Goal: Task Accomplishment & Management: Manage account settings

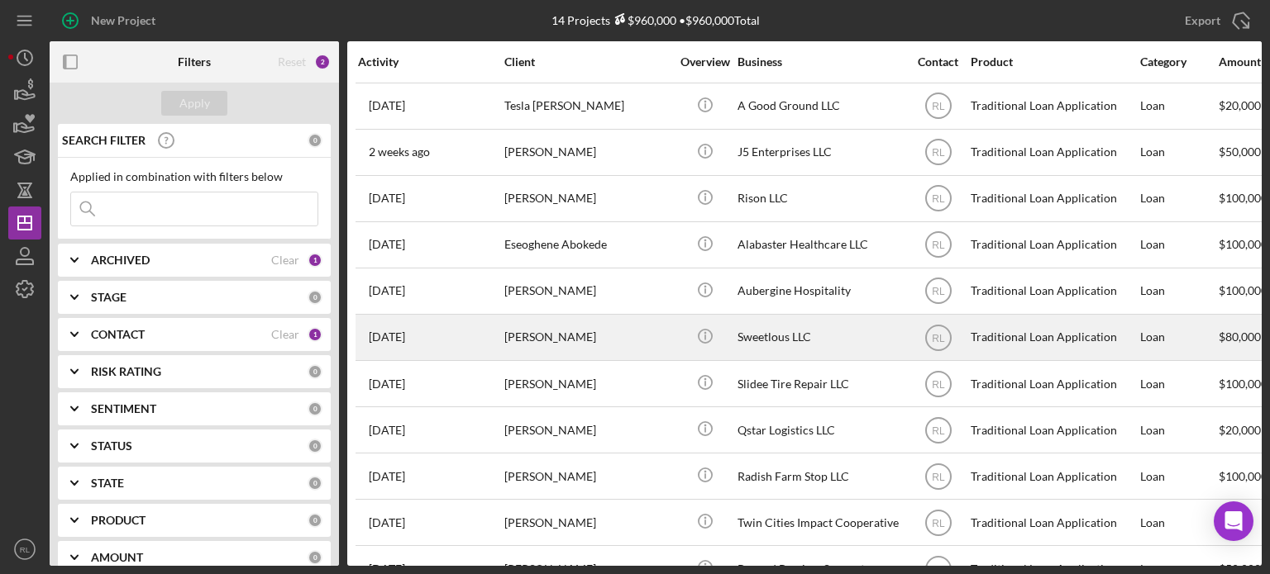
scroll to position [186, 0]
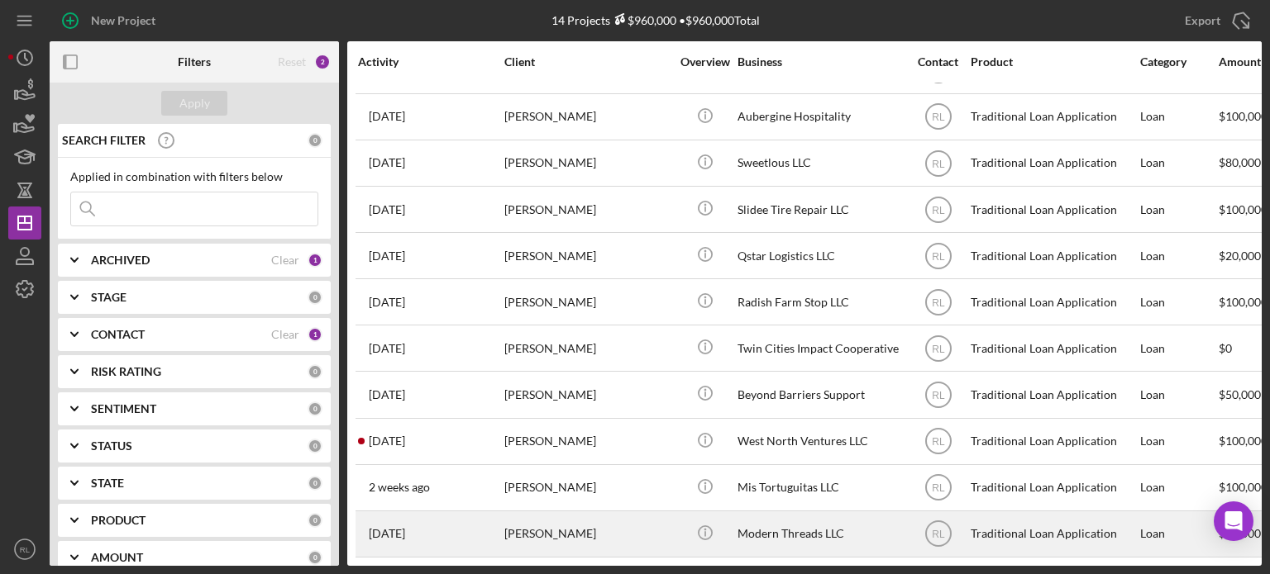
click at [631, 525] on div "[PERSON_NAME]" at bounding box center [586, 534] width 165 height 44
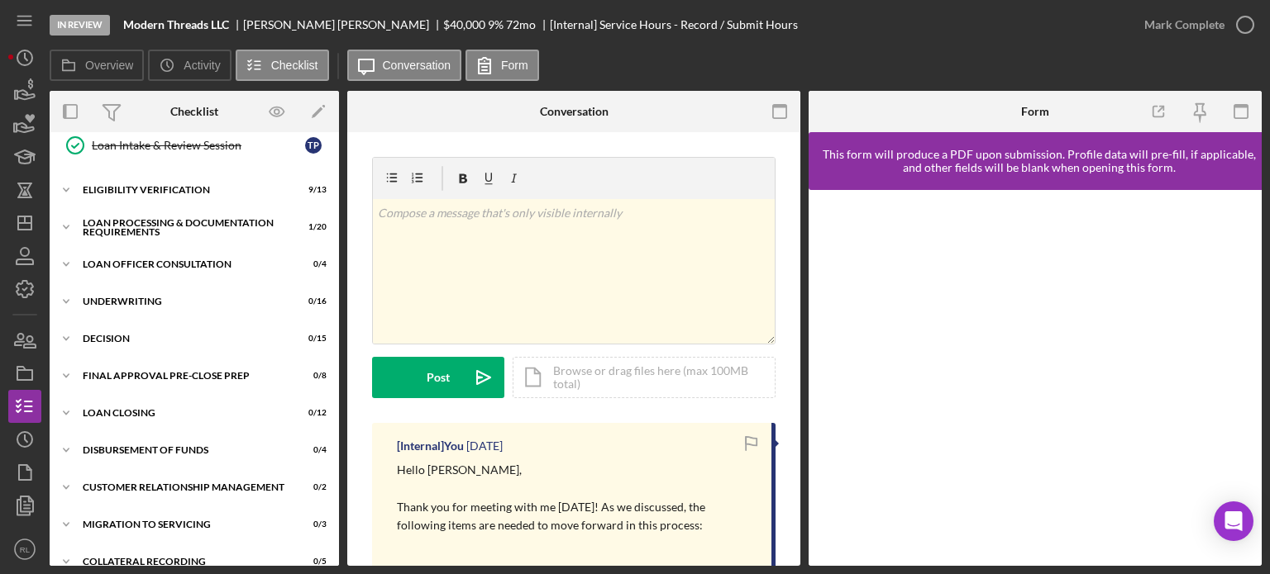
scroll to position [360, 0]
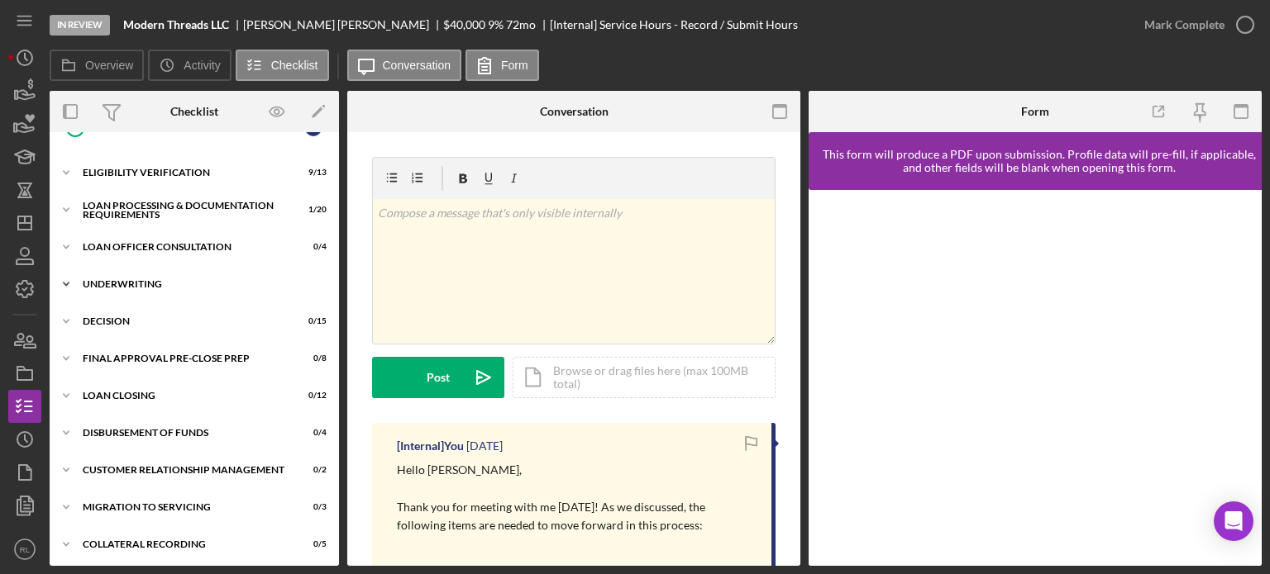
click at [146, 279] on div "Underwriting" at bounding box center [201, 284] width 236 height 10
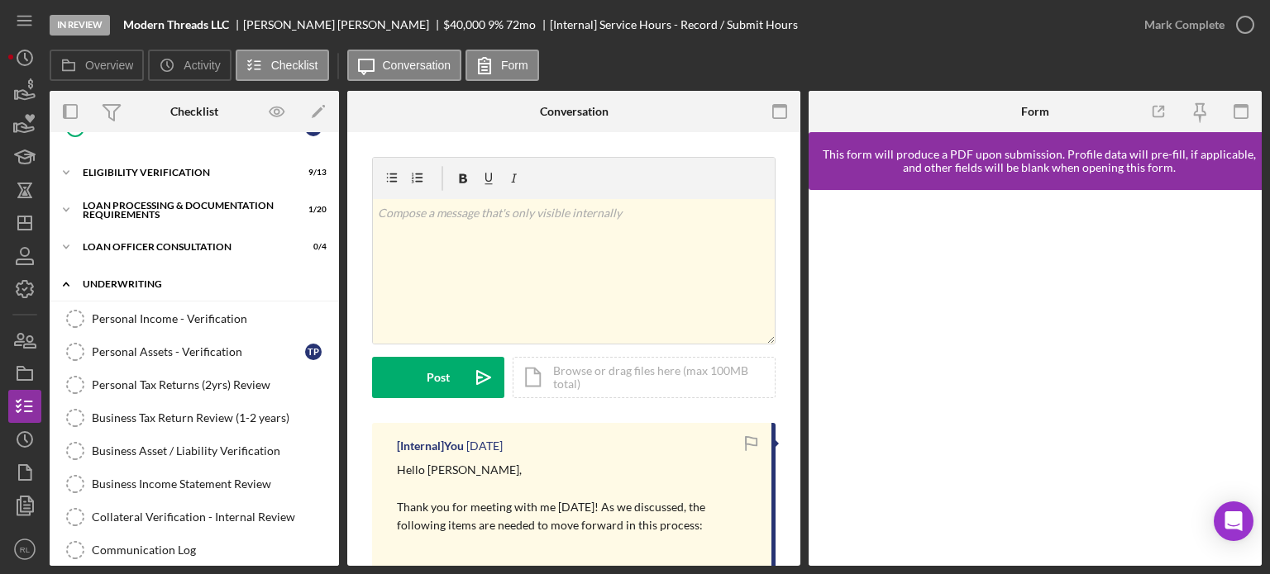
click at [161, 279] on div "Underwriting" at bounding box center [201, 284] width 236 height 10
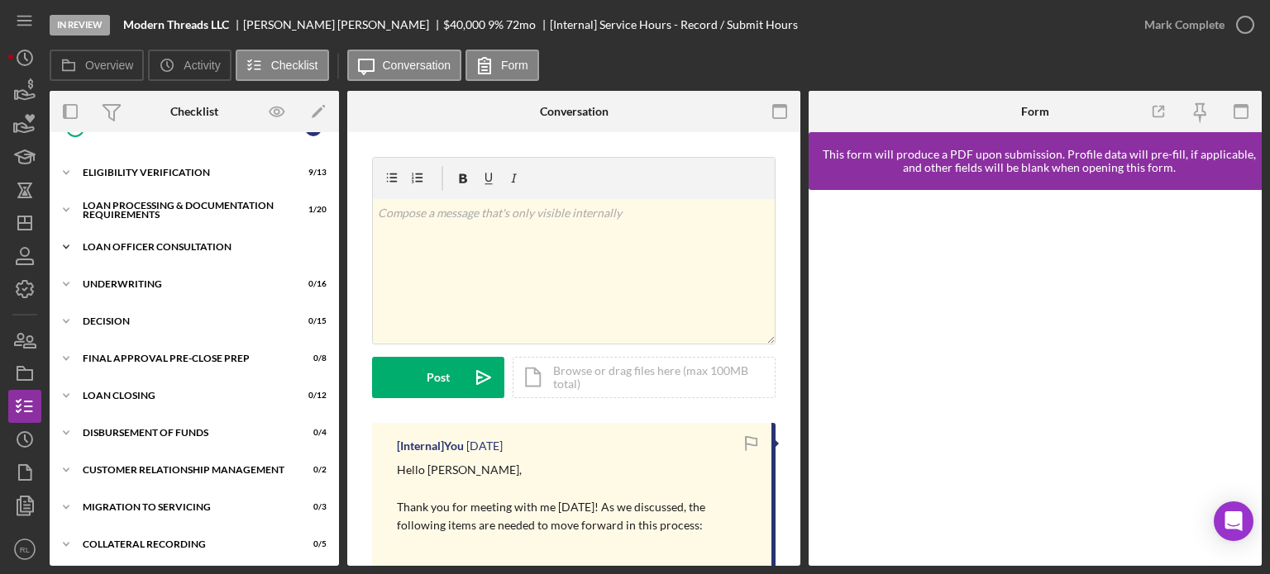
click at [180, 252] on div "Icon/Expander Loan Officer Consultation 0 / 4" at bounding box center [194, 247] width 289 height 33
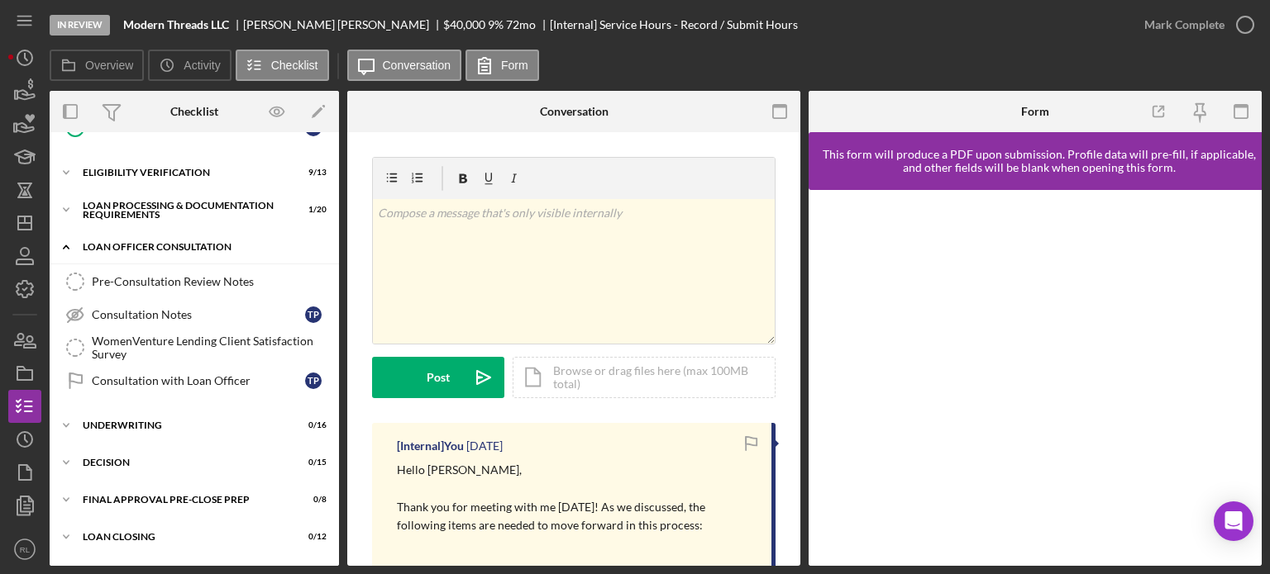
click at [191, 245] on div "Loan Officer Consultation" at bounding box center [201, 247] width 236 height 10
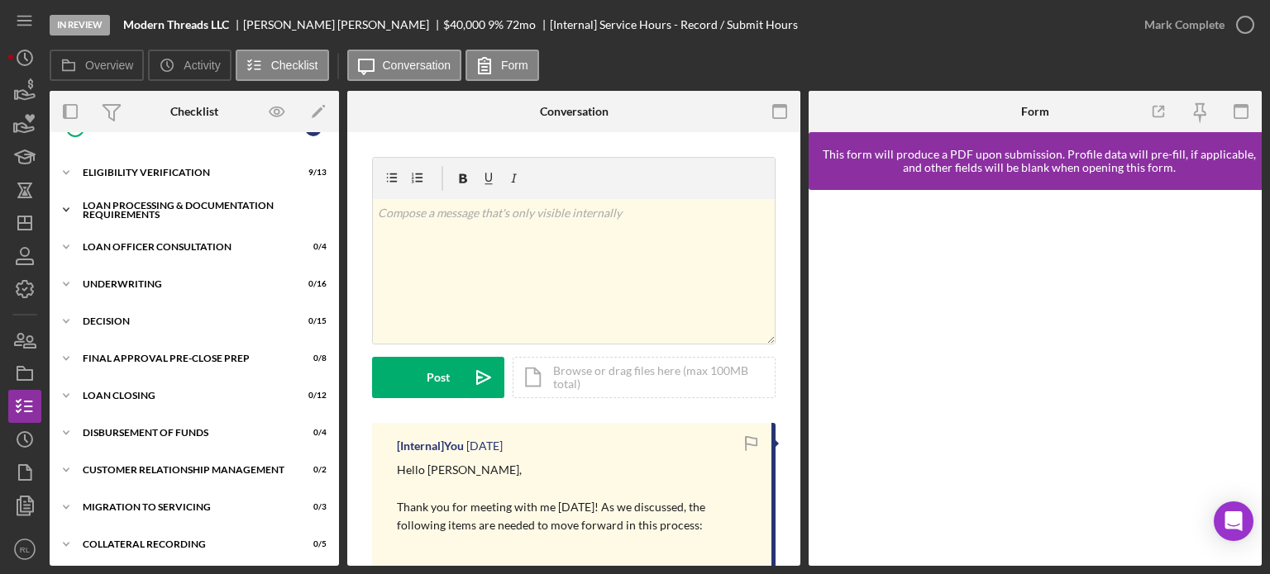
click at [153, 205] on div "Loan Processing & Documentation Requirements" at bounding box center [201, 210] width 236 height 19
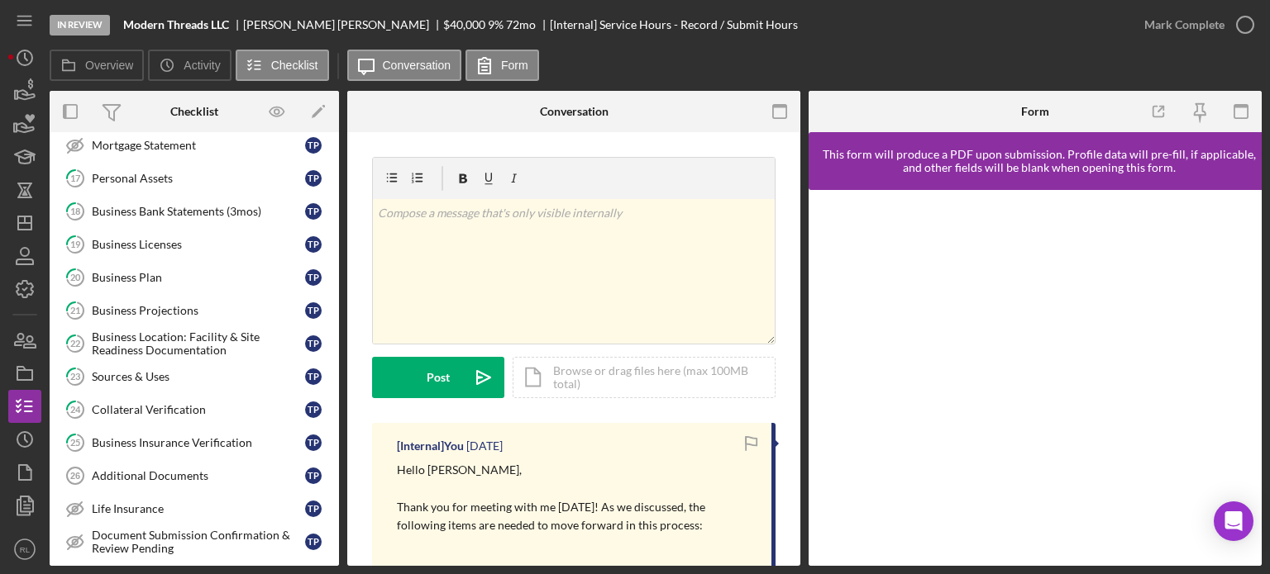
scroll to position [691, 0]
click at [137, 371] on div "Sources & Uses" at bounding box center [198, 376] width 213 height 13
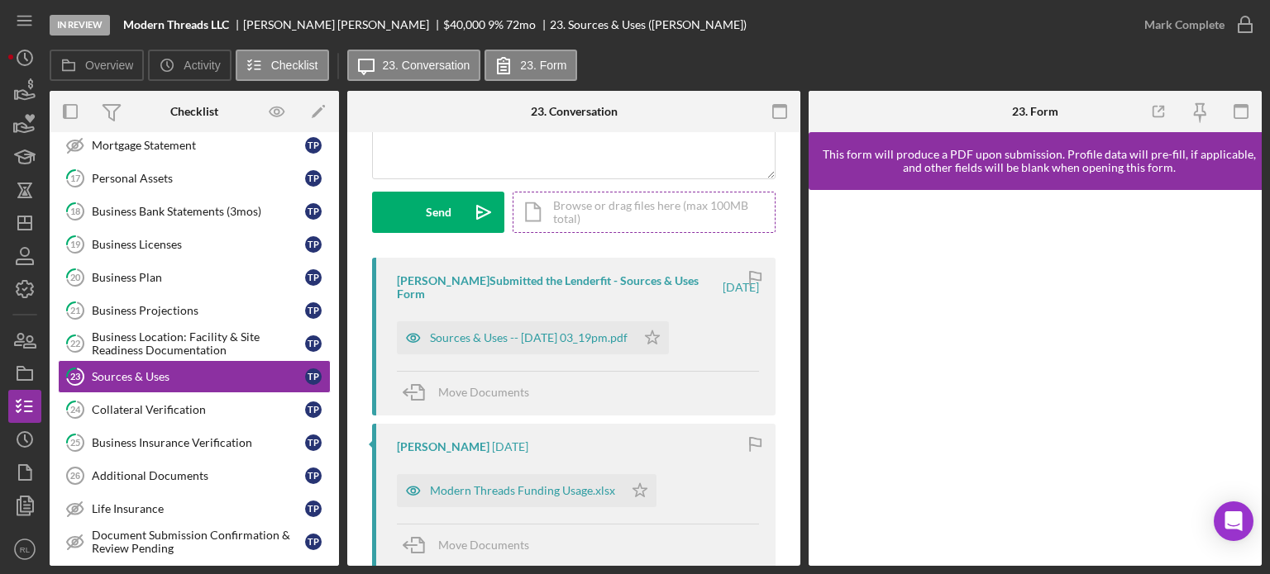
scroll to position [224, 0]
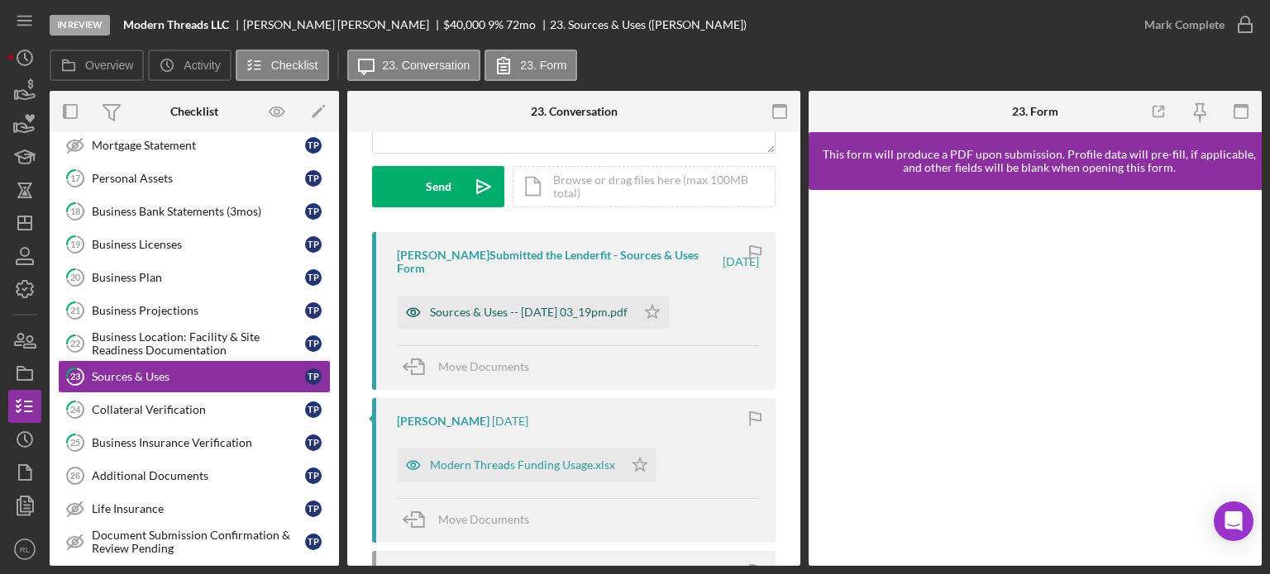
click at [518, 303] on div "Sources & Uses -- [DATE] 03_19pm.pdf" at bounding box center [516, 312] width 239 height 33
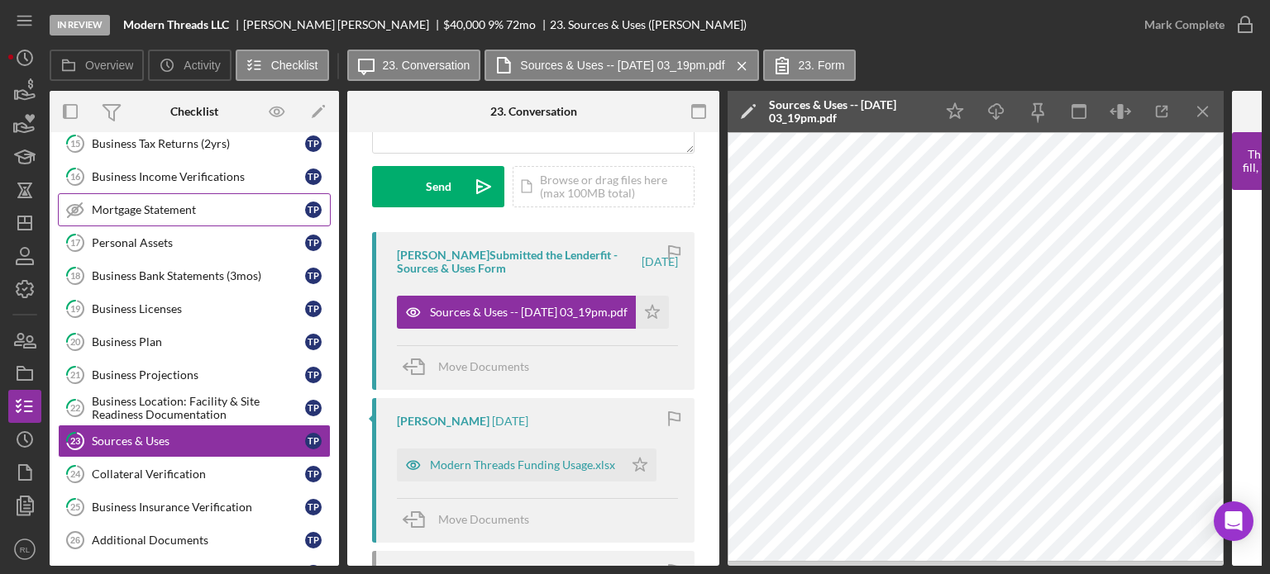
scroll to position [559, 0]
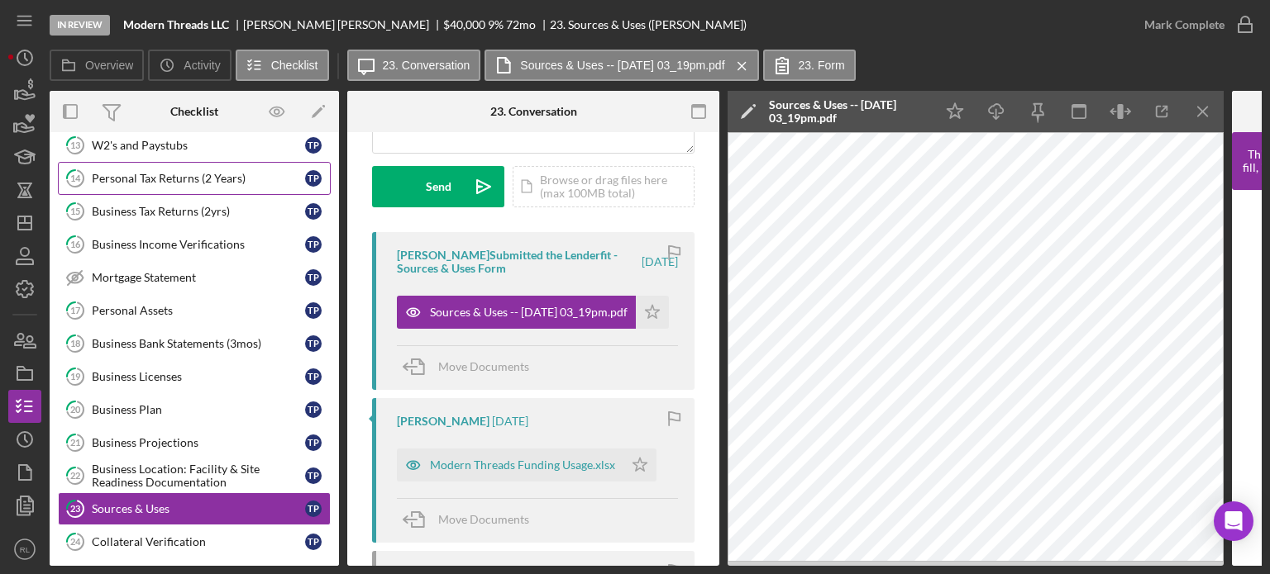
click at [149, 178] on div "Personal Tax Returns (2 Years)" at bounding box center [198, 178] width 213 height 13
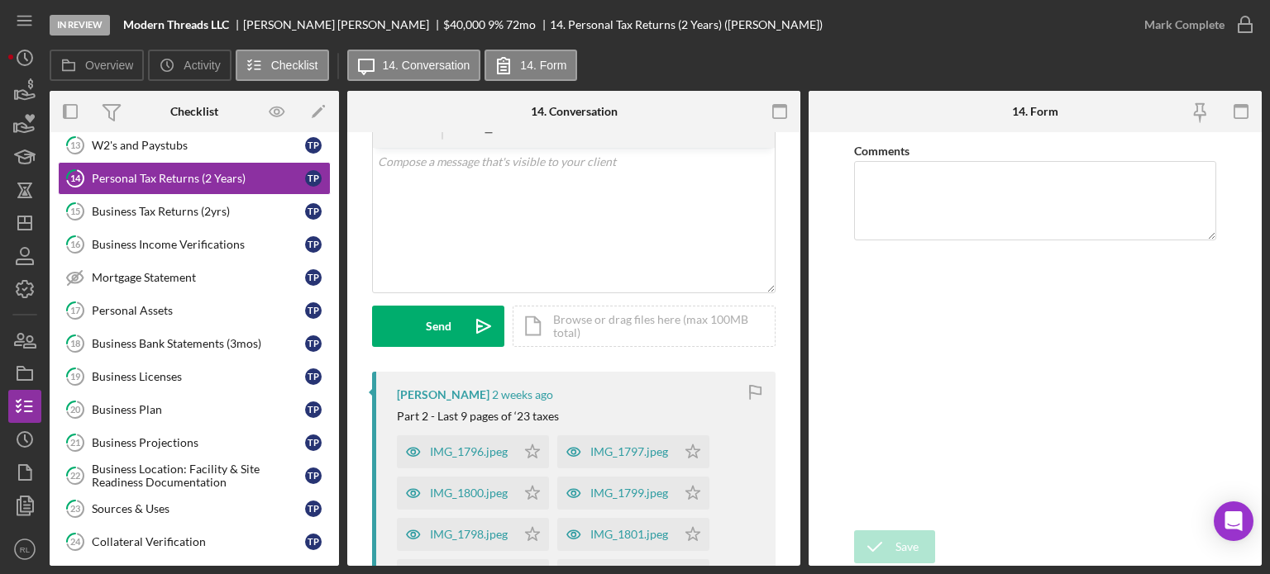
scroll to position [83, 0]
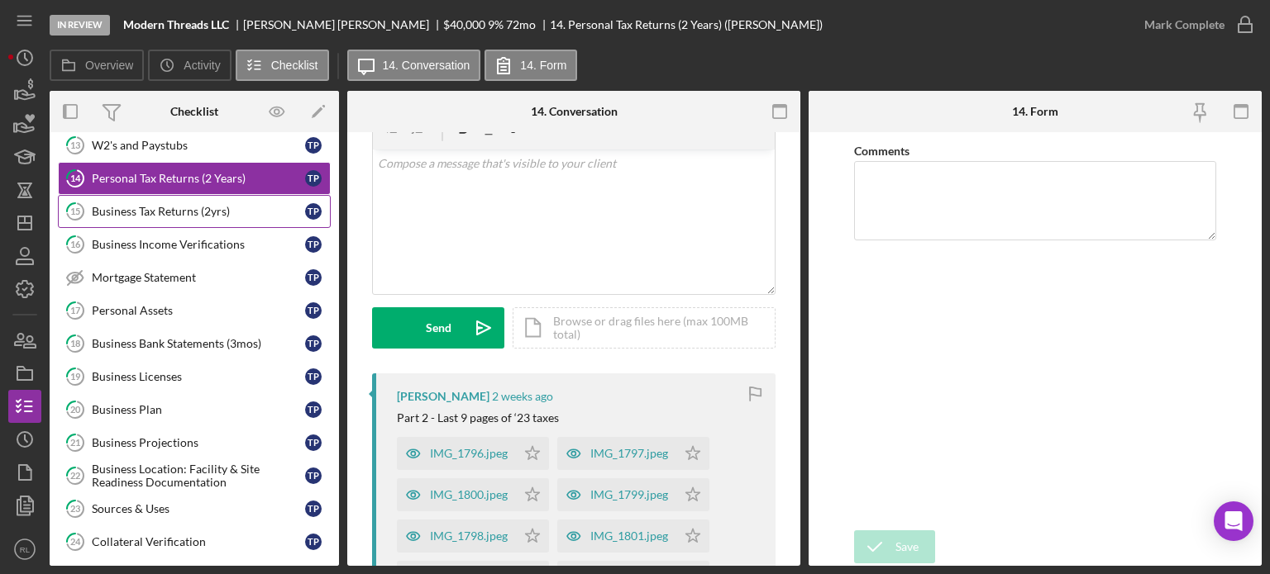
click at [212, 207] on div "Business Tax Returns (2yrs)" at bounding box center [198, 211] width 213 height 13
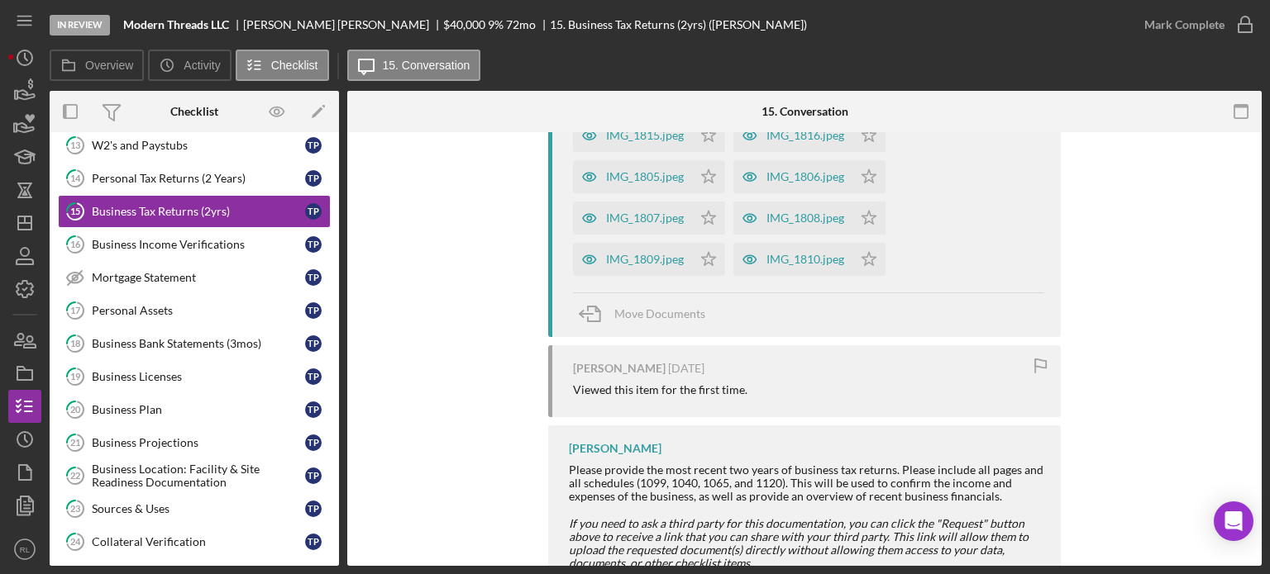
scroll to position [1846, 0]
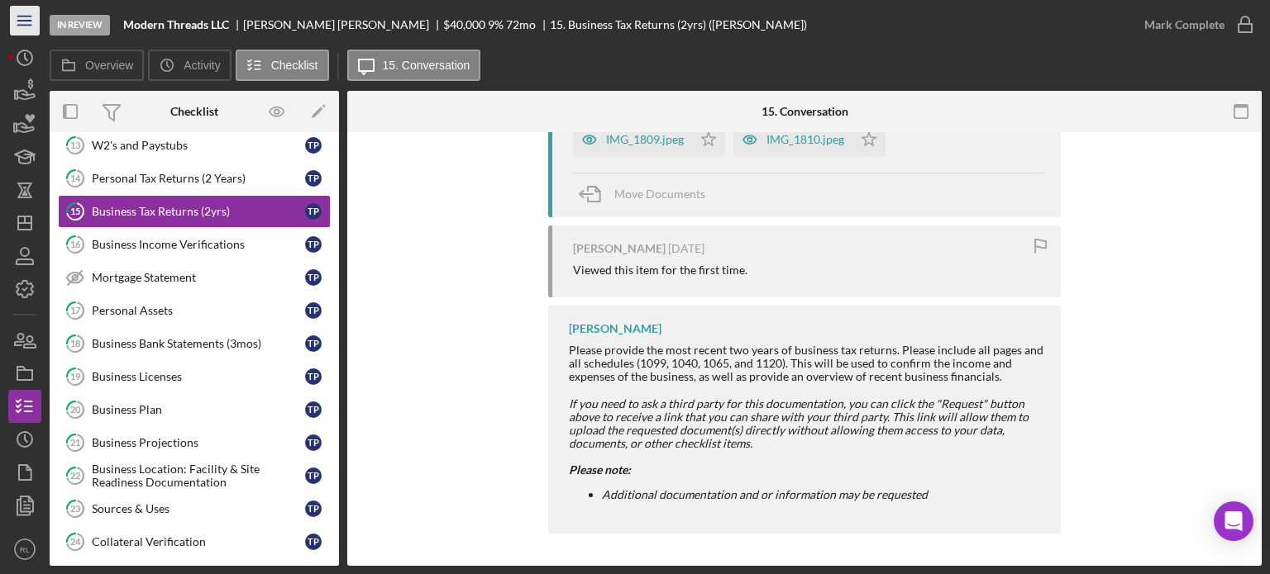
click at [30, 17] on icon "Icon/Menu" at bounding box center [25, 20] width 37 height 37
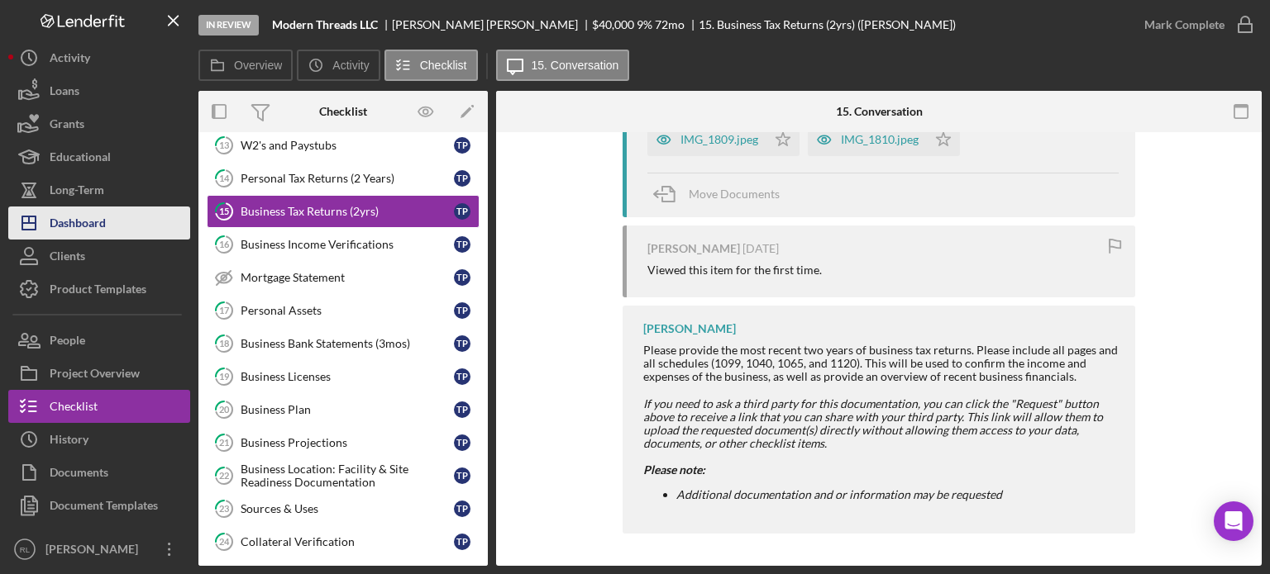
click at [108, 216] on button "Icon/Dashboard Dashboard" at bounding box center [99, 223] width 182 height 33
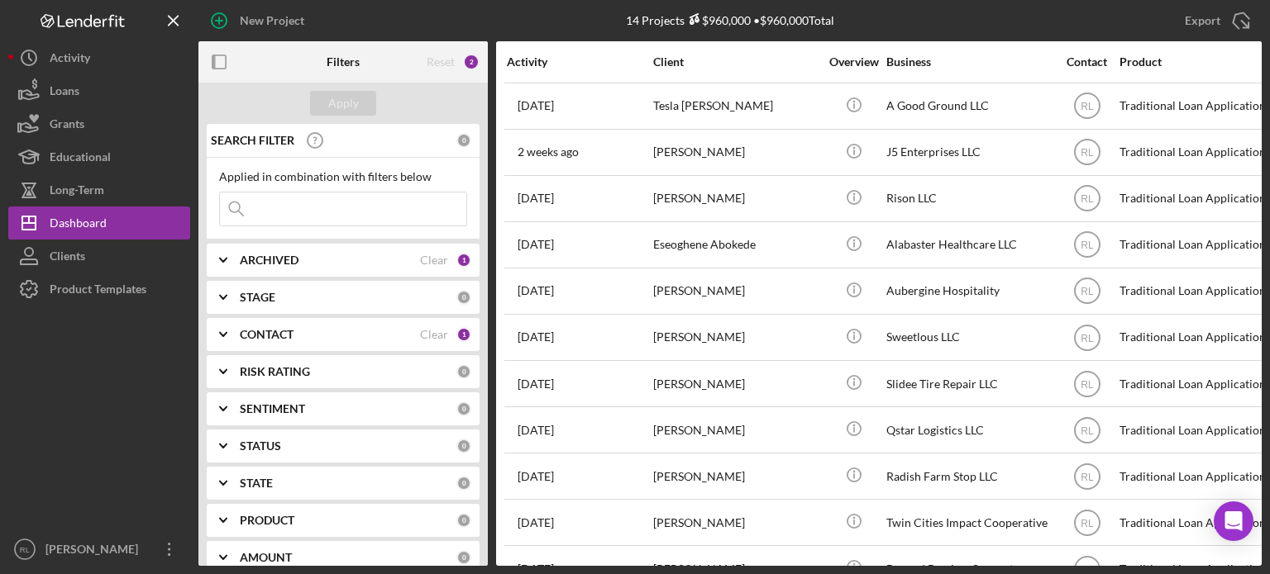
click at [288, 333] on b "CONTACT" at bounding box center [267, 334] width 54 height 13
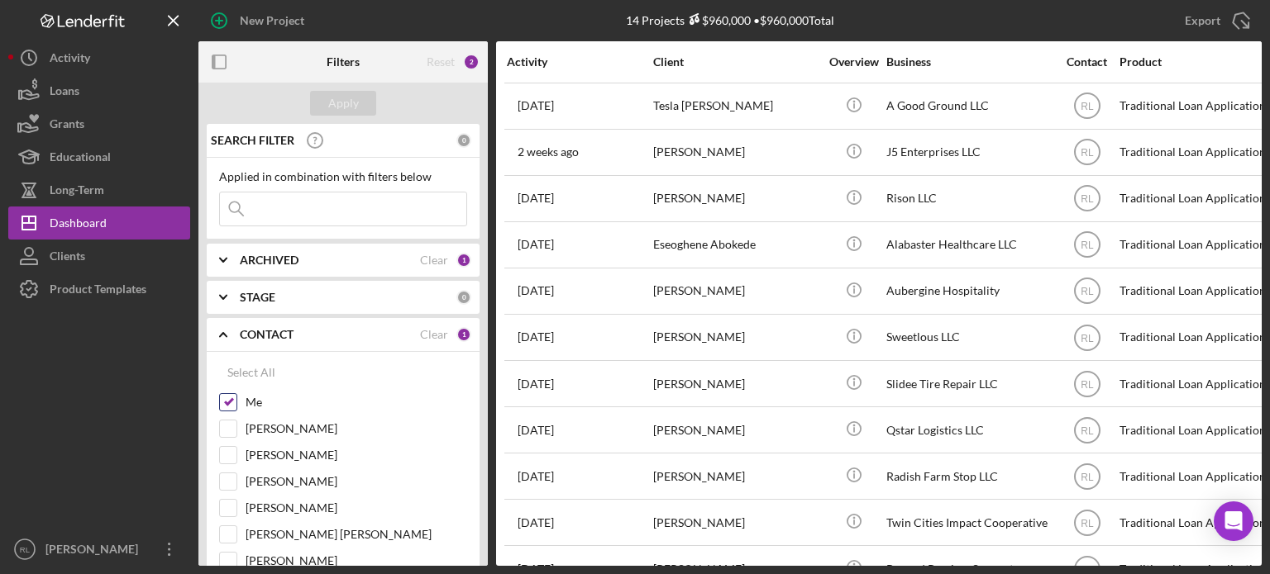
click at [235, 399] on input "Me" at bounding box center [228, 402] width 17 height 17
checkbox input "false"
click at [235, 417] on div "Me" at bounding box center [343, 406] width 248 height 26
click at [226, 428] on input "[PERSON_NAME]" at bounding box center [228, 429] width 17 height 17
checkbox input "true"
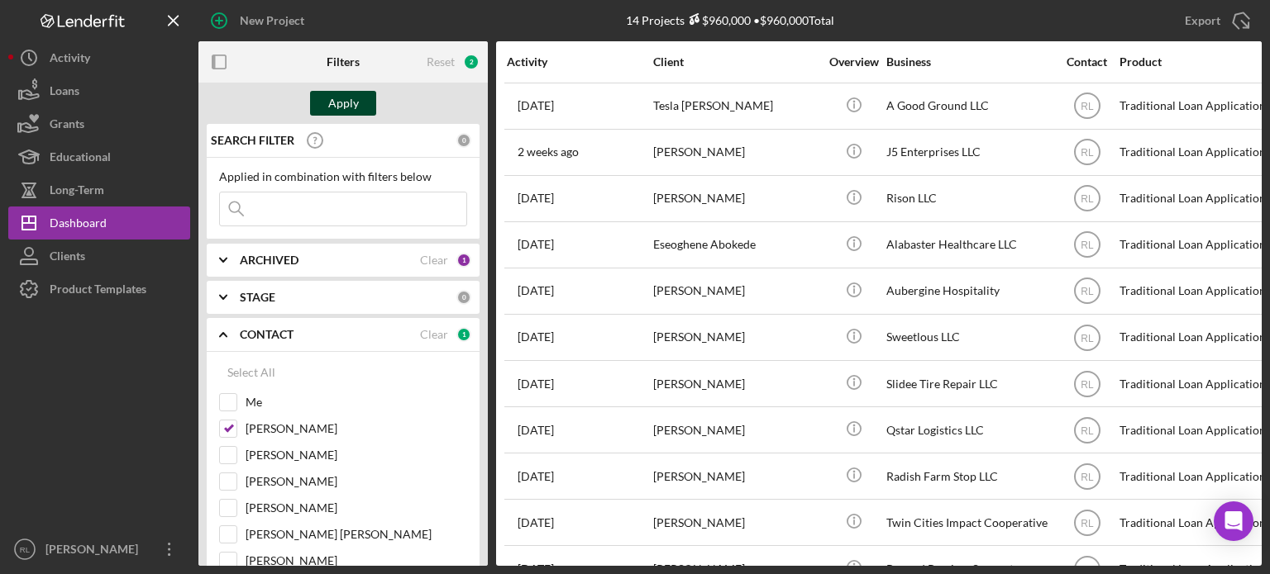
click at [341, 98] on div "Apply" at bounding box center [343, 103] width 31 height 25
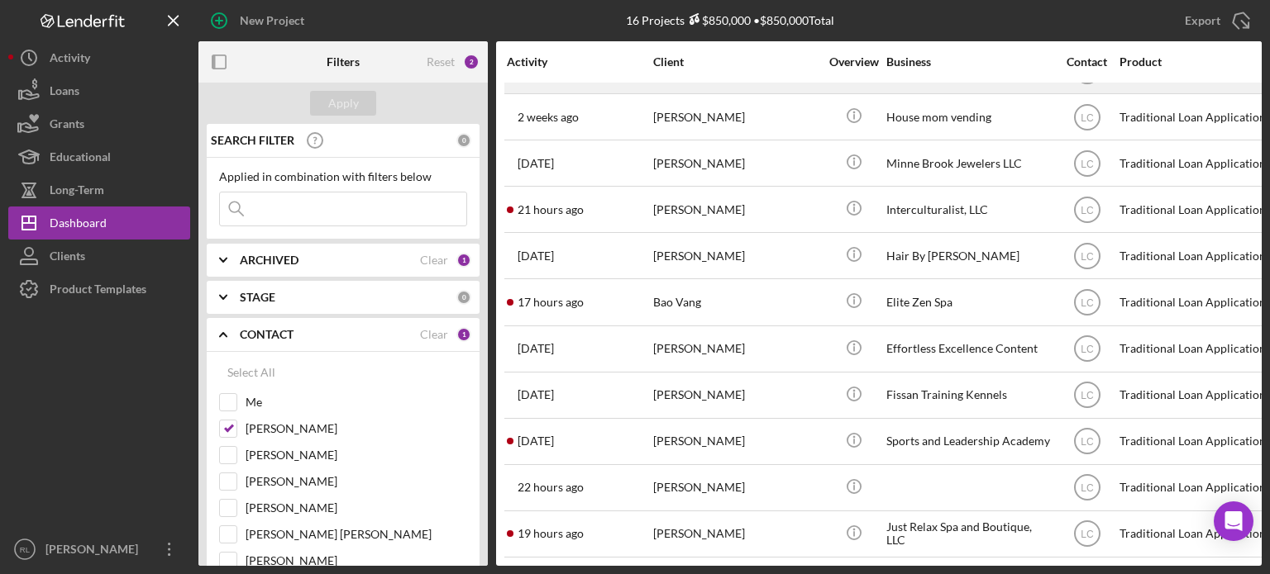
scroll to position [279, 0]
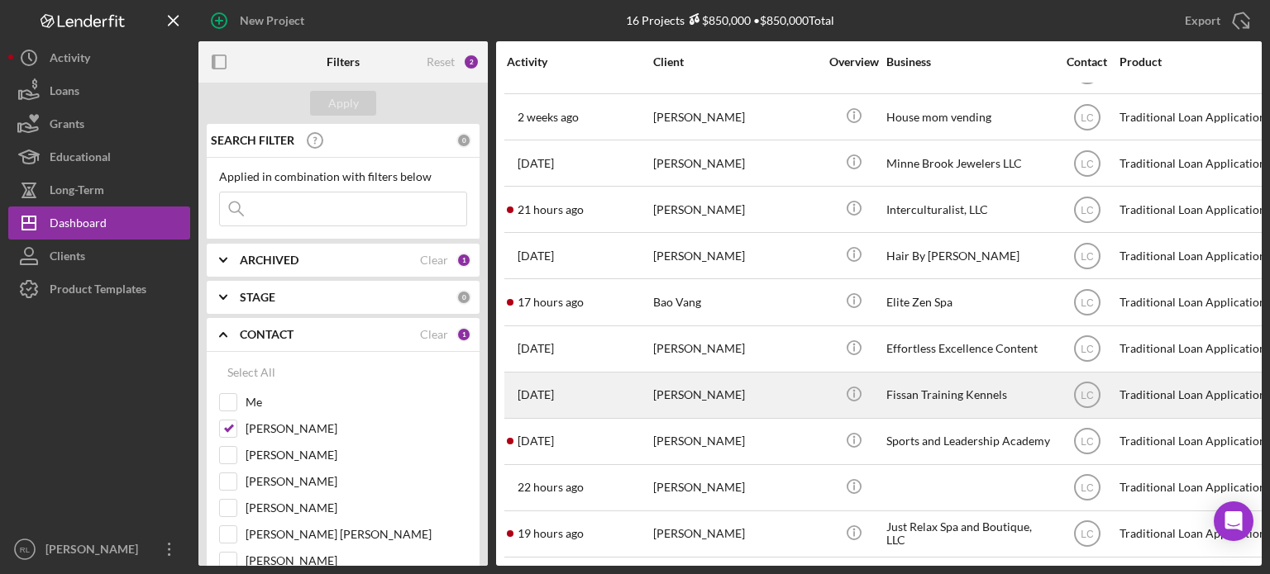
click at [633, 389] on div "Fissan Training Kennels" at bounding box center [968, 396] width 165 height 44
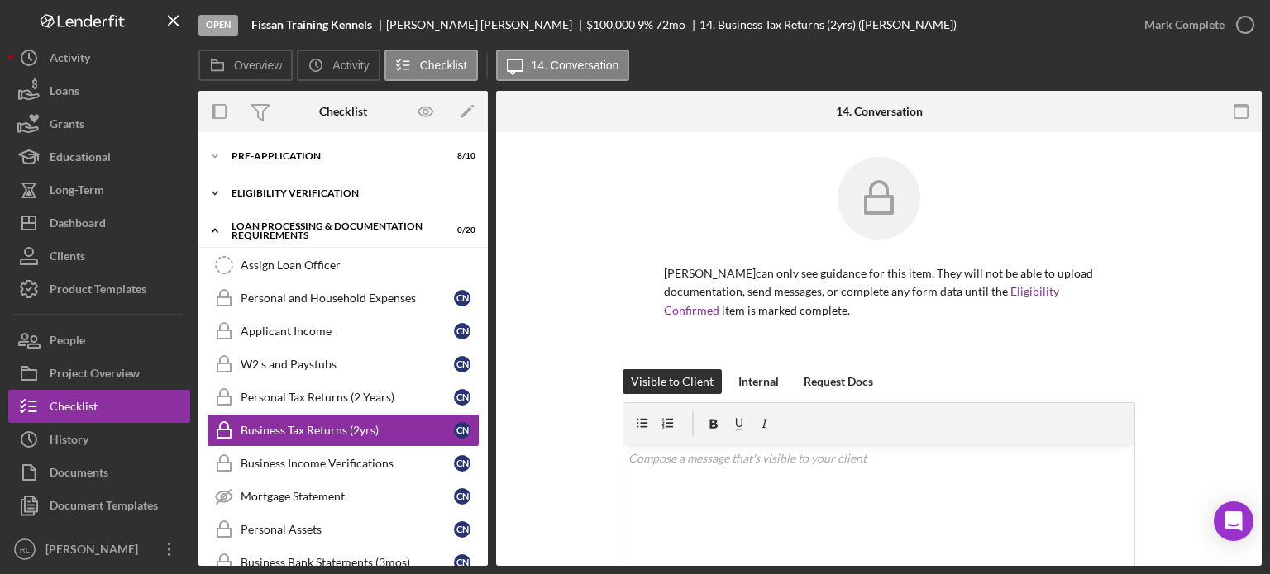
click at [298, 204] on div "Icon/Expander Eligibility Verification 0 / 13" at bounding box center [342, 193] width 289 height 33
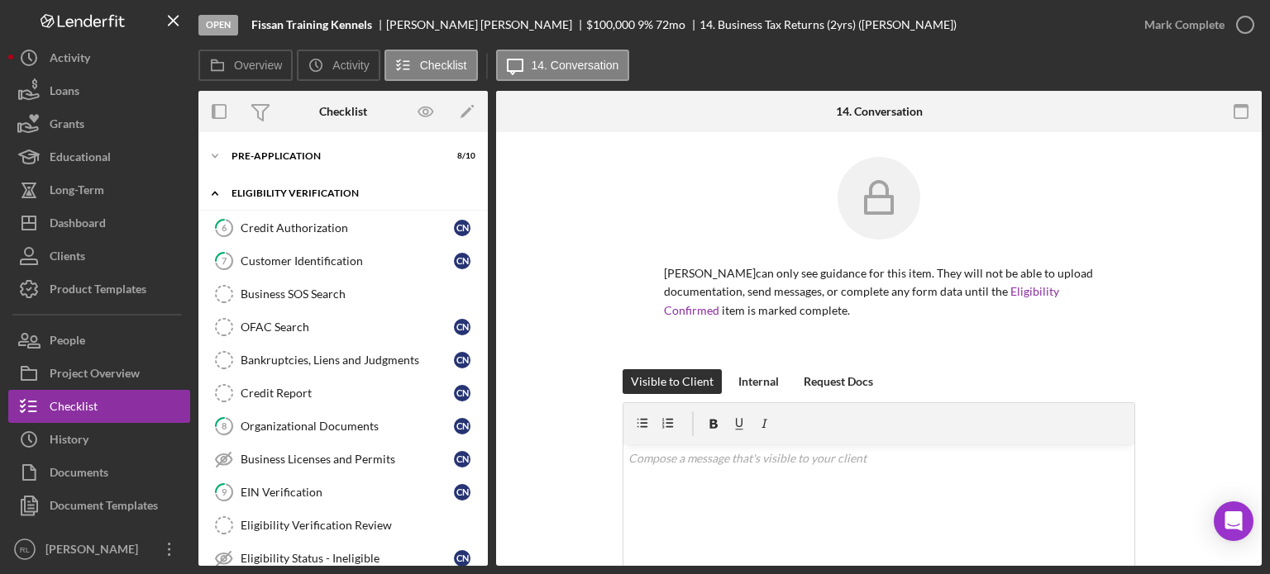
click at [298, 204] on div "Icon/Expander Eligibility Verification 0 / 13" at bounding box center [342, 194] width 289 height 34
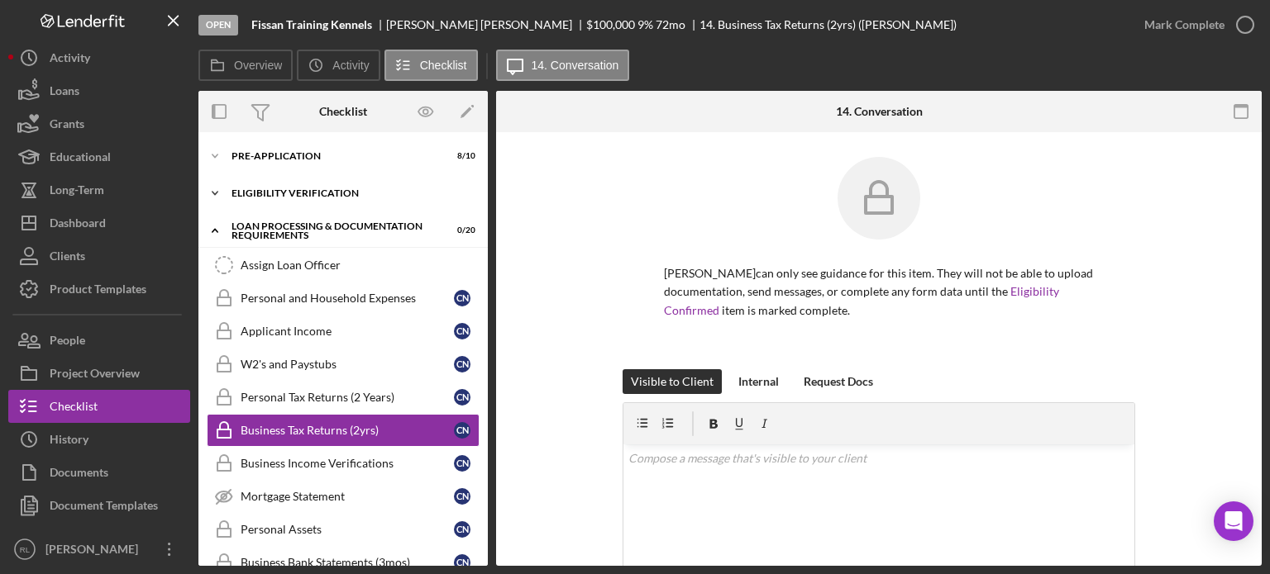
click at [298, 204] on div "Icon/Expander Eligibility Verification 0 / 13" at bounding box center [342, 193] width 289 height 33
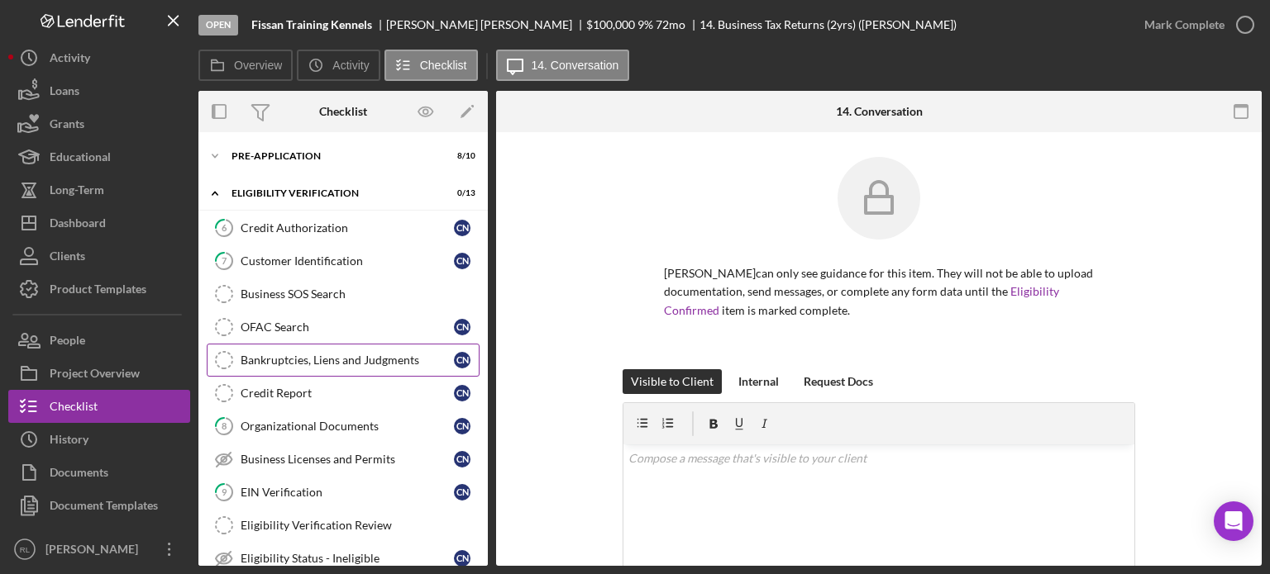
click at [314, 363] on div "Bankruptcies, Liens and Judgments" at bounding box center [347, 360] width 213 height 13
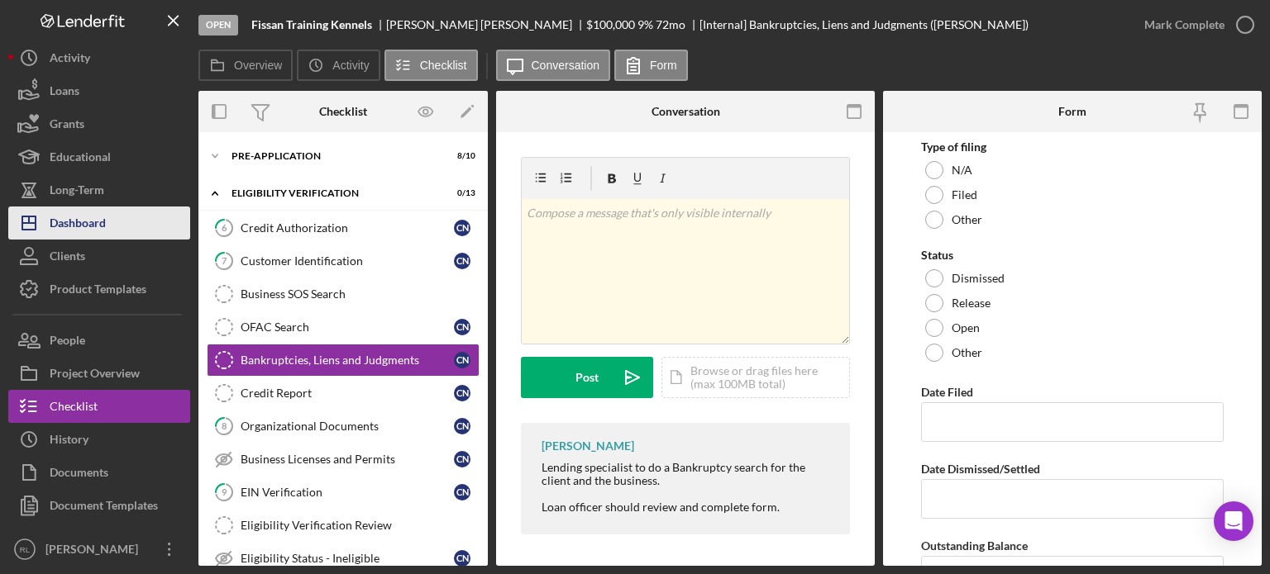
click at [107, 214] on button "Icon/Dashboard Dashboard" at bounding box center [99, 223] width 182 height 33
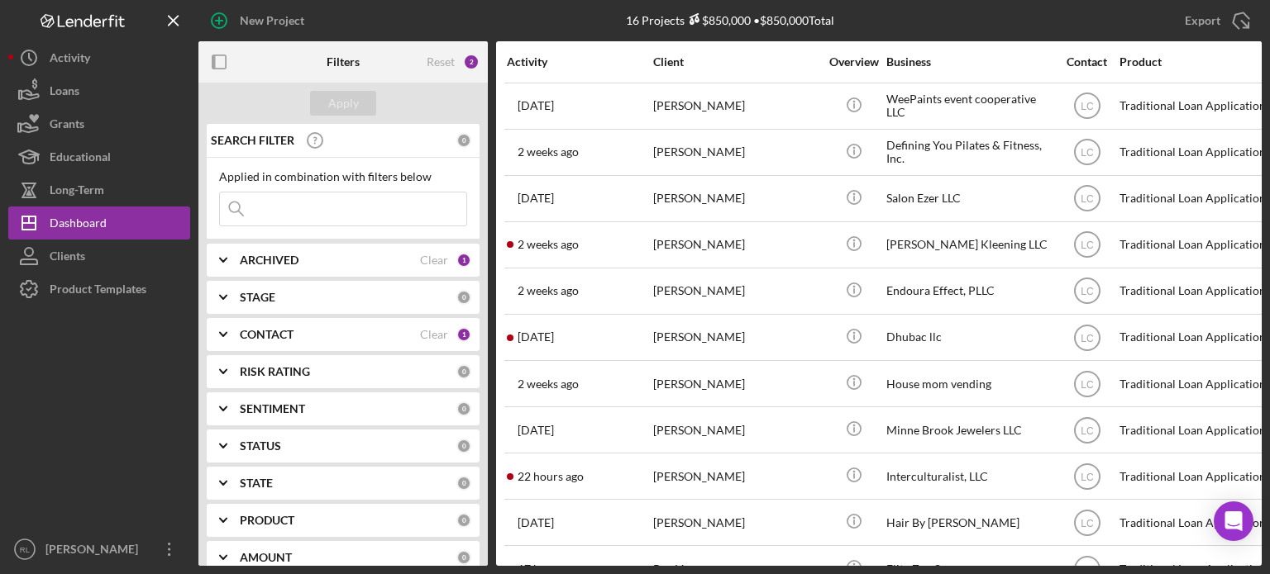
click at [331, 330] on div "CONTACT" at bounding box center [330, 334] width 180 height 13
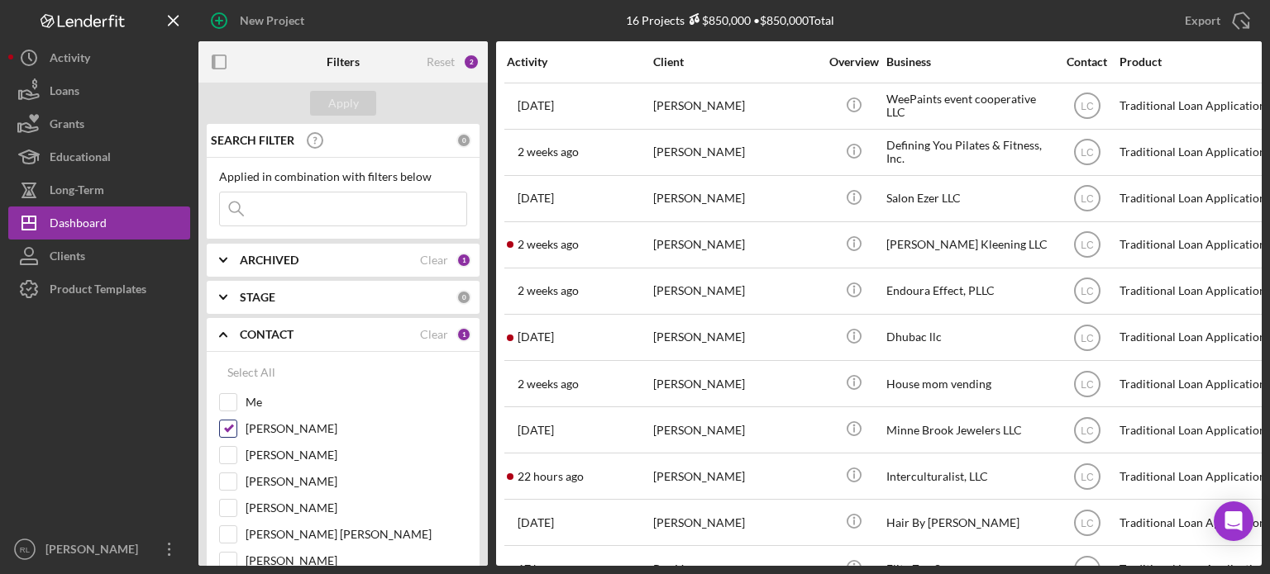
click at [229, 429] on input "[PERSON_NAME]" at bounding box center [228, 429] width 17 height 17
checkbox input "false"
click at [225, 403] on input "Me" at bounding box center [228, 402] width 17 height 17
checkbox input "true"
click at [344, 107] on div "Apply" at bounding box center [343, 103] width 31 height 25
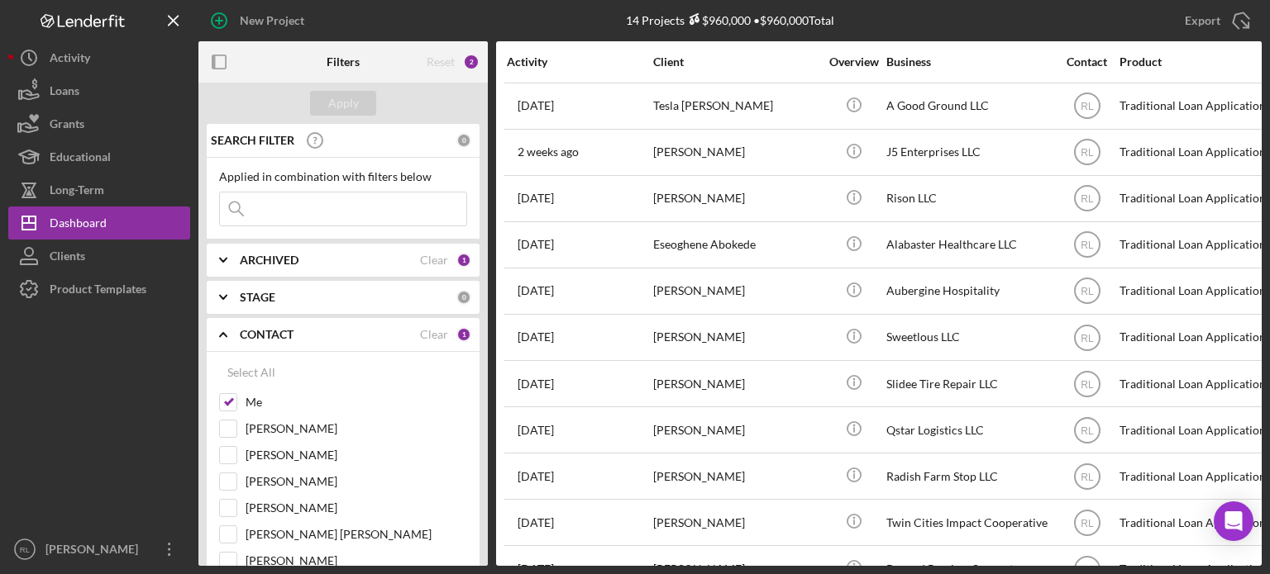
click at [329, 336] on div "CONTACT" at bounding box center [330, 334] width 180 height 13
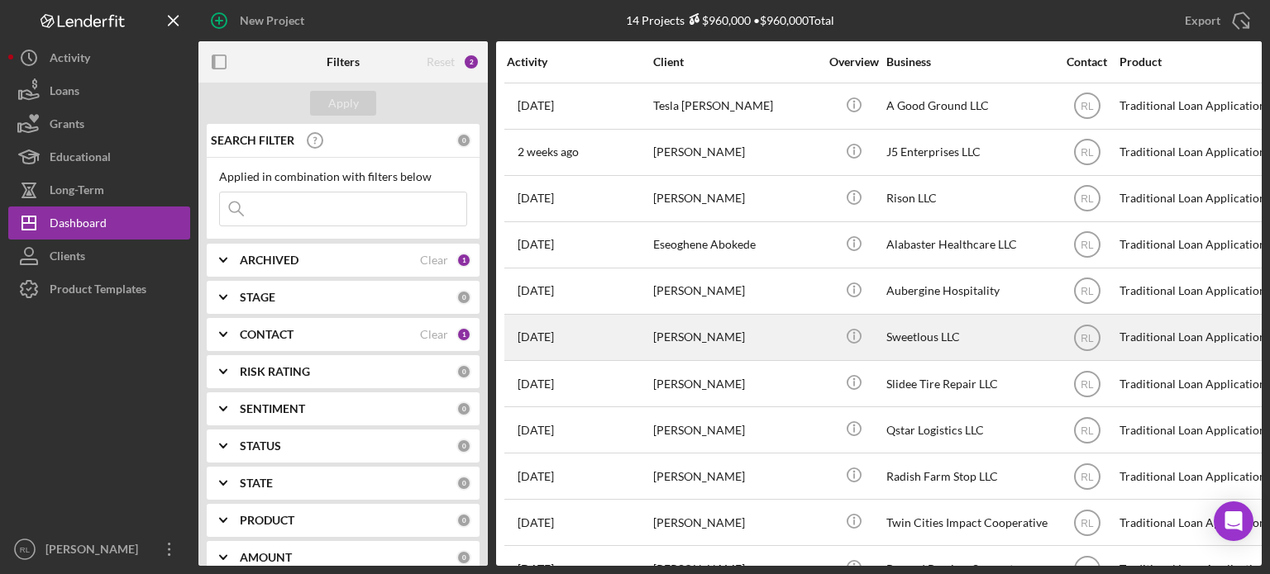
scroll to position [186, 0]
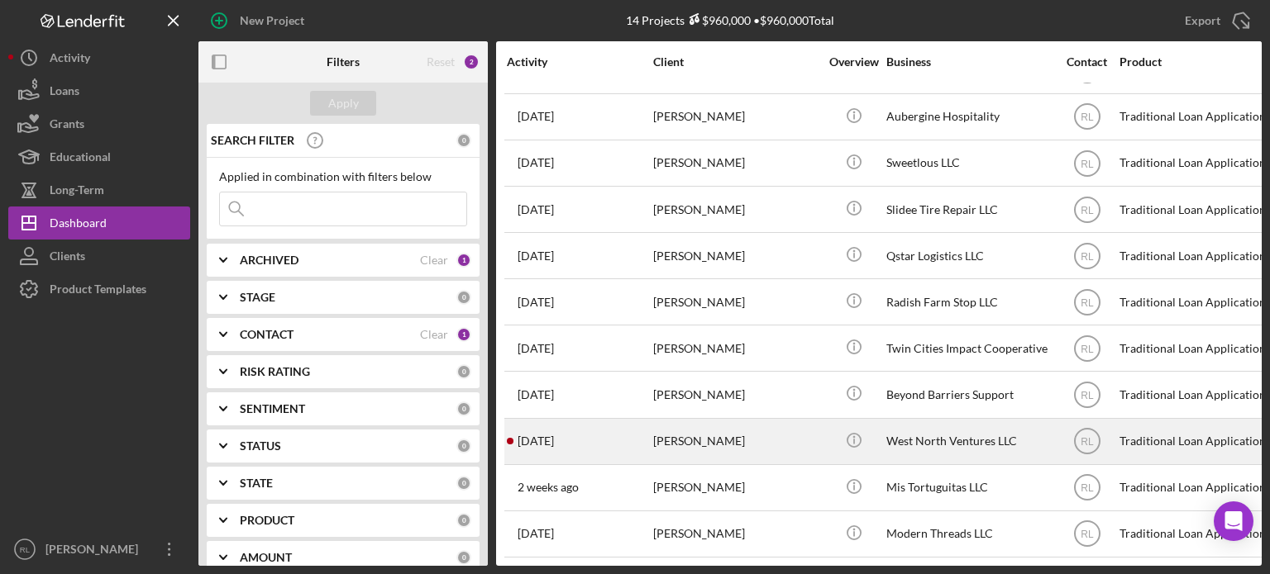
click at [633, 427] on div "[PERSON_NAME]" at bounding box center [735, 442] width 165 height 44
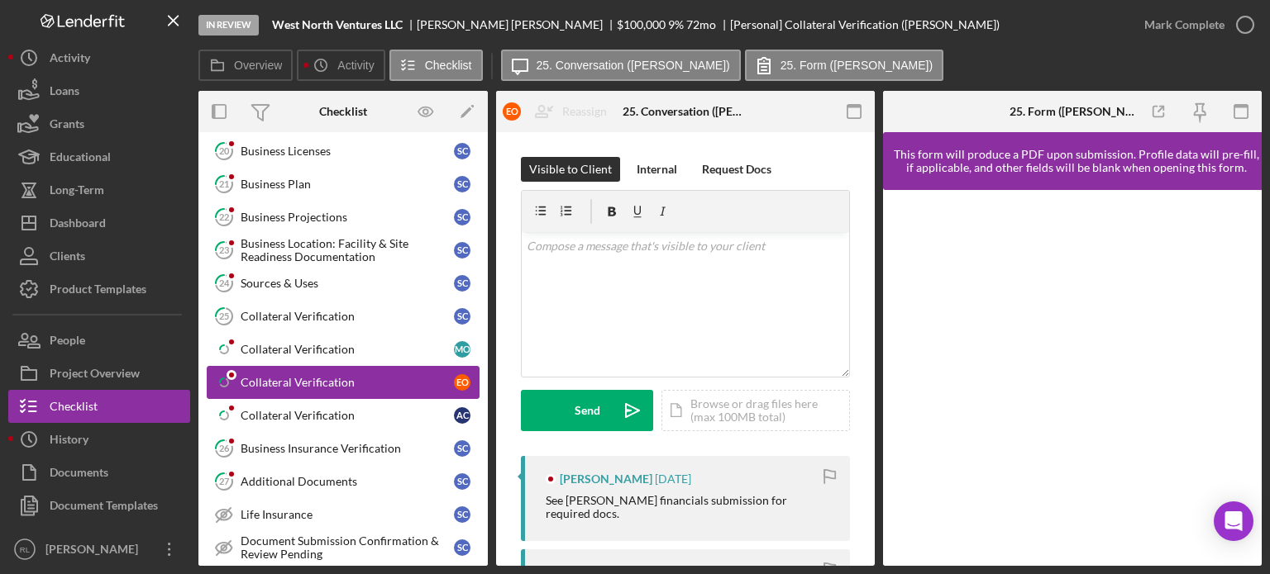
scroll to position [998, 0]
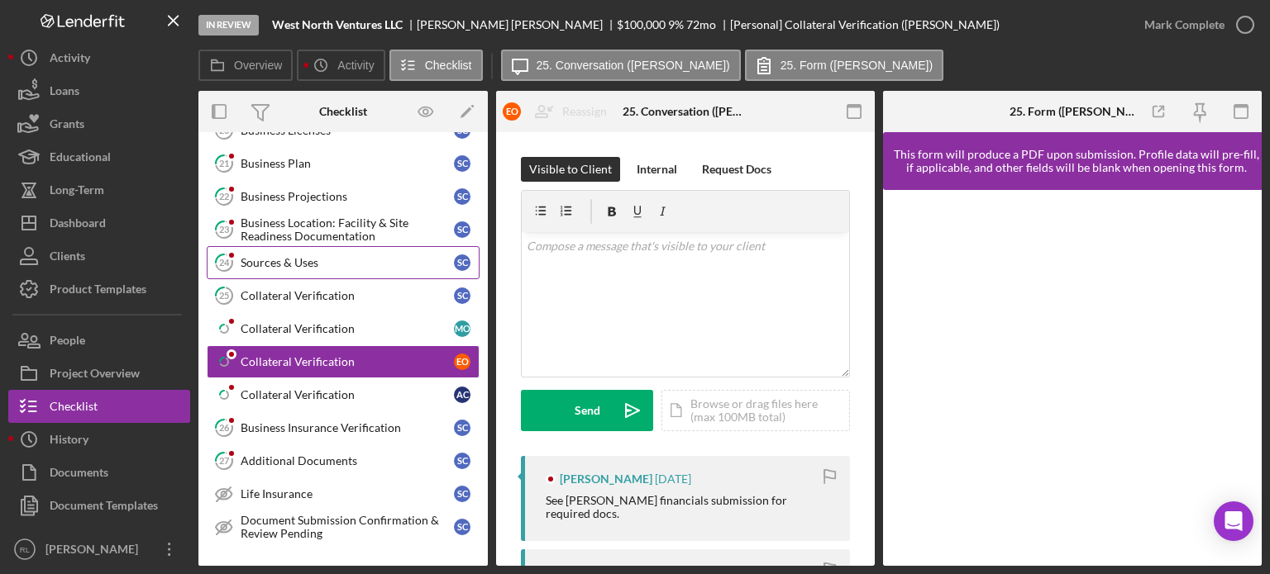
click at [357, 256] on div "Sources & Uses" at bounding box center [347, 262] width 213 height 13
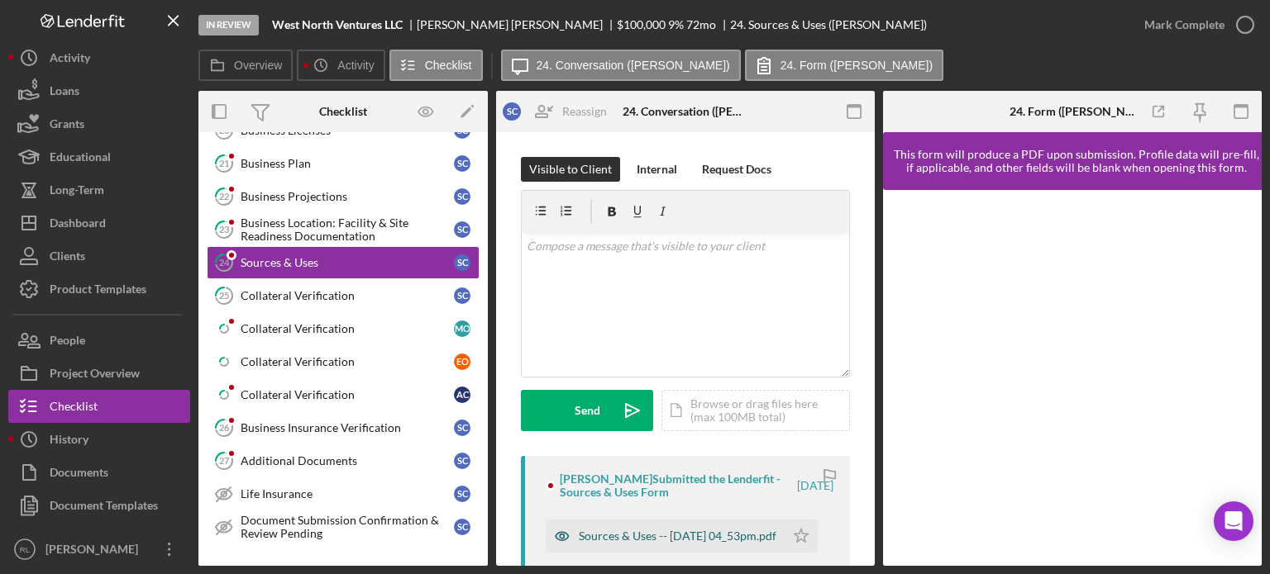
click at [633, 531] on div "Sources & Uses -- [DATE] 04_53pm.pdf" at bounding box center [678, 536] width 198 height 13
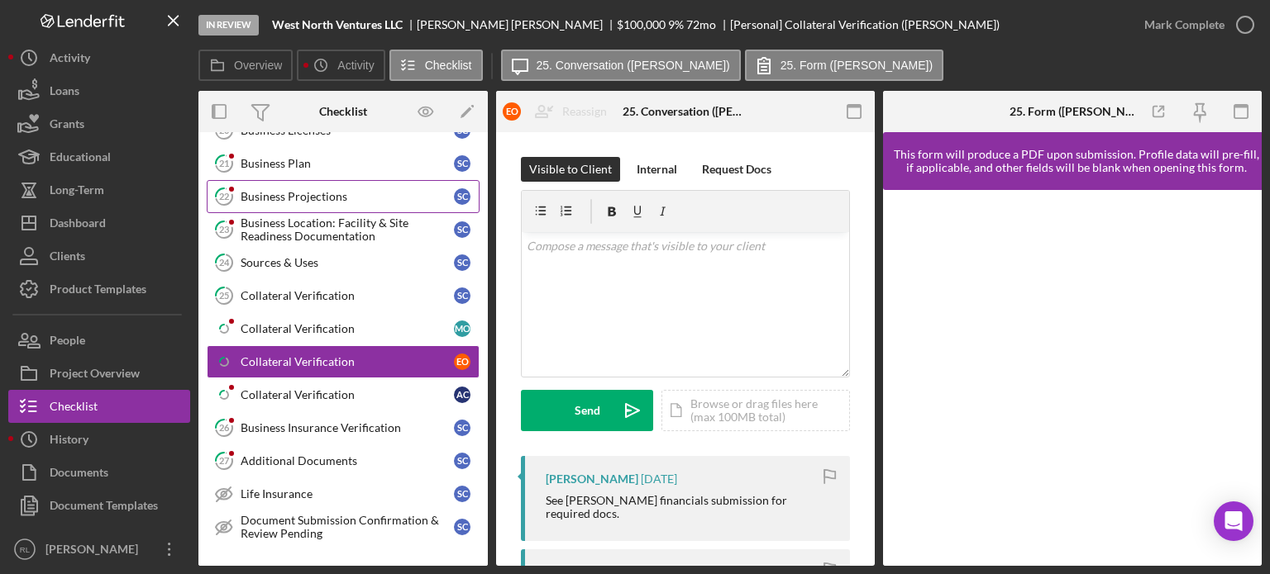
click at [353, 190] on div "Business Projections" at bounding box center [347, 196] width 213 height 13
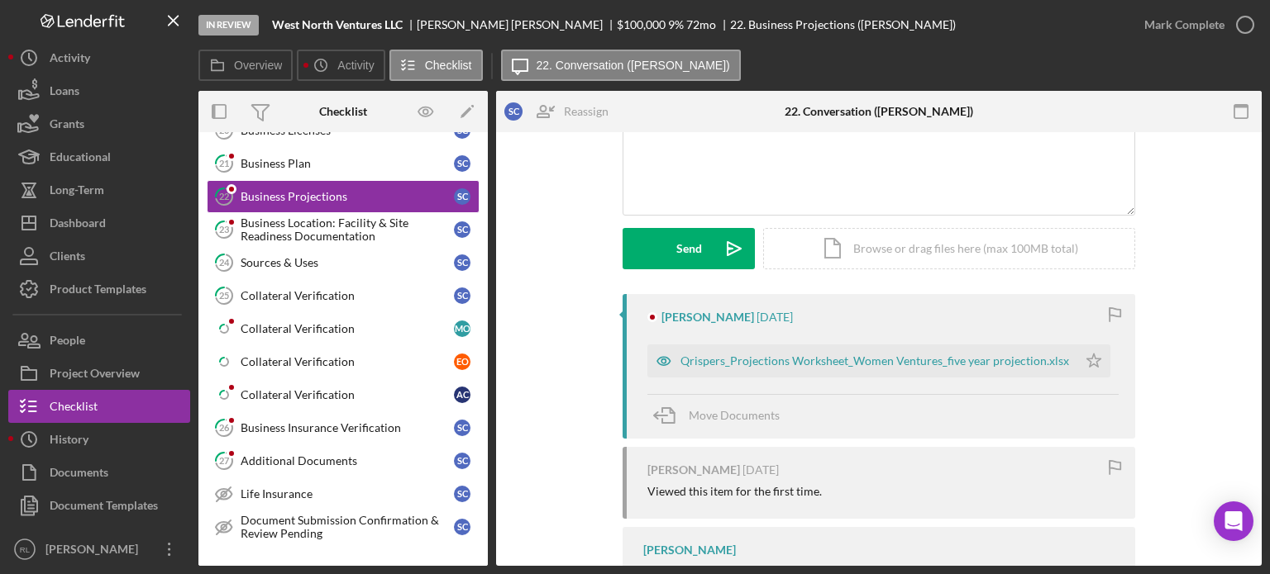
scroll to position [165, 0]
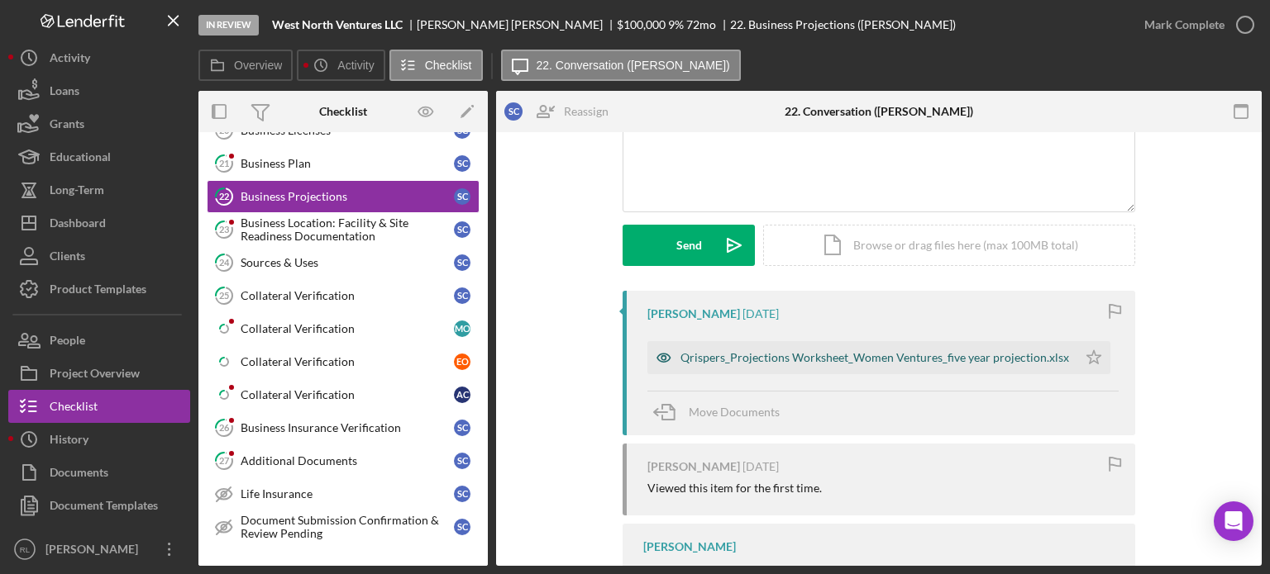
click at [633, 358] on div "Qrispers_Projections Worksheet_Women Ventures_five year projection.xlsx" at bounding box center [874, 357] width 388 height 13
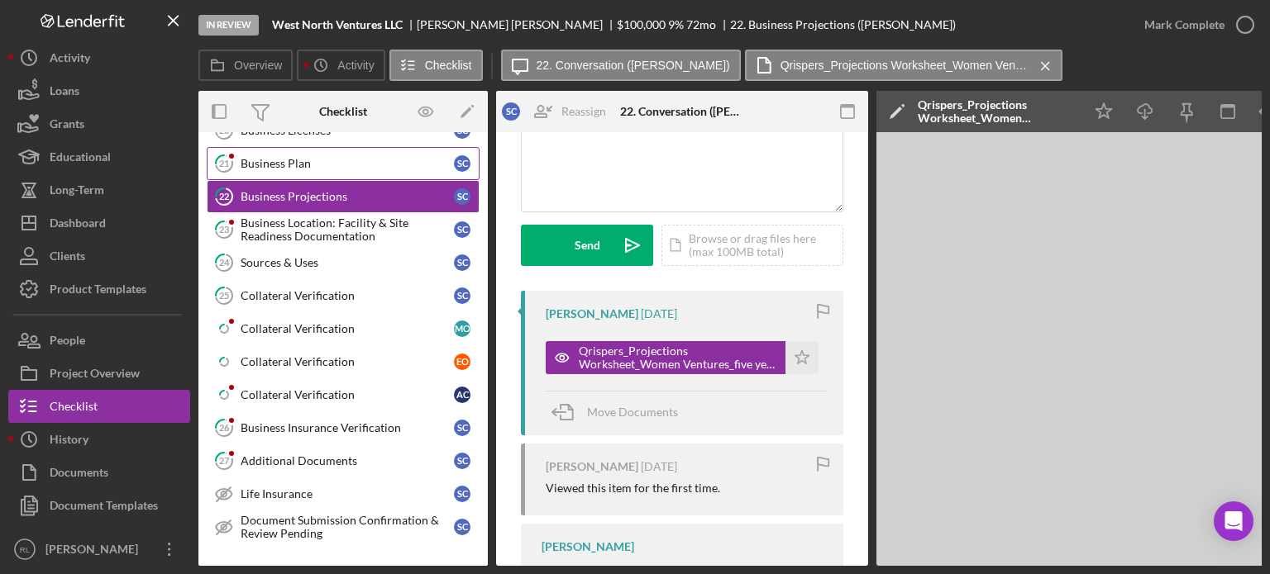
click at [323, 157] on div "Business Plan" at bounding box center [347, 163] width 213 height 13
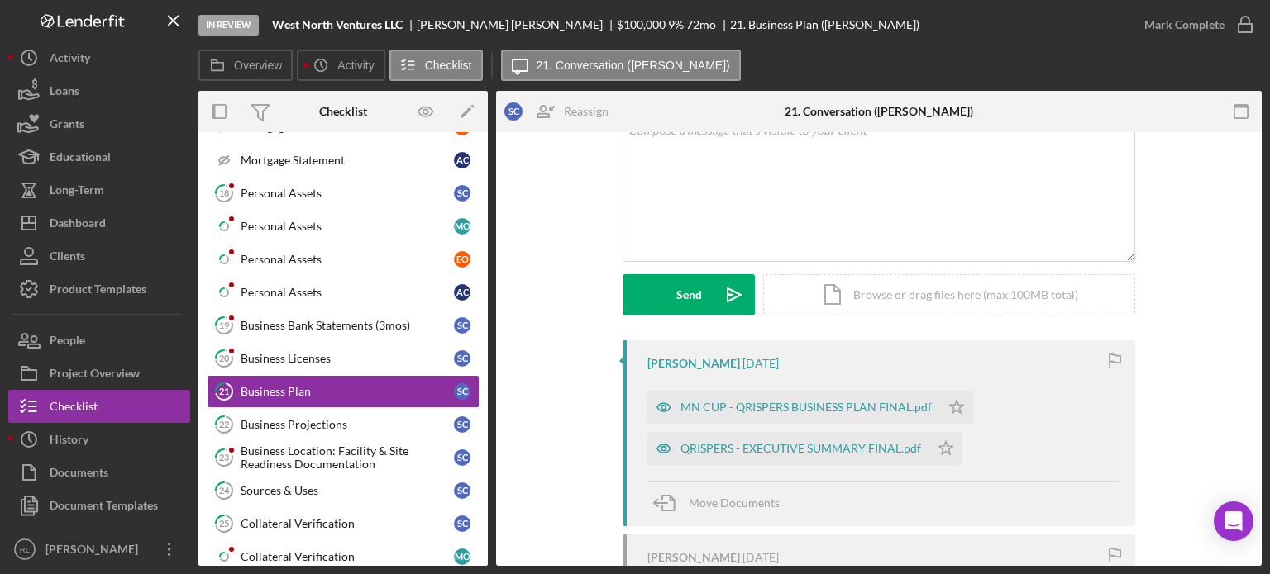
scroll to position [766, 0]
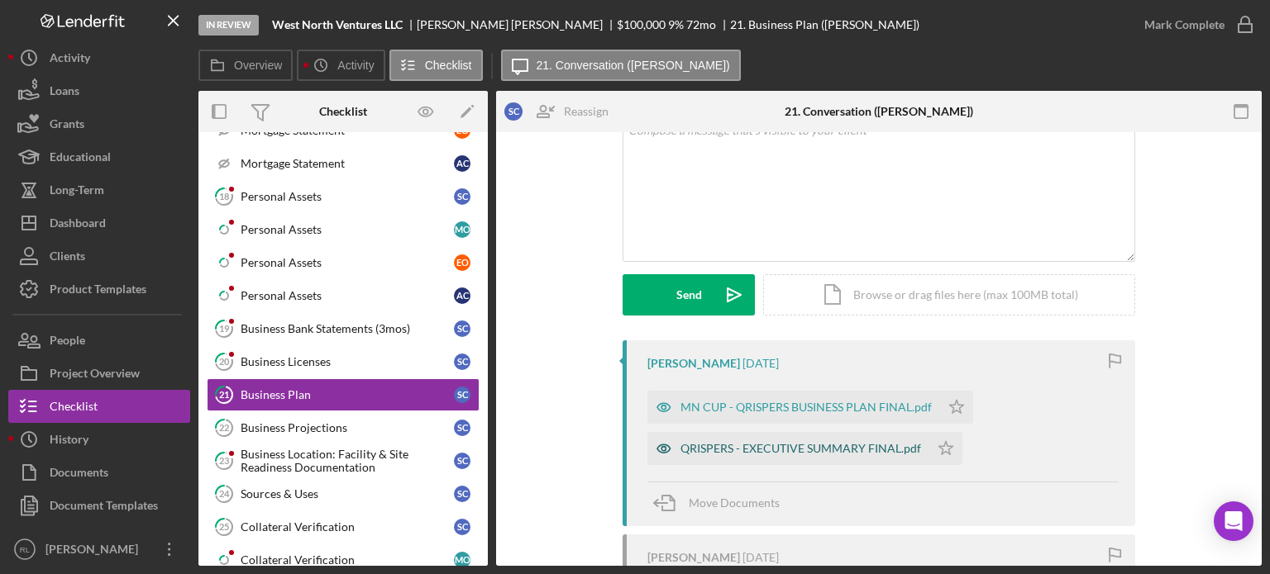
click at [633, 446] on div "QRISPERS - EXECUTIVE SUMMARY FINAL.pdf" at bounding box center [800, 448] width 241 height 13
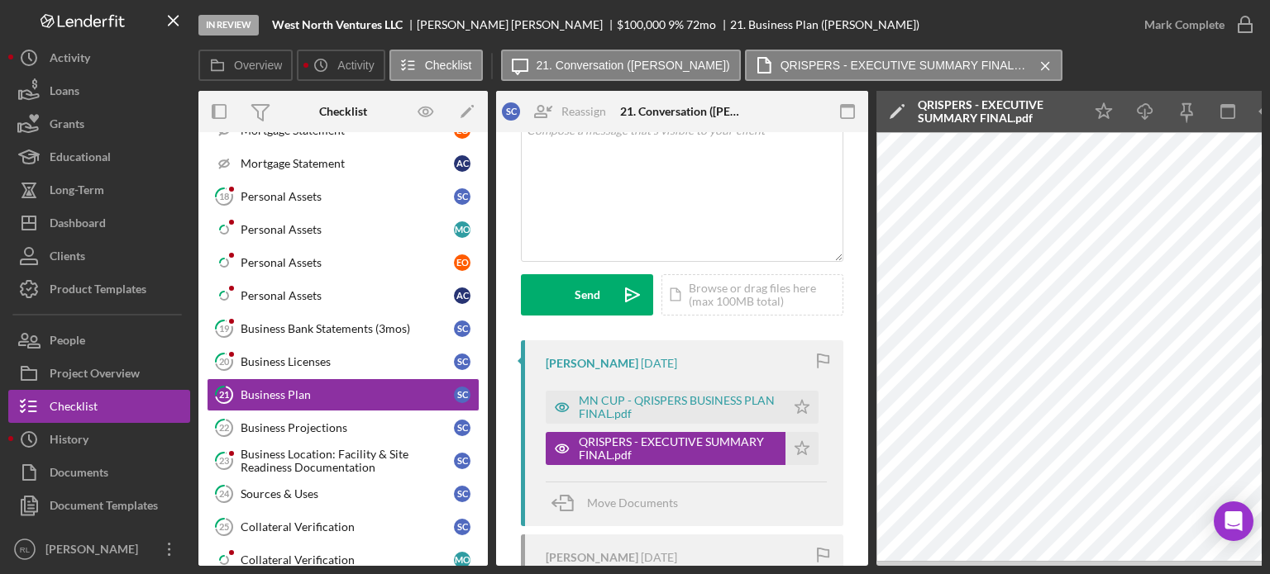
scroll to position [0, 110]
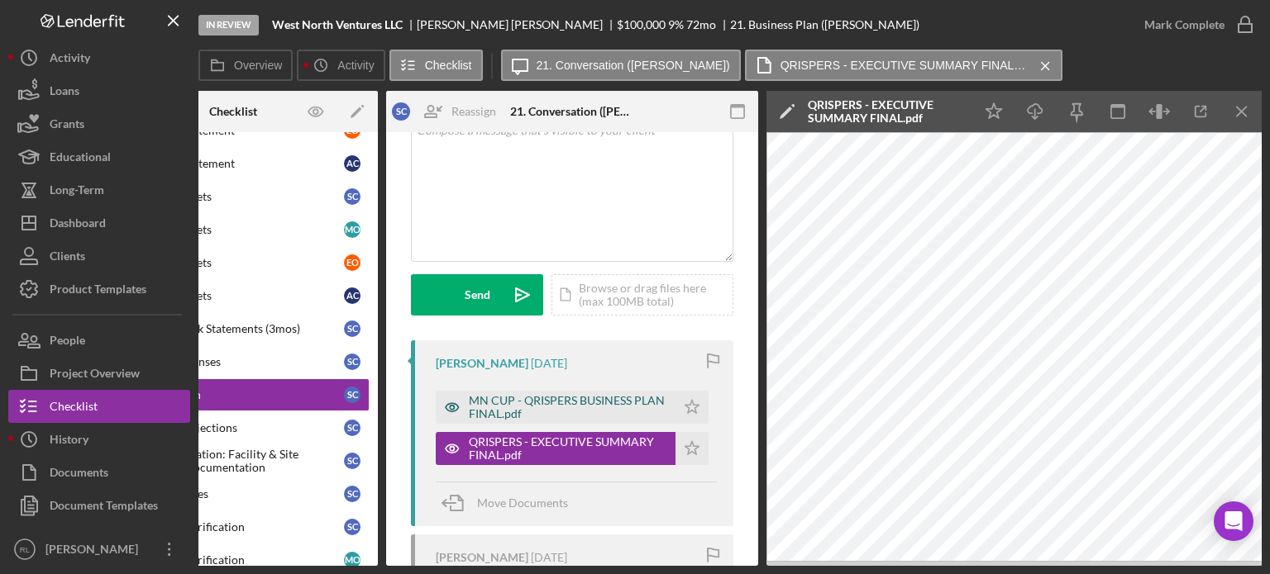
click at [539, 418] on div "MN CUP - QRISPERS BUSINESS PLAN FINAL.pdf" at bounding box center [568, 407] width 198 height 26
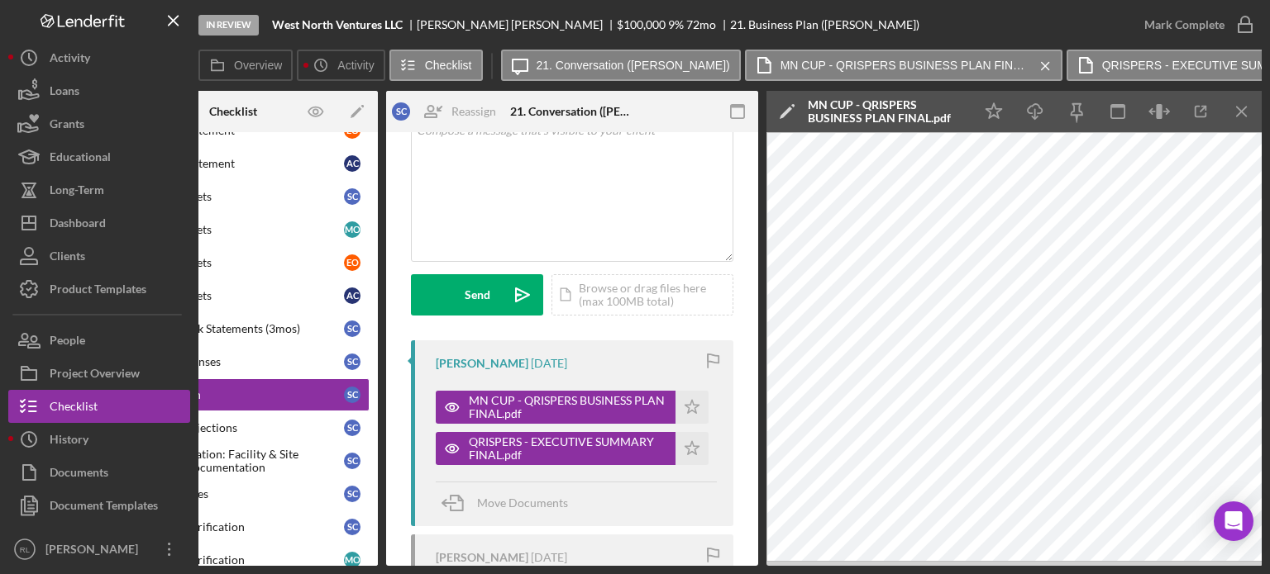
scroll to position [0, 0]
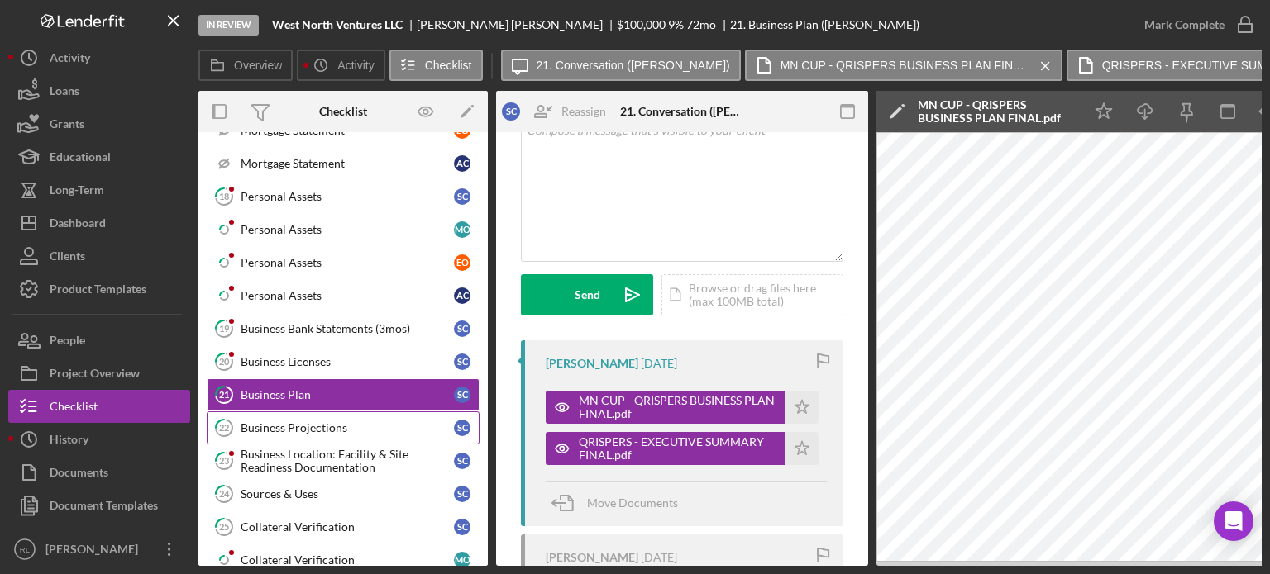
click at [341, 422] on div "Business Projections" at bounding box center [347, 428] width 213 height 13
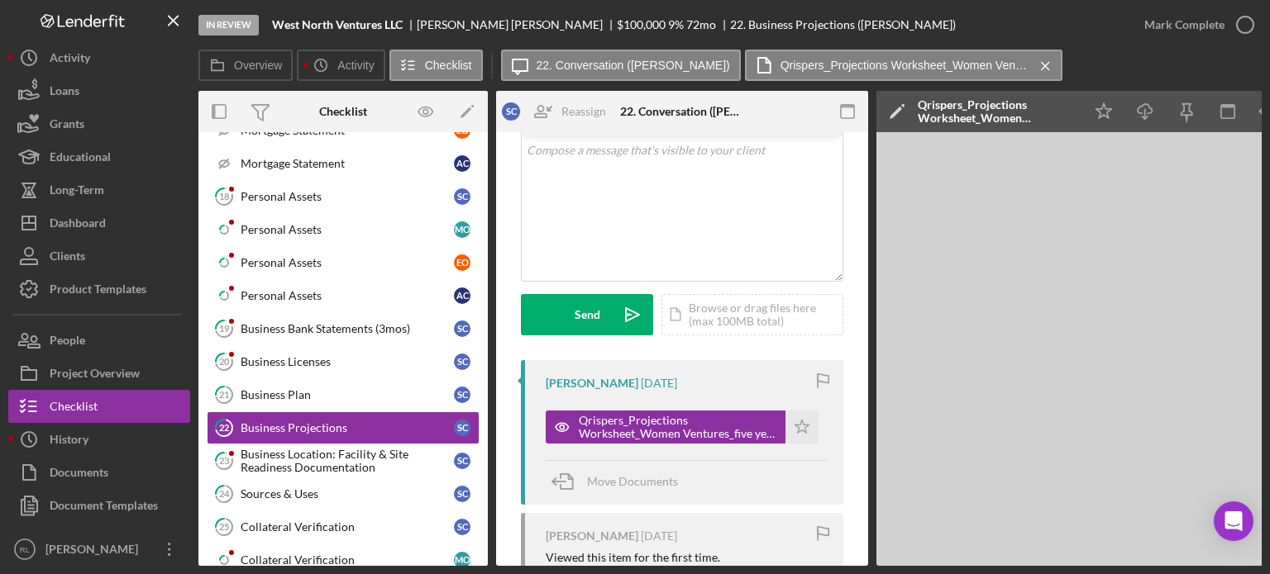
scroll to position [95, 0]
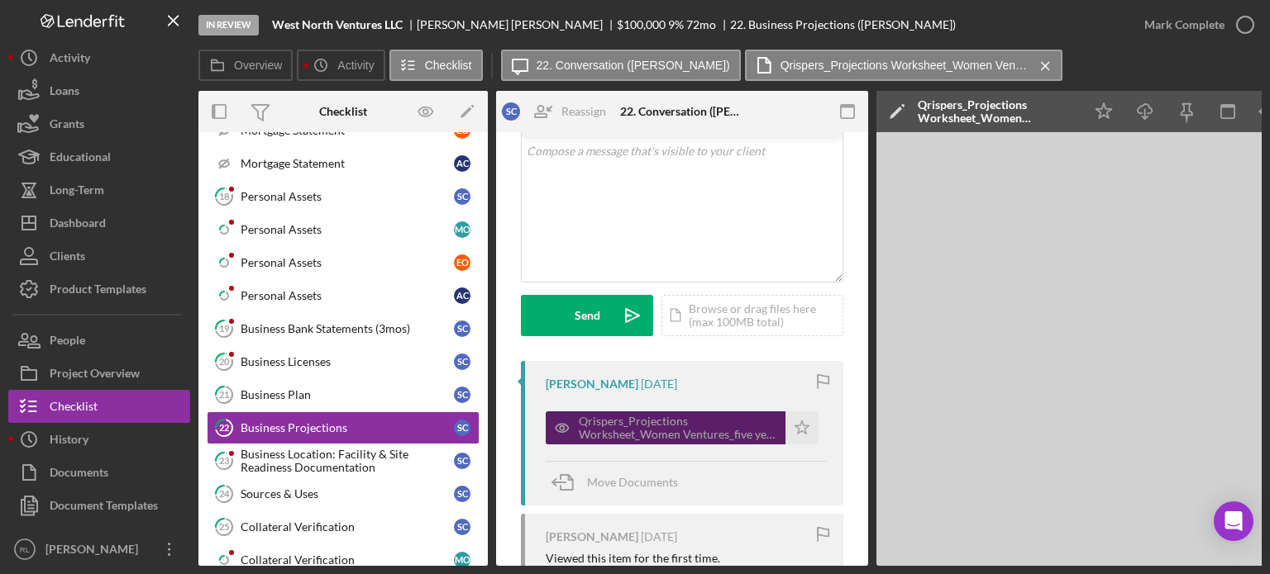
click at [633, 444] on div "Qrispers_Projections Worksheet_Women Ventures_five year projection.xlsx" at bounding box center [666, 428] width 240 height 33
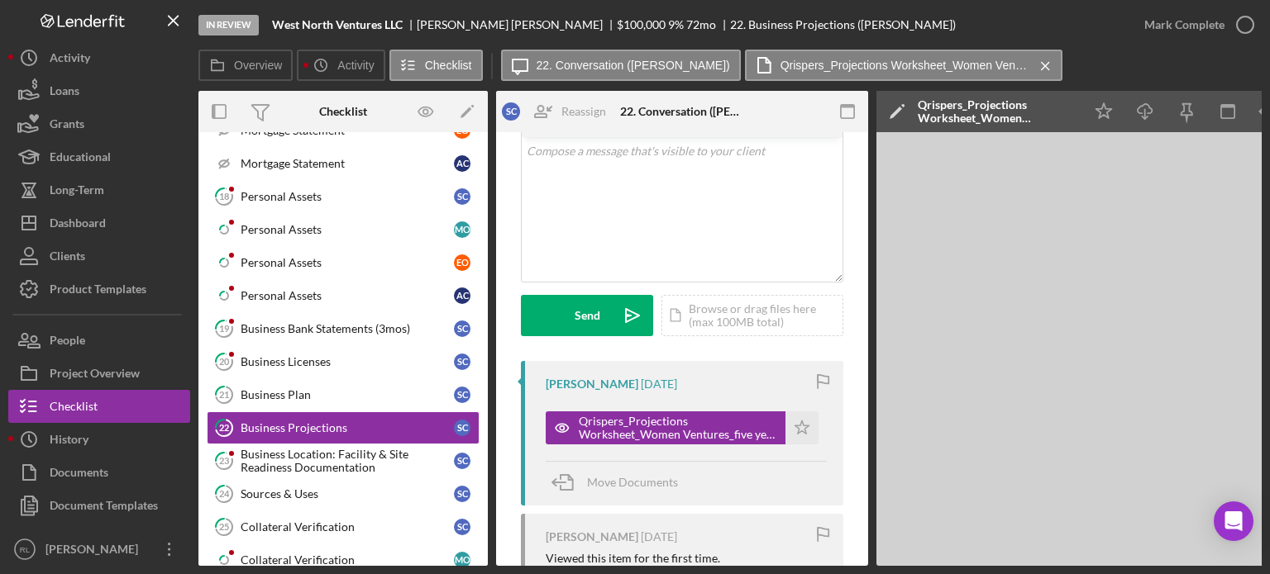
scroll to position [0, 110]
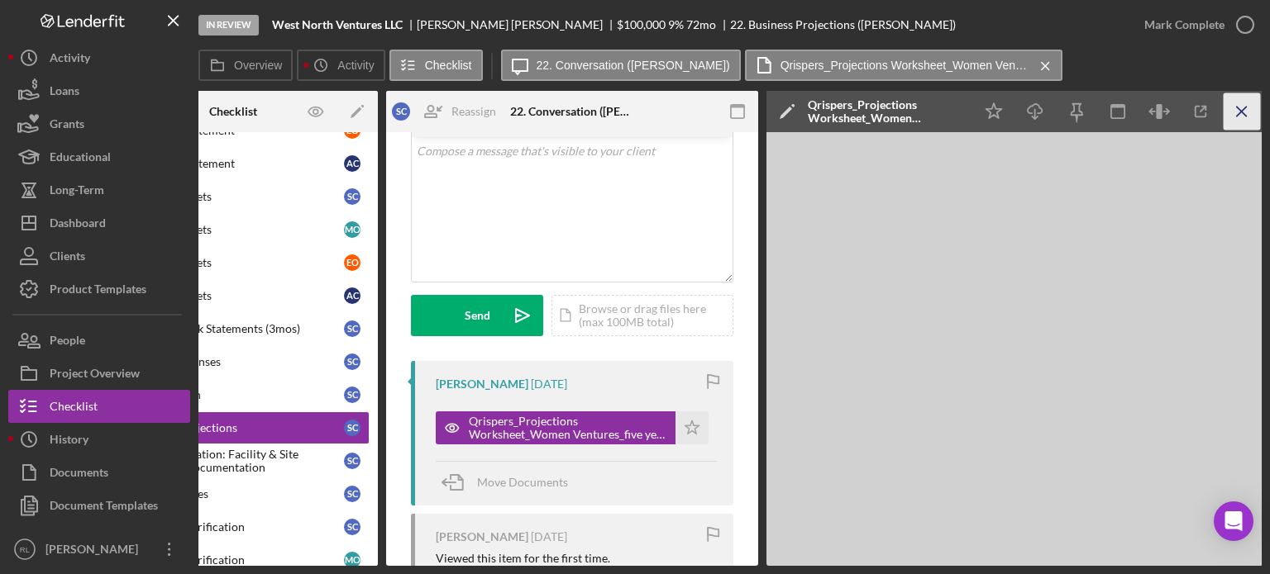
click at [633, 112] on icon "Icon/Menu Close" at bounding box center [1241, 111] width 37 height 37
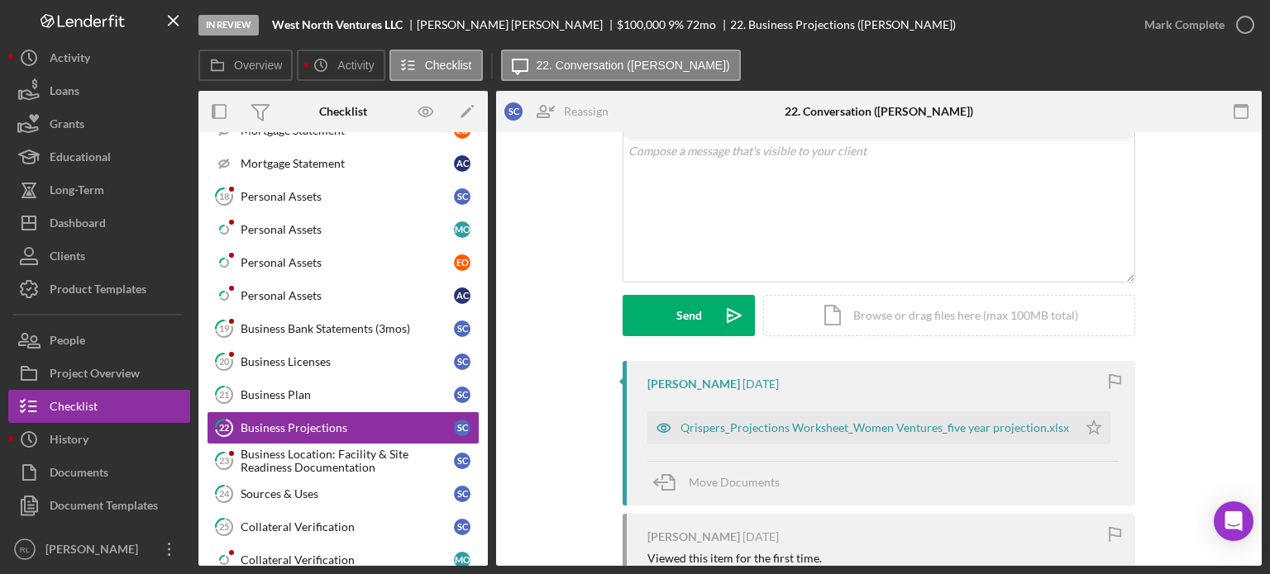
scroll to position [0, 0]
click at [633, 429] on div "Qrispers_Projections Worksheet_Women Ventures_five year projection.xlsx" at bounding box center [874, 428] width 388 height 13
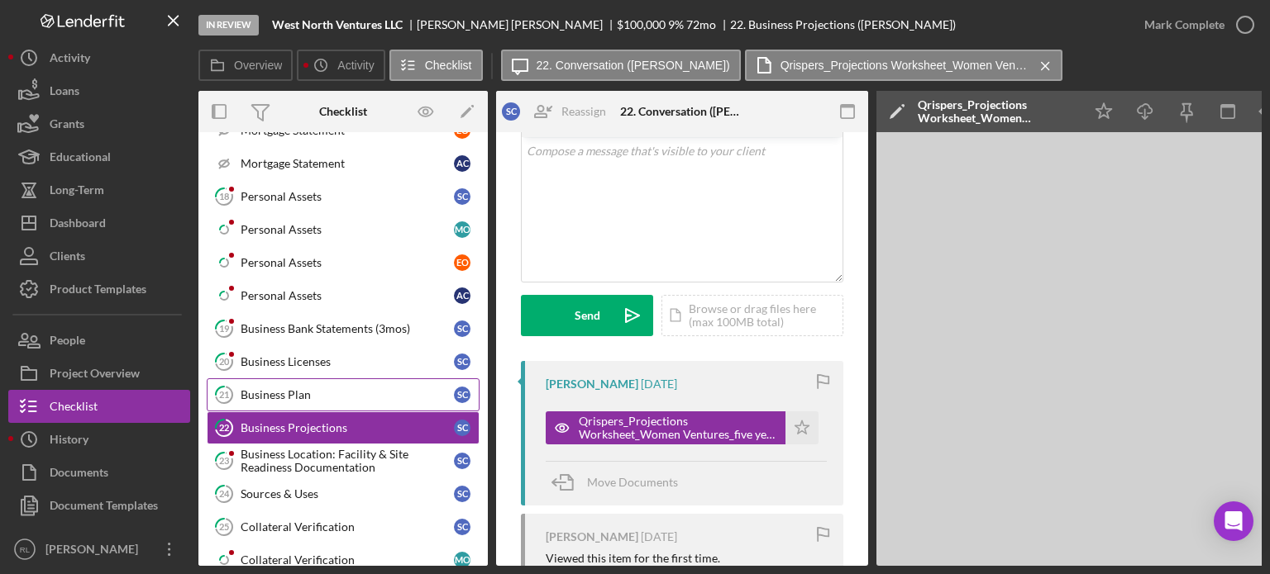
click at [357, 388] on div "Business Plan" at bounding box center [347, 394] width 213 height 13
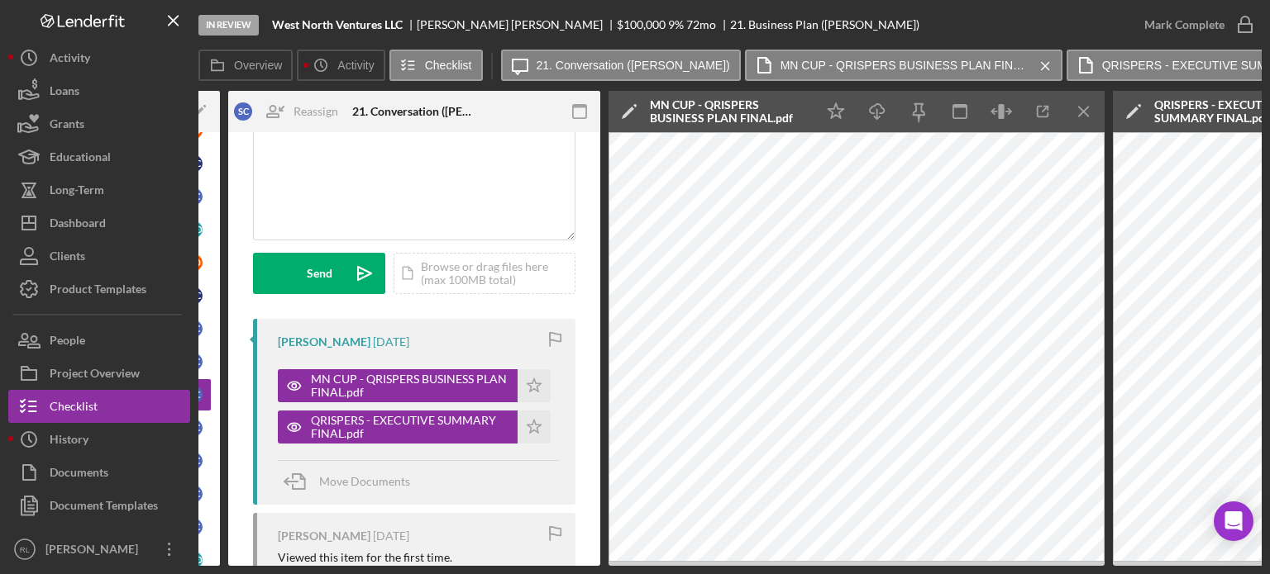
scroll to position [155, 0]
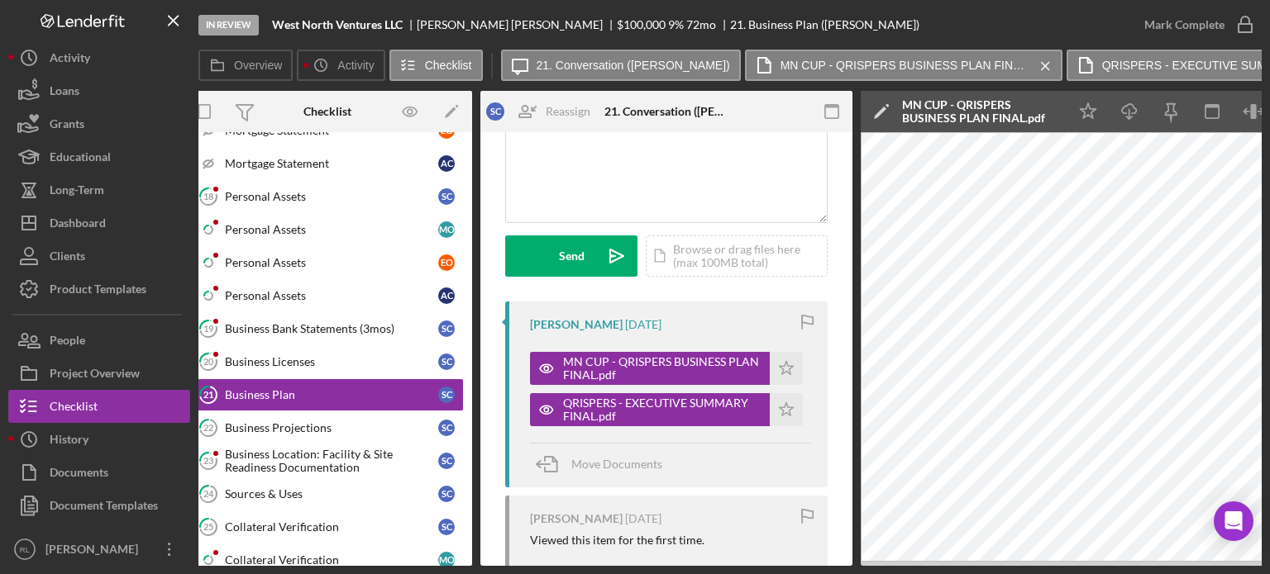
scroll to position [0, 0]
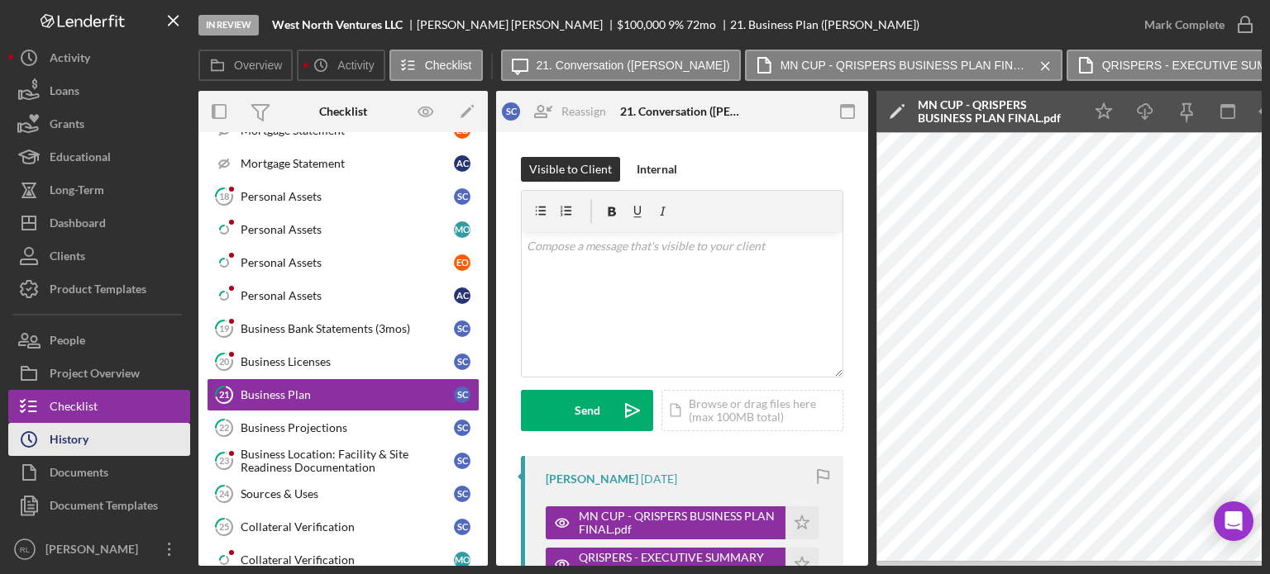
click at [93, 450] on button "Icon/History History" at bounding box center [99, 439] width 182 height 33
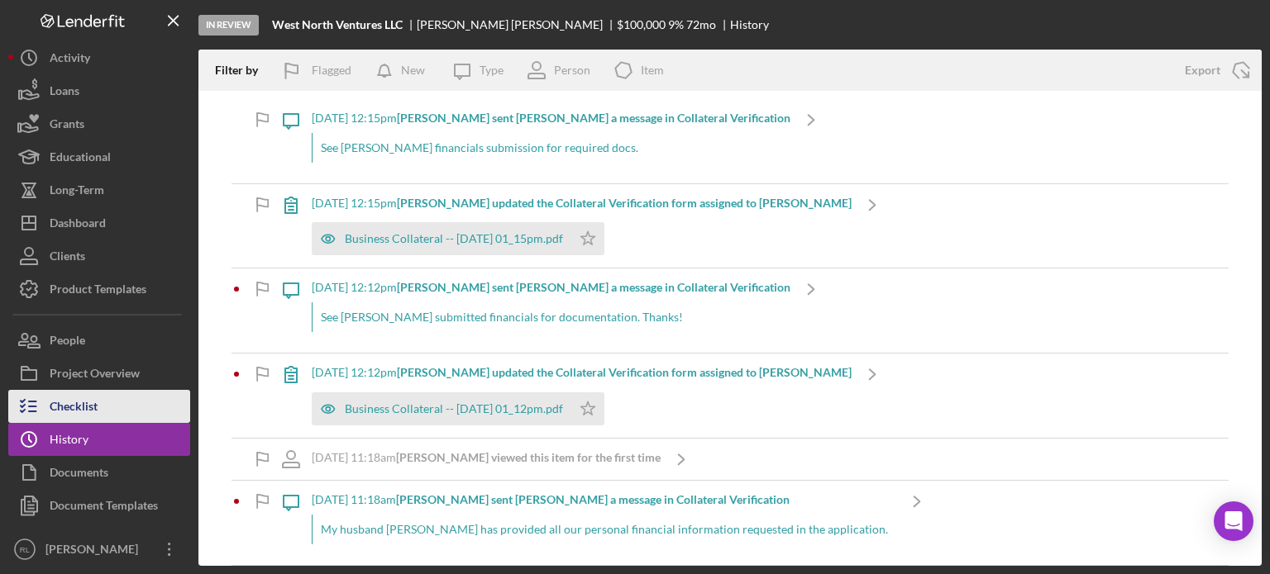
click at [111, 415] on button "Checklist" at bounding box center [99, 406] width 182 height 33
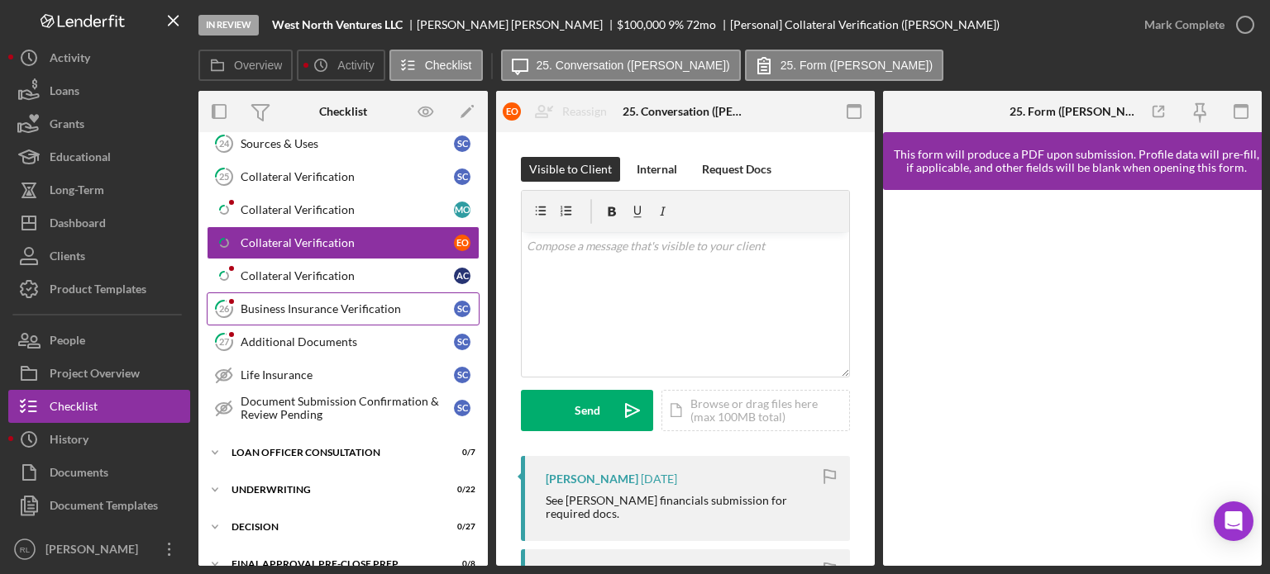
scroll to position [1116, 0]
click at [317, 336] on div "Additional Documents" at bounding box center [347, 342] width 213 height 13
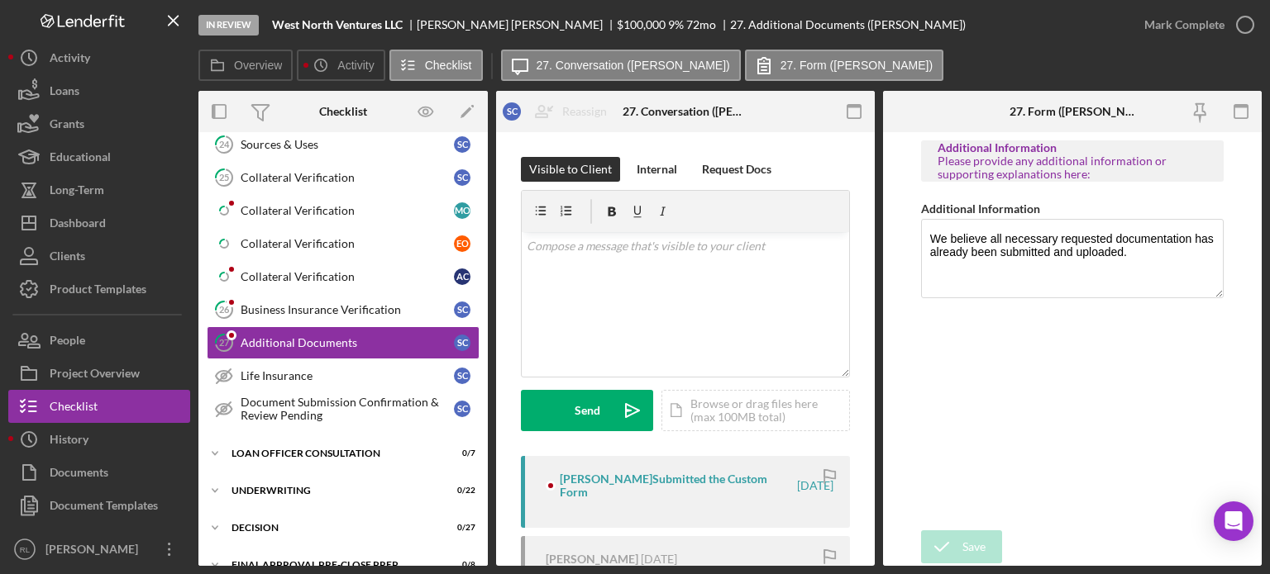
click at [633, 464] on div "[PERSON_NAME] Submitted the Custom Form [DATE]" at bounding box center [685, 492] width 329 height 72
click at [350, 305] on link "26 Business Insurance Verification S C" at bounding box center [343, 309] width 273 height 33
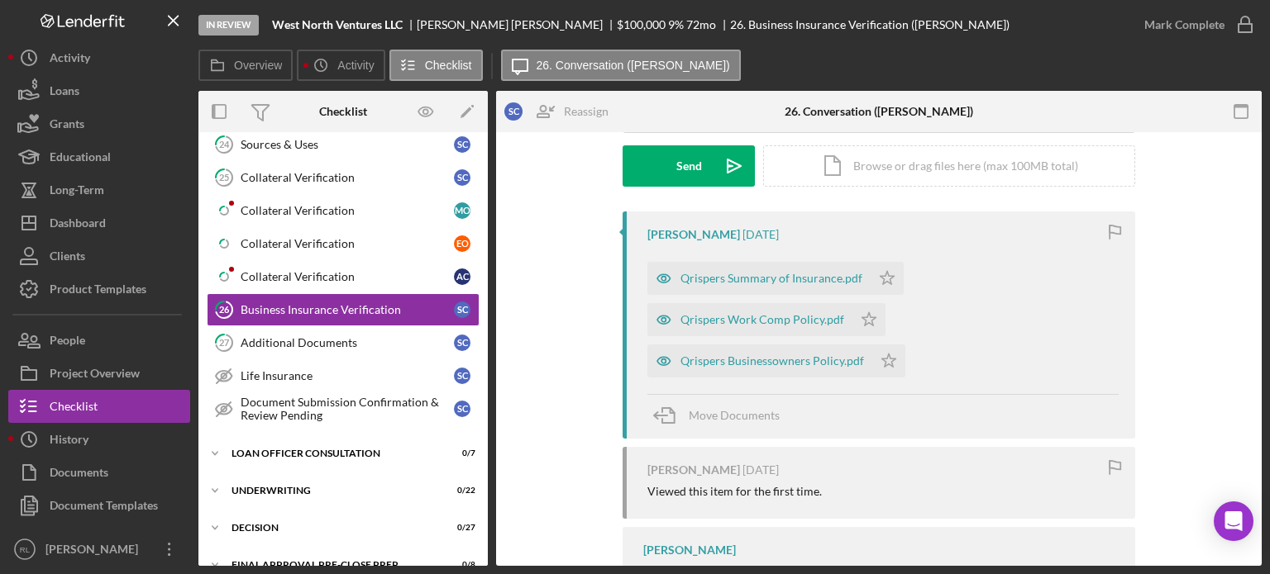
scroll to position [243, 0]
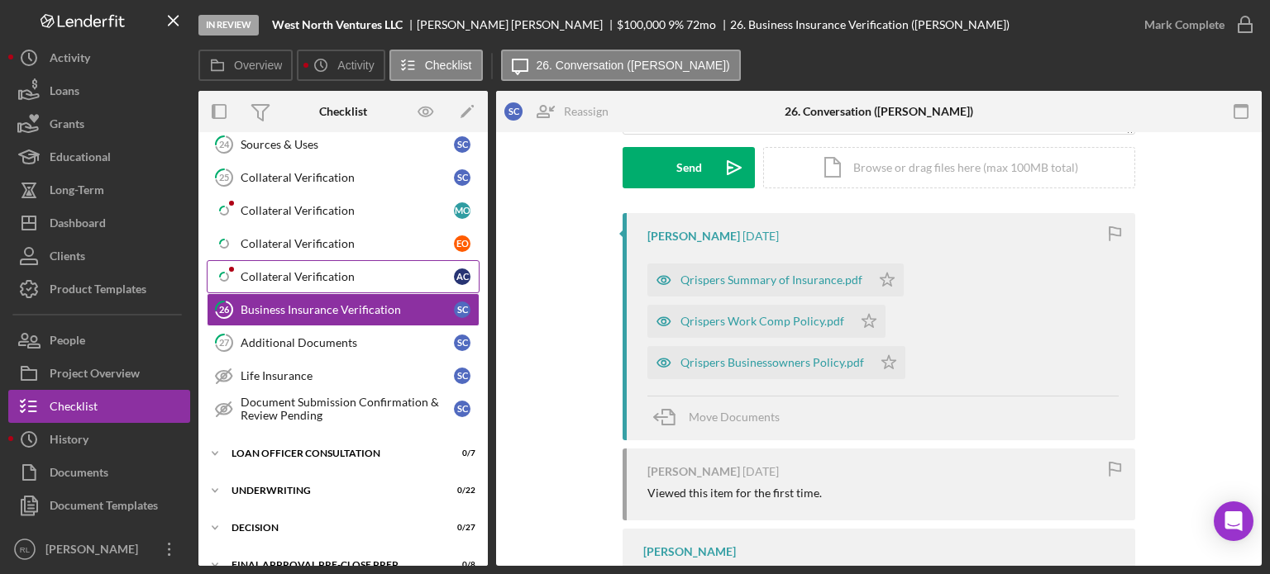
click at [354, 280] on link "Icon/Checklist Item Sub Partial Collateral Verification A C" at bounding box center [343, 276] width 273 height 33
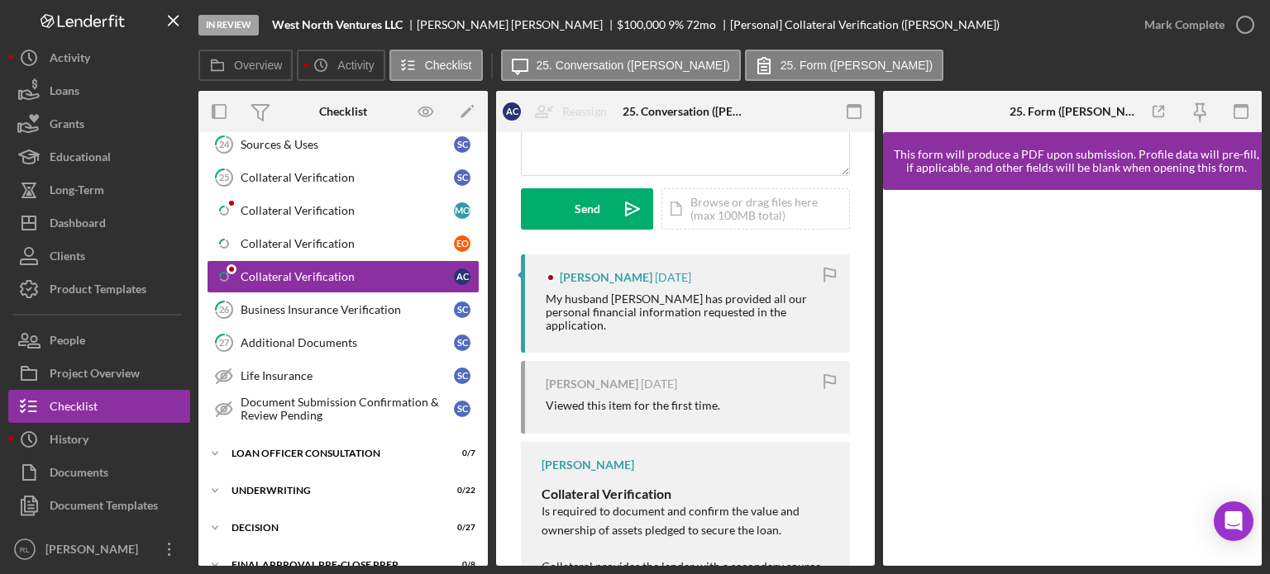
scroll to position [202, 0]
click at [633, 344] on div "[PERSON_NAME] [DATE] My husband [PERSON_NAME] has provided all our personal fin…" at bounding box center [685, 304] width 329 height 98
click at [337, 205] on div "Collateral Verification" at bounding box center [347, 210] width 213 height 13
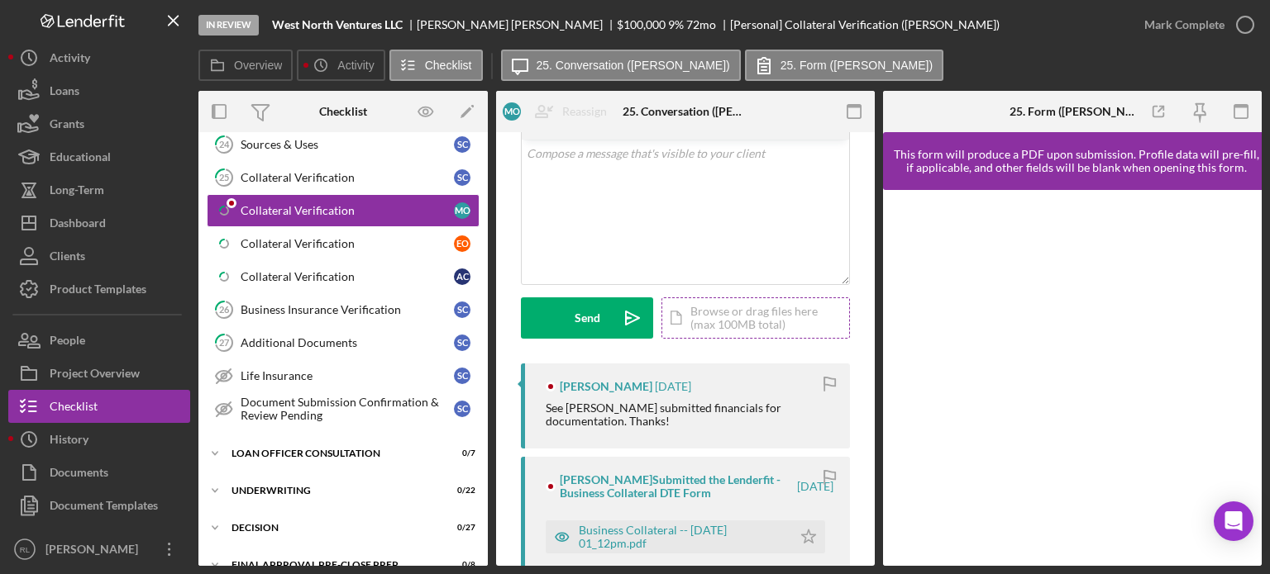
scroll to position [102, 0]
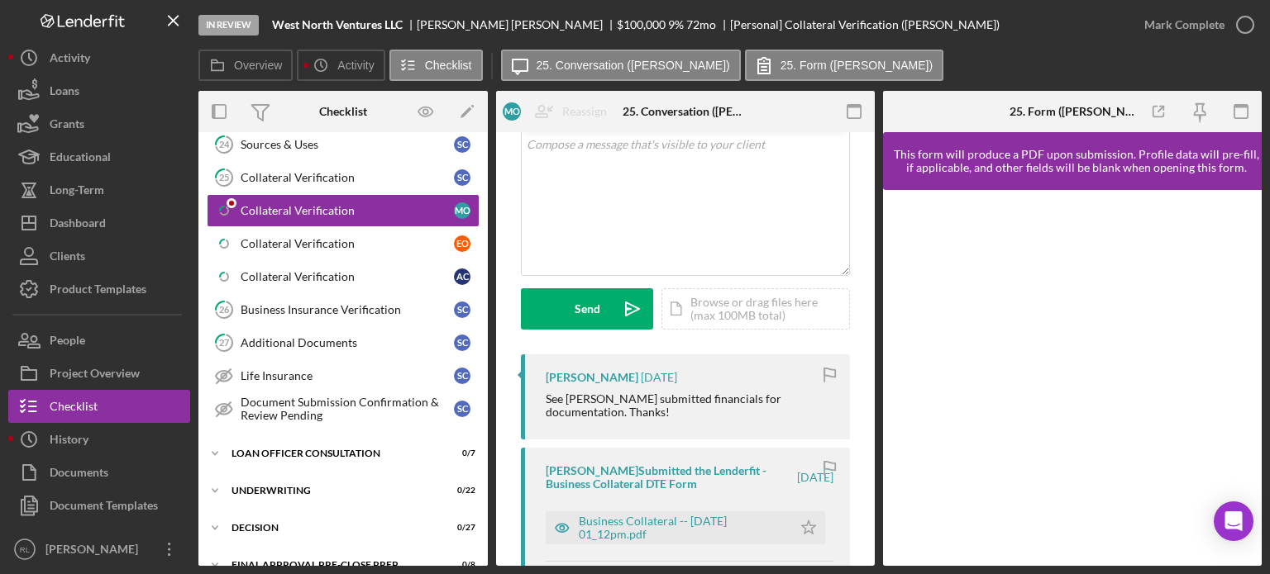
click at [633, 403] on div "See [PERSON_NAME] submitted financials for documentation. Thanks!" at bounding box center [690, 406] width 288 height 26
click at [343, 171] on div "Collateral Verification" at bounding box center [347, 177] width 213 height 13
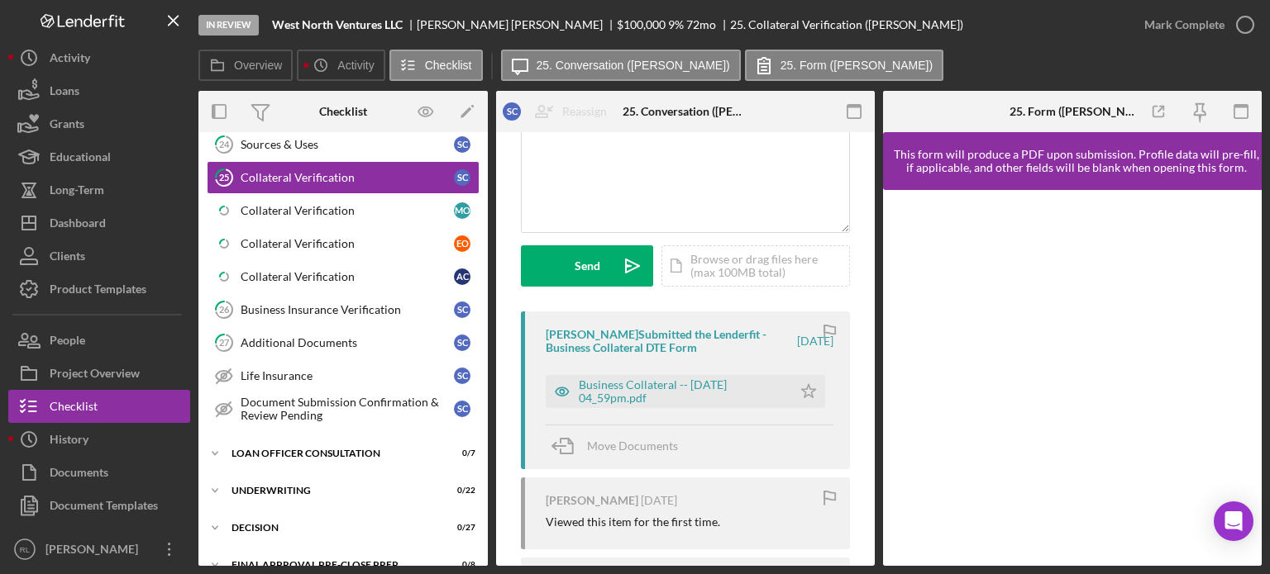
scroll to position [154, 0]
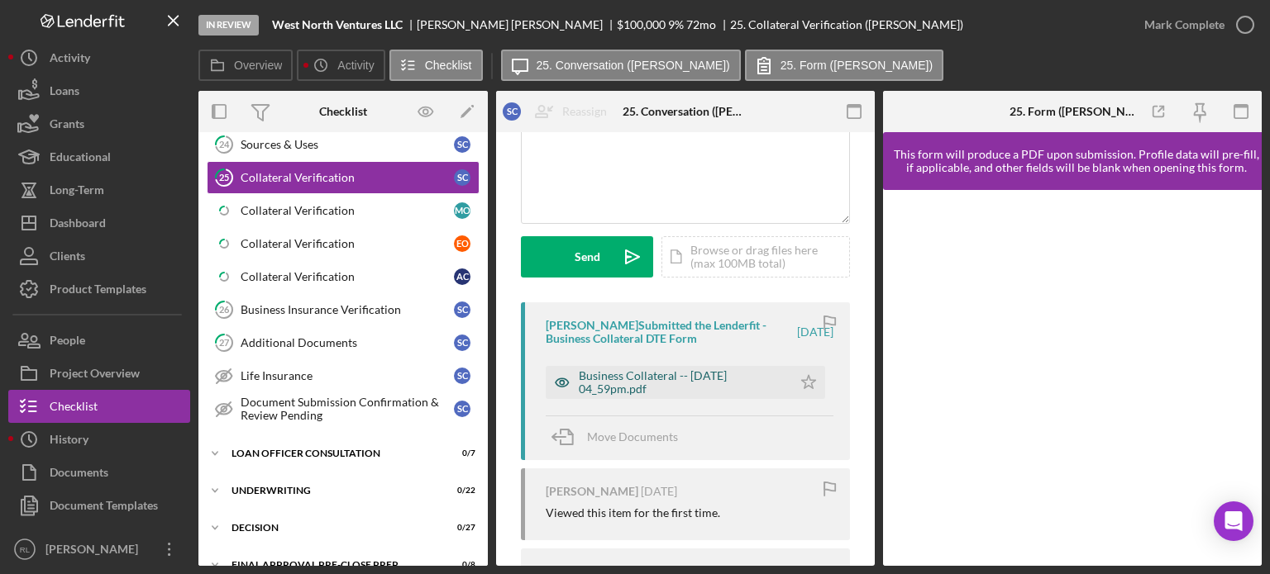
click at [633, 380] on div "Business Collateral -- [DATE] 04_59pm.pdf" at bounding box center [681, 382] width 205 height 26
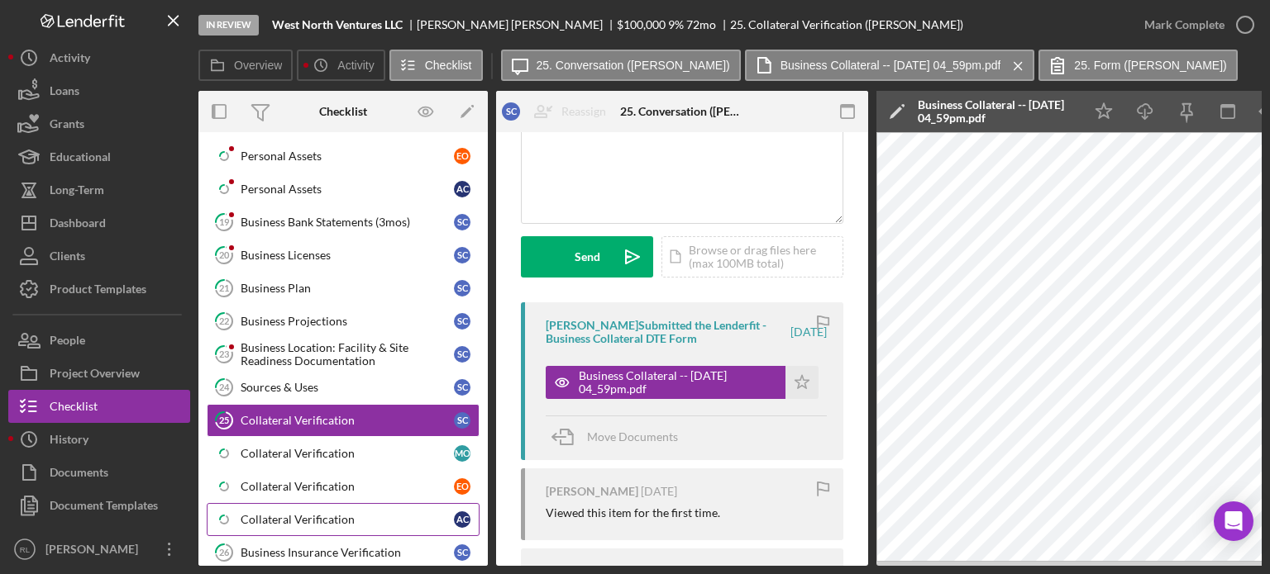
scroll to position [873, 0]
click at [318, 341] on div "Business Location: Facility & Site Readiness Documentation" at bounding box center [347, 354] width 213 height 26
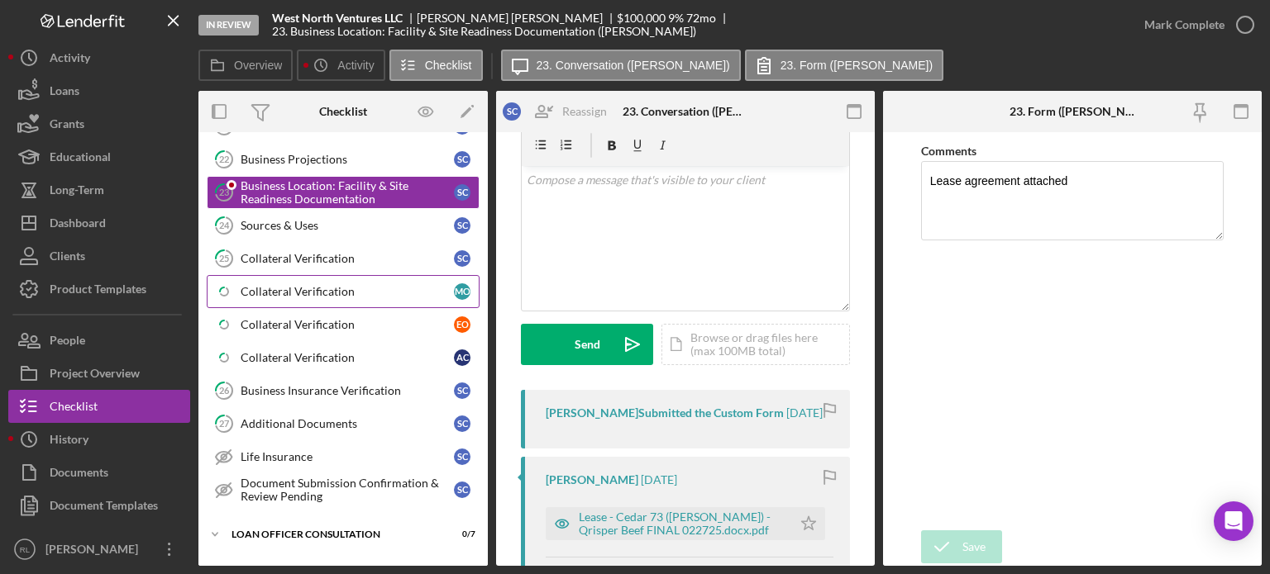
scroll to position [1081, 0]
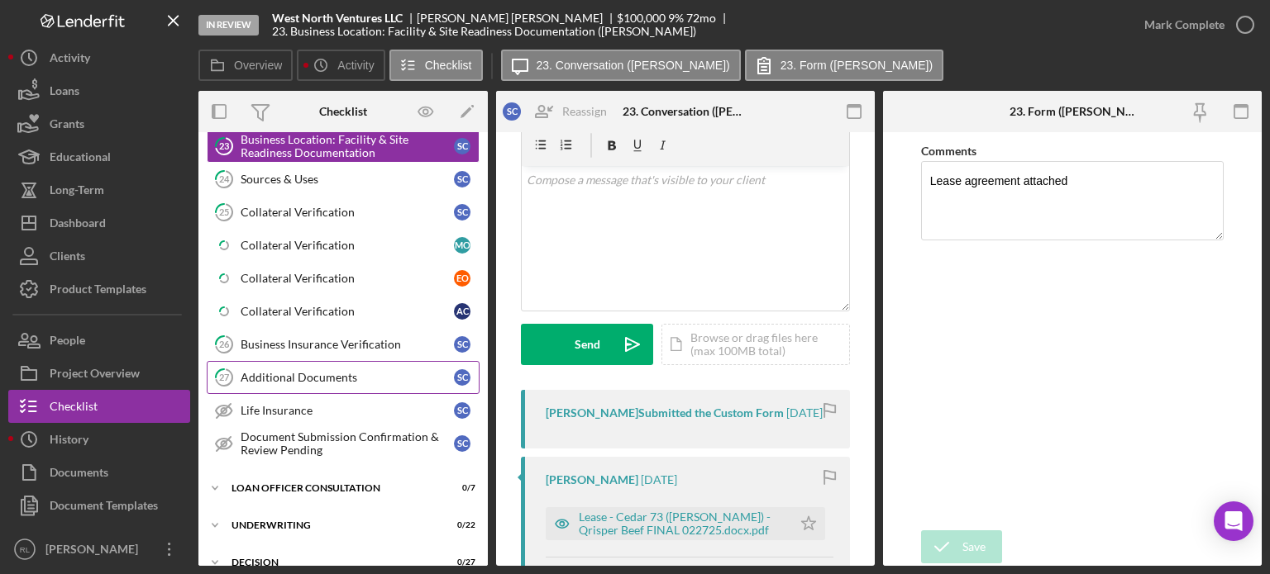
click at [309, 371] on div "Additional Documents" at bounding box center [347, 377] width 213 height 13
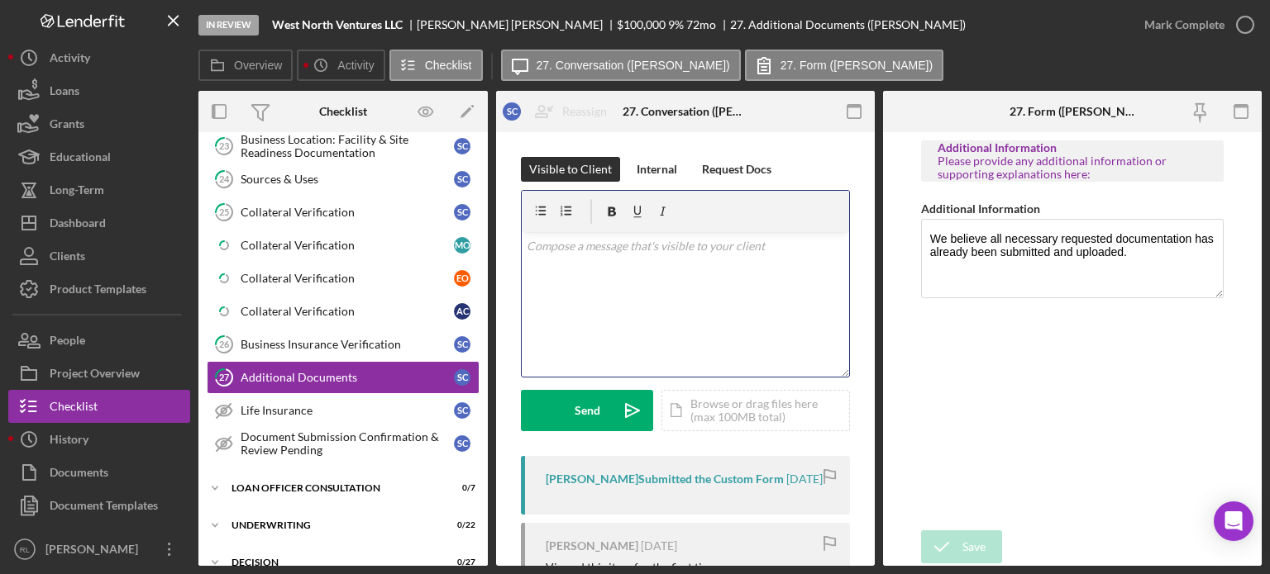
click at [633, 327] on div "v Color teal Color pink Remove color Add row above Add row below Add column bef…" at bounding box center [685, 304] width 327 height 145
click at [633, 288] on div "v Color teal Color pink Remove color Add row above Add row below Add column bef…" at bounding box center [685, 304] width 327 height 145
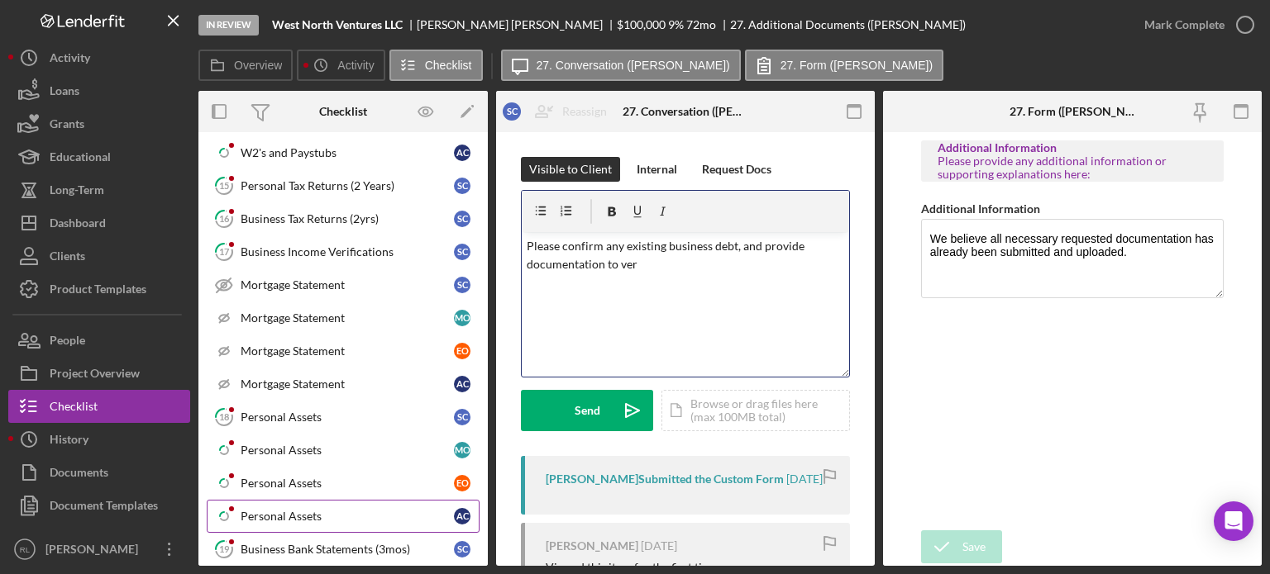
scroll to position [545, 0]
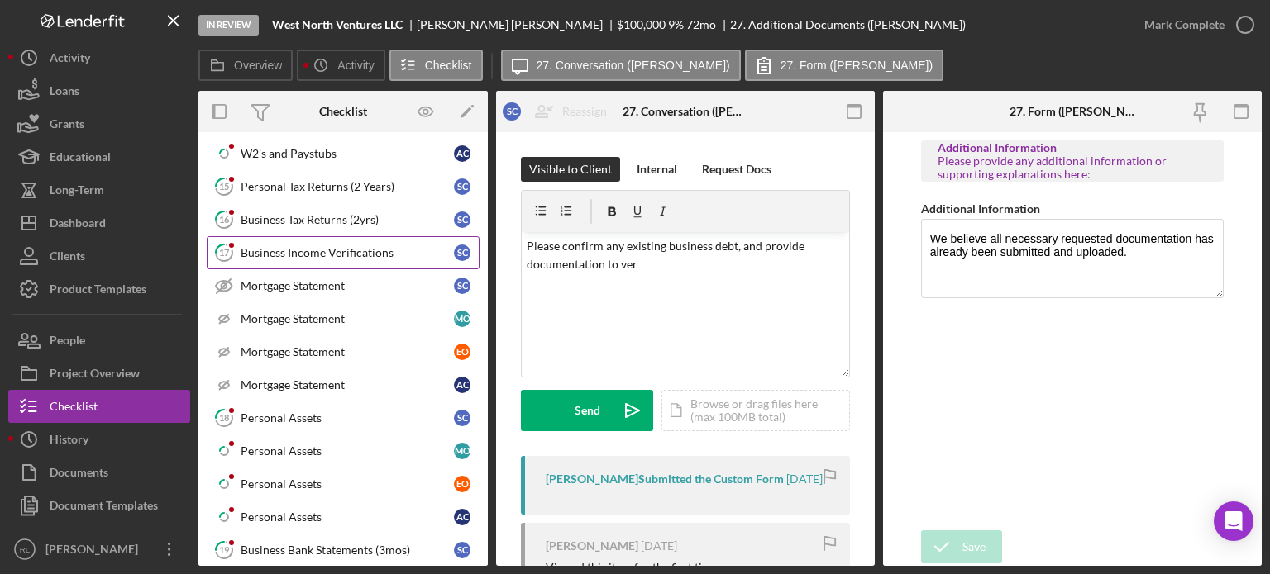
click at [341, 255] on link "17 Business Income Verifications S C" at bounding box center [343, 252] width 273 height 33
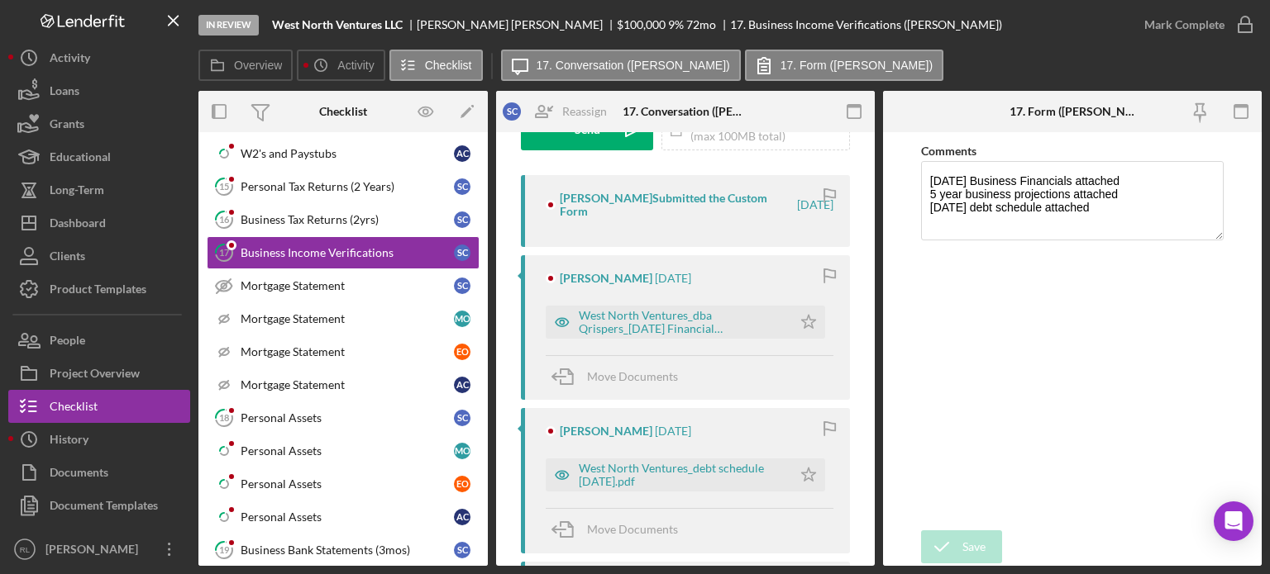
scroll to position [281, 0]
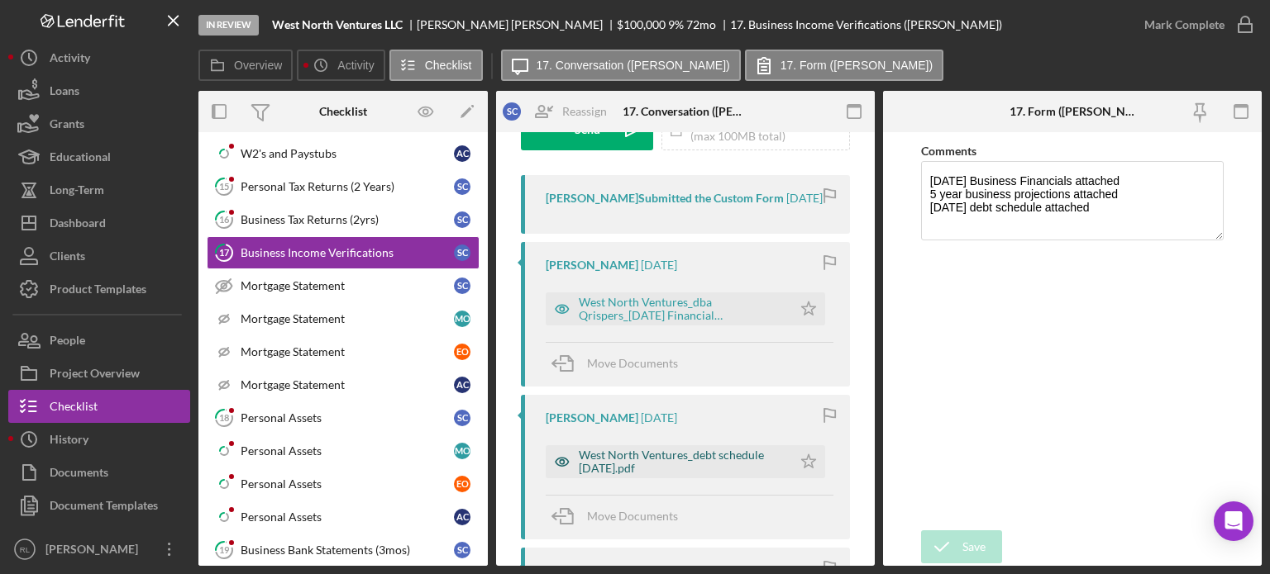
click at [633, 465] on div "West North Ventures_debt schedule [DATE].pdf" at bounding box center [681, 462] width 205 height 26
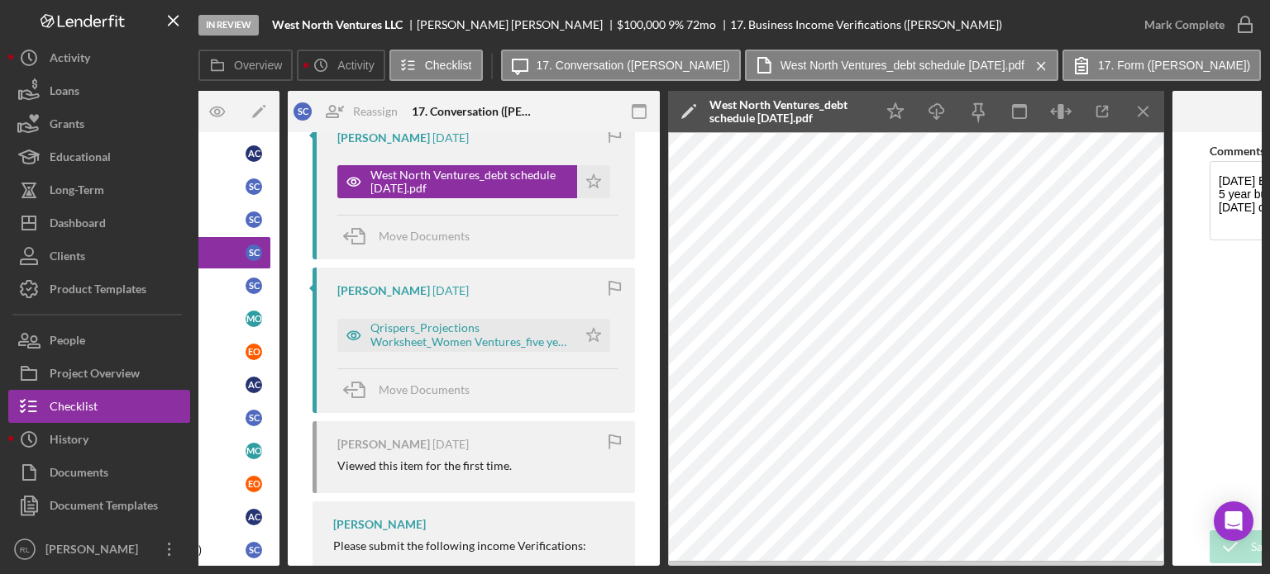
scroll to position [581, 0]
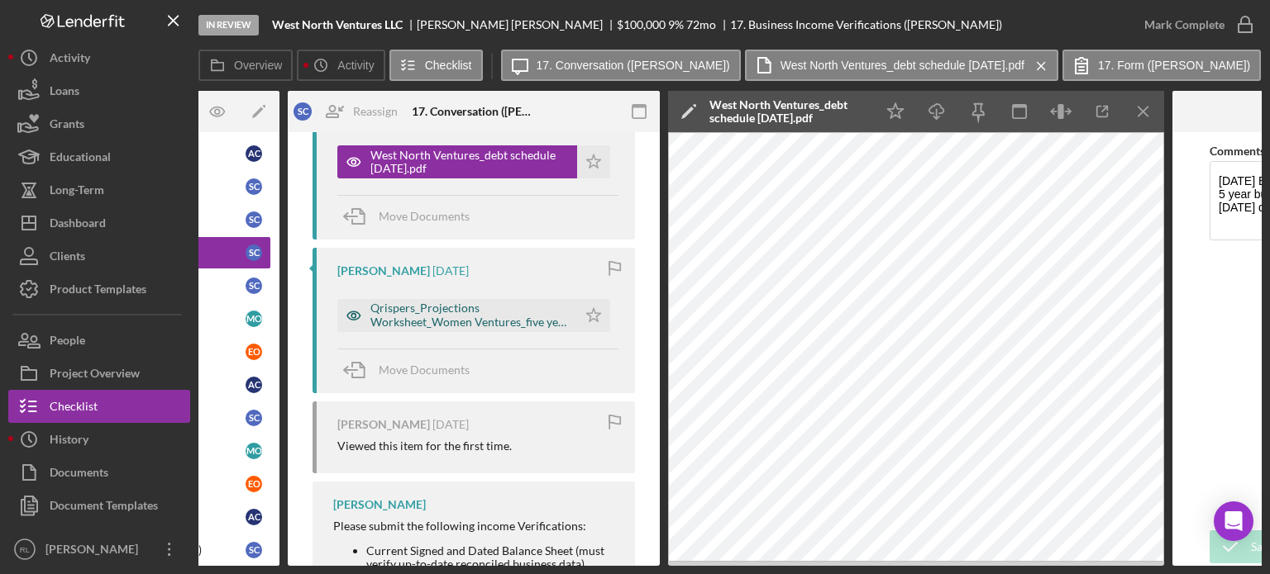
click at [472, 326] on div "Qrispers_Projections Worksheet_Women Ventures_five year projection.xlsx" at bounding box center [469, 315] width 198 height 26
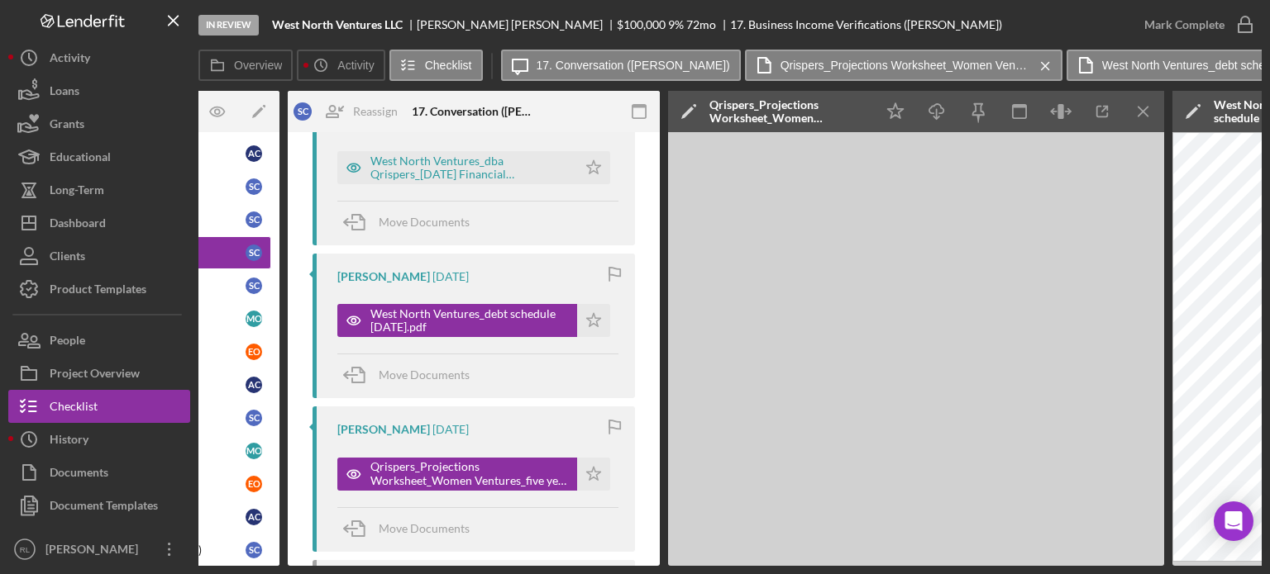
scroll to position [334, 0]
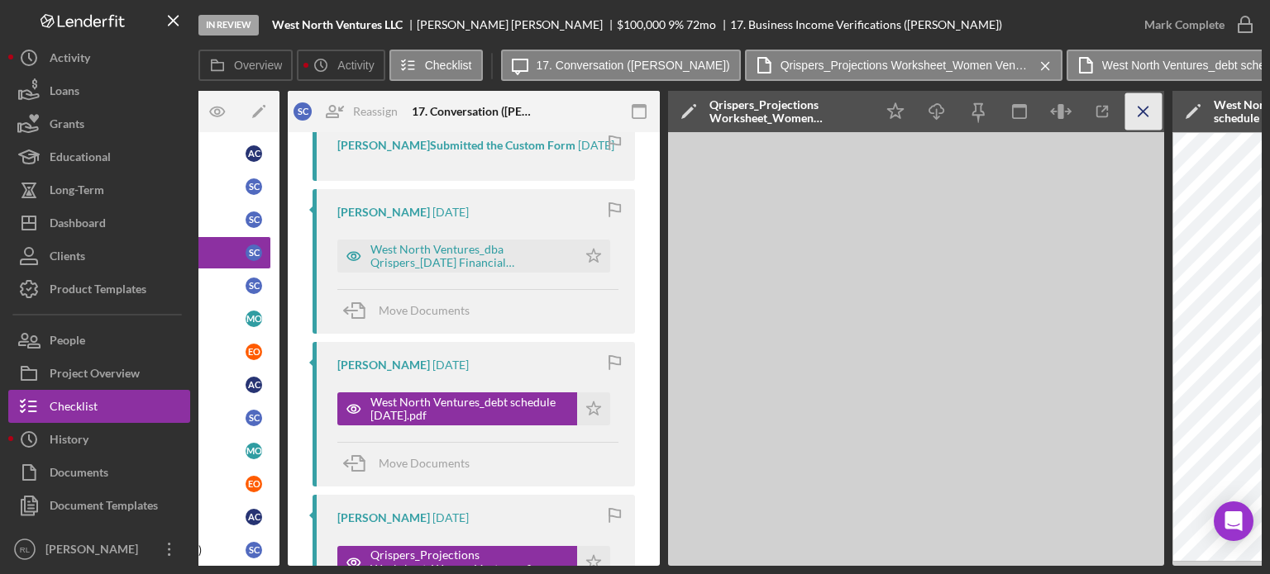
click at [633, 104] on icon "Icon/Menu Close" at bounding box center [1143, 111] width 37 height 37
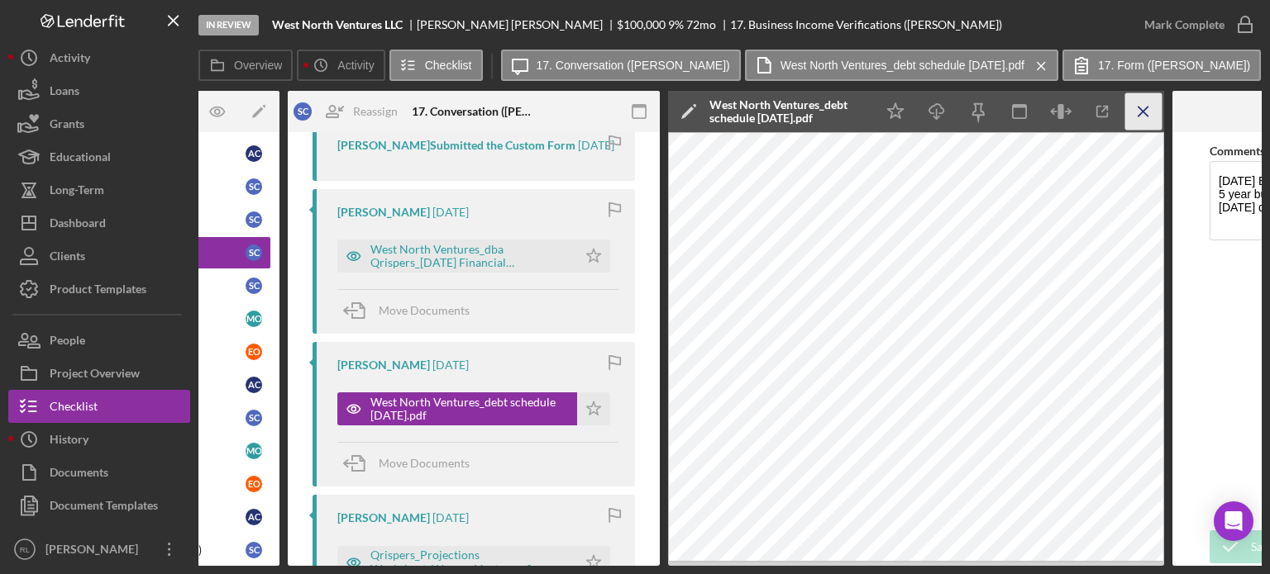
click at [633, 102] on icon "Icon/Menu Close" at bounding box center [1143, 111] width 37 height 37
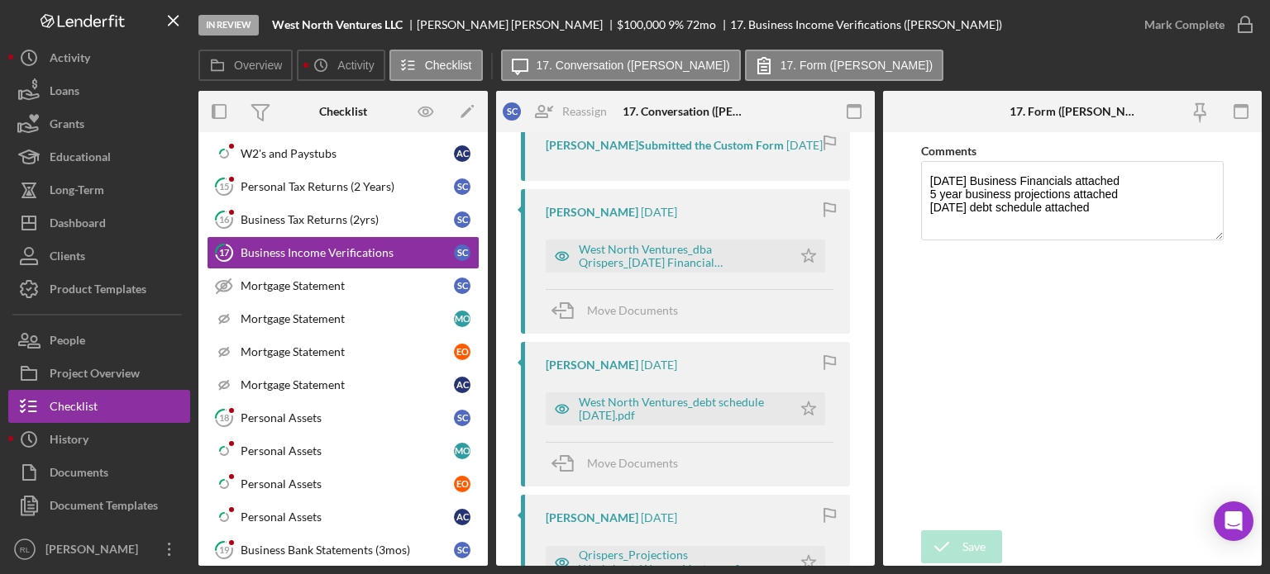
scroll to position [0, 0]
click at [633, 255] on div "West North Ventures_dba Qrispers_[DATE] Financial Statements.pdf" at bounding box center [681, 256] width 205 height 26
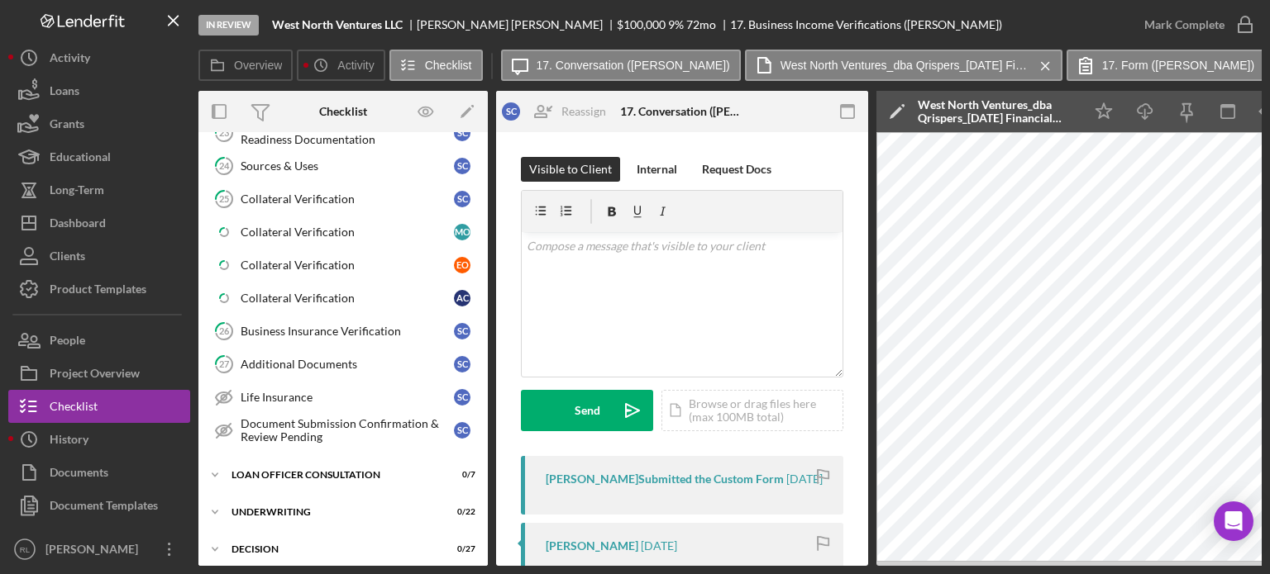
scroll to position [1113, 0]
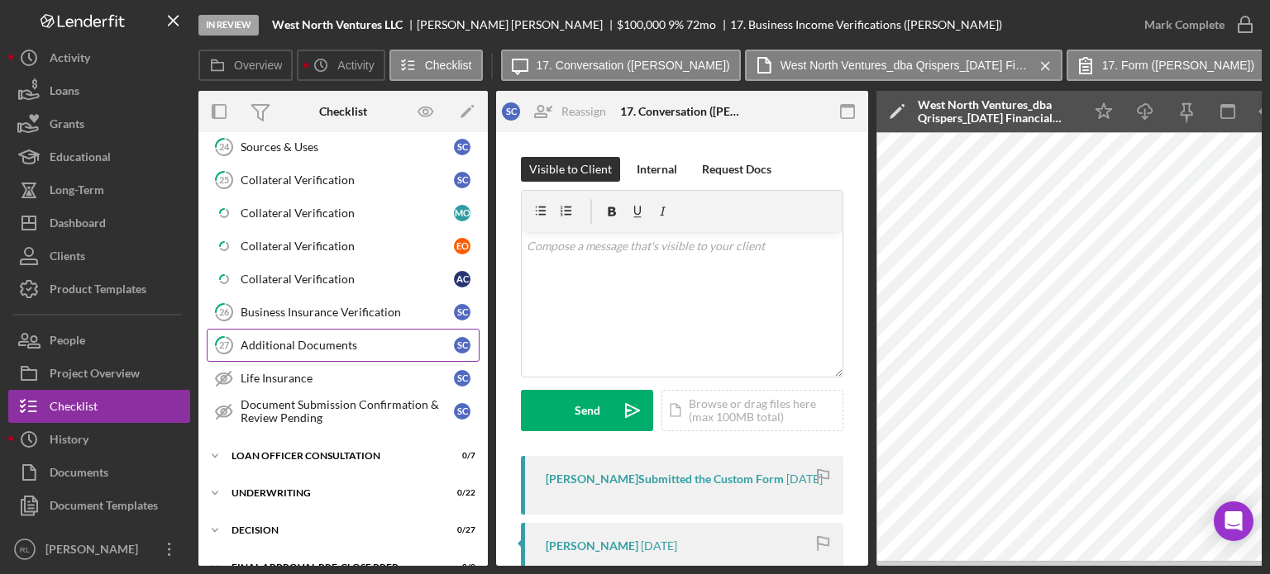
click at [314, 339] on div "Additional Documents" at bounding box center [347, 345] width 213 height 13
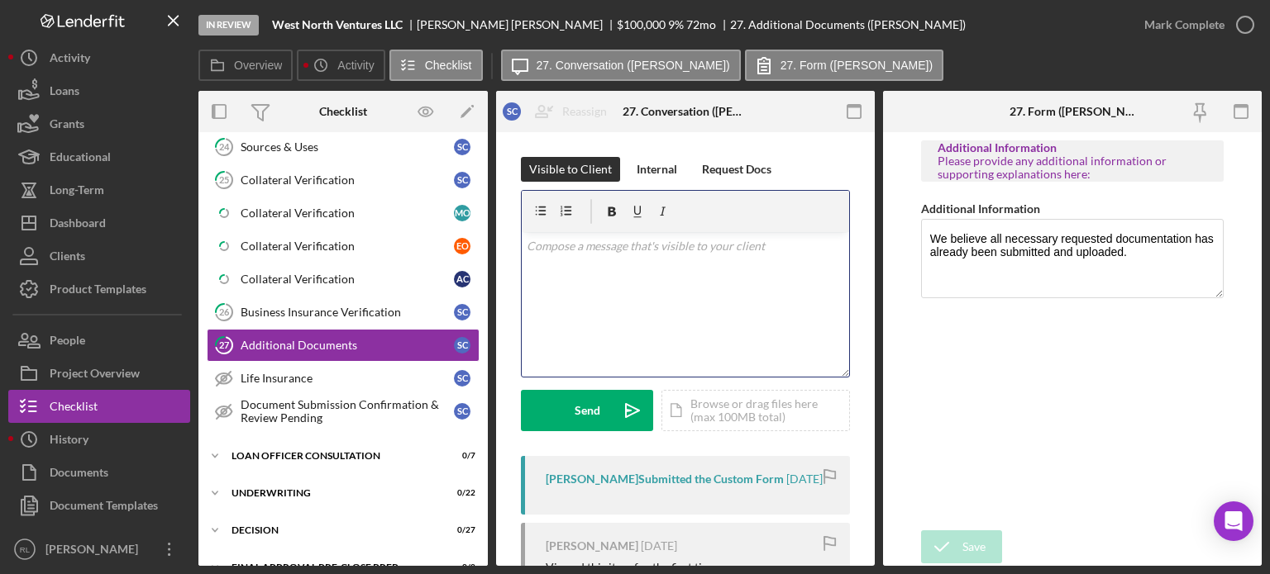
click at [633, 268] on div "v Color teal Color pink Remove color Add row above Add row below Add column bef…" at bounding box center [685, 304] width 327 height 145
click at [633, 289] on div "v Color teal Color pink Remove color Add row above Add row below Add column bef…" at bounding box center [685, 304] width 327 height 145
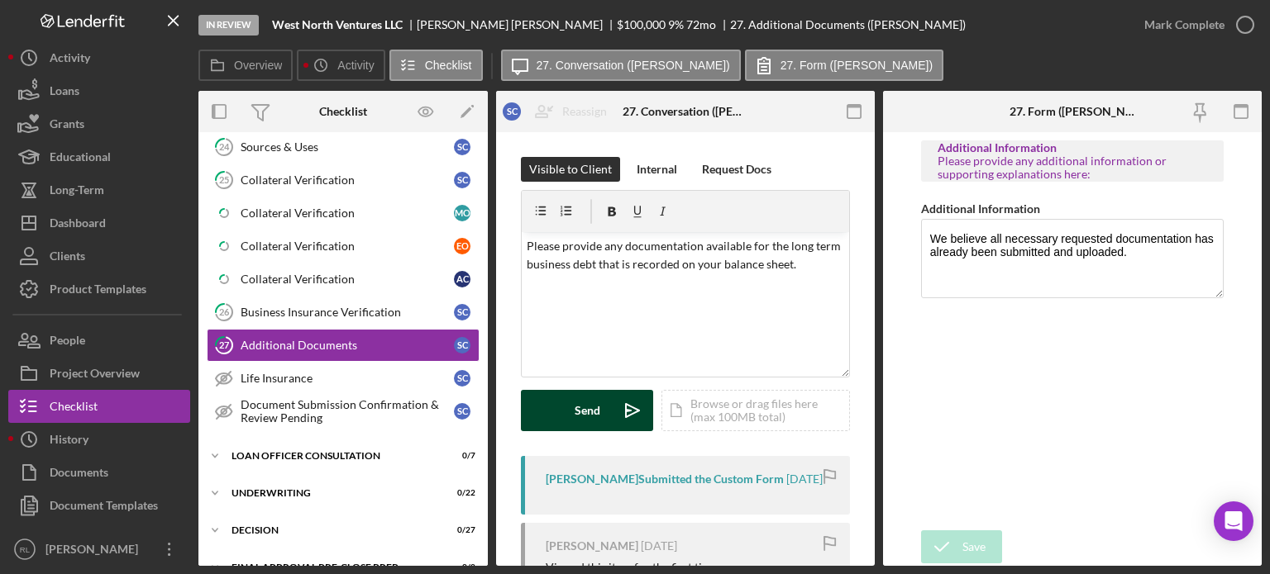
click at [579, 408] on div "Send" at bounding box center [587, 410] width 26 height 41
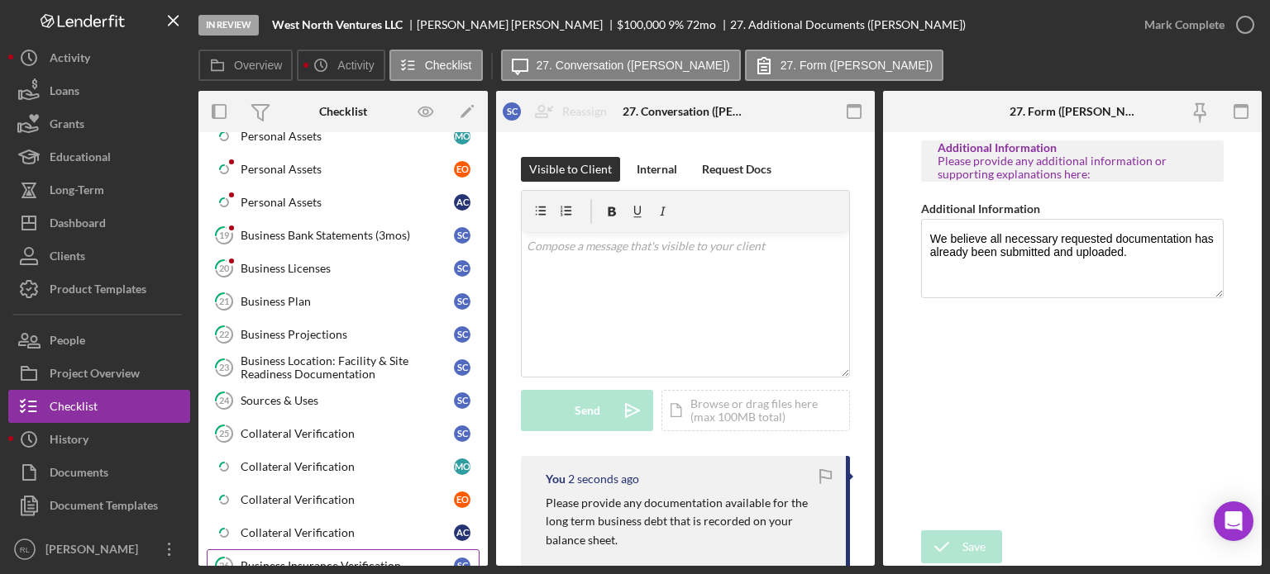
scroll to position [853, 0]
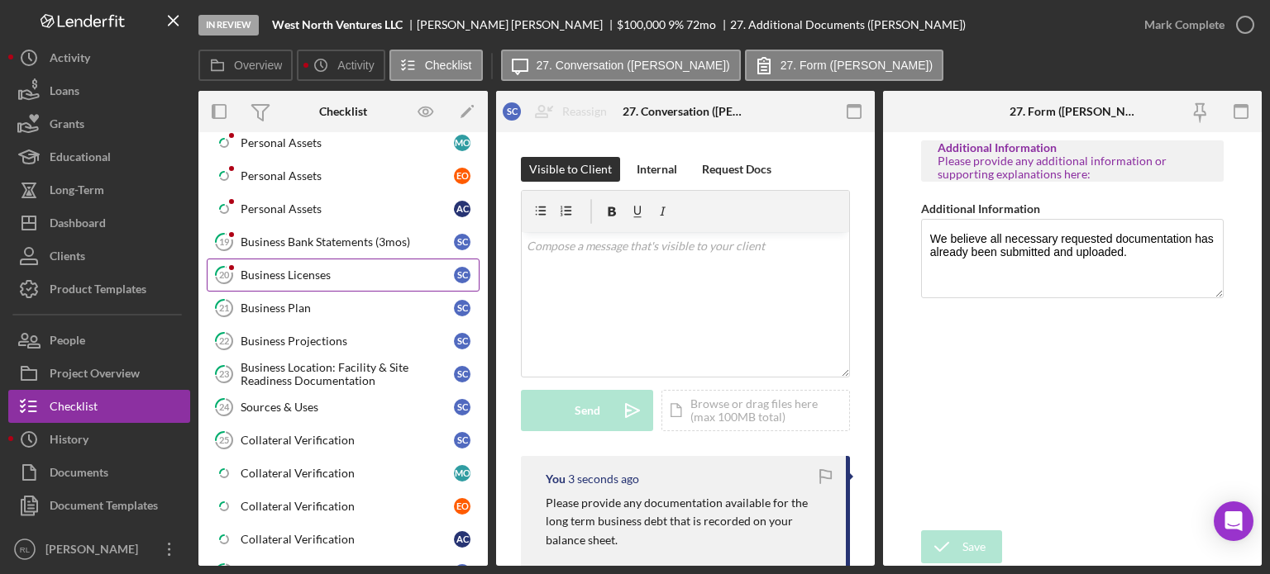
click at [297, 259] on link "20 Business Licenses S C" at bounding box center [343, 275] width 273 height 33
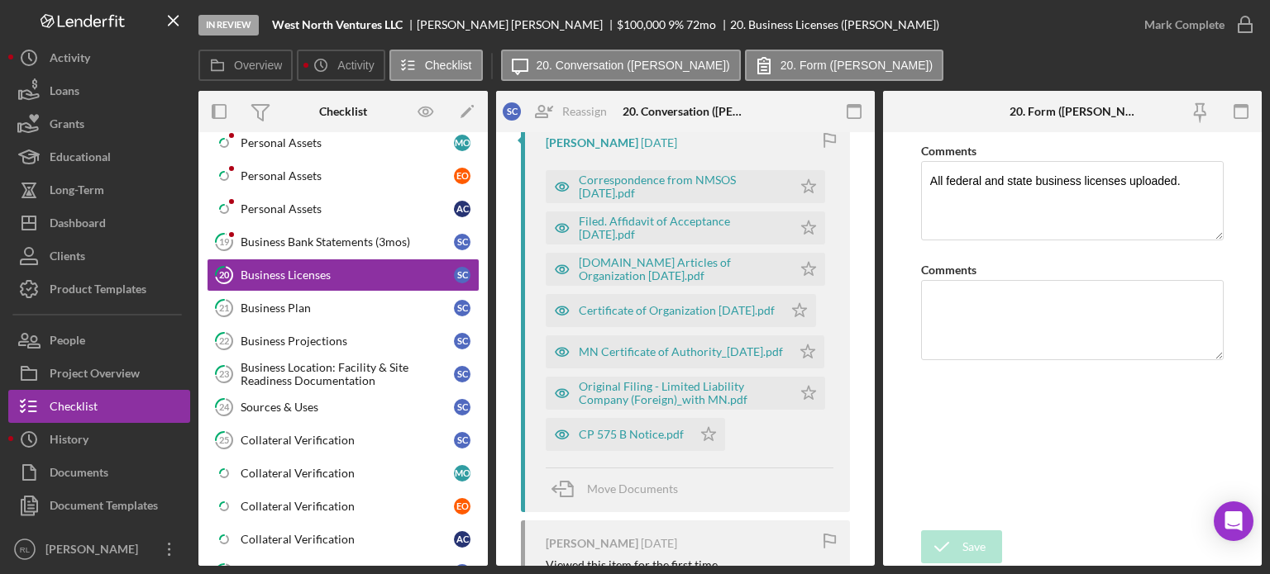
scroll to position [417, 0]
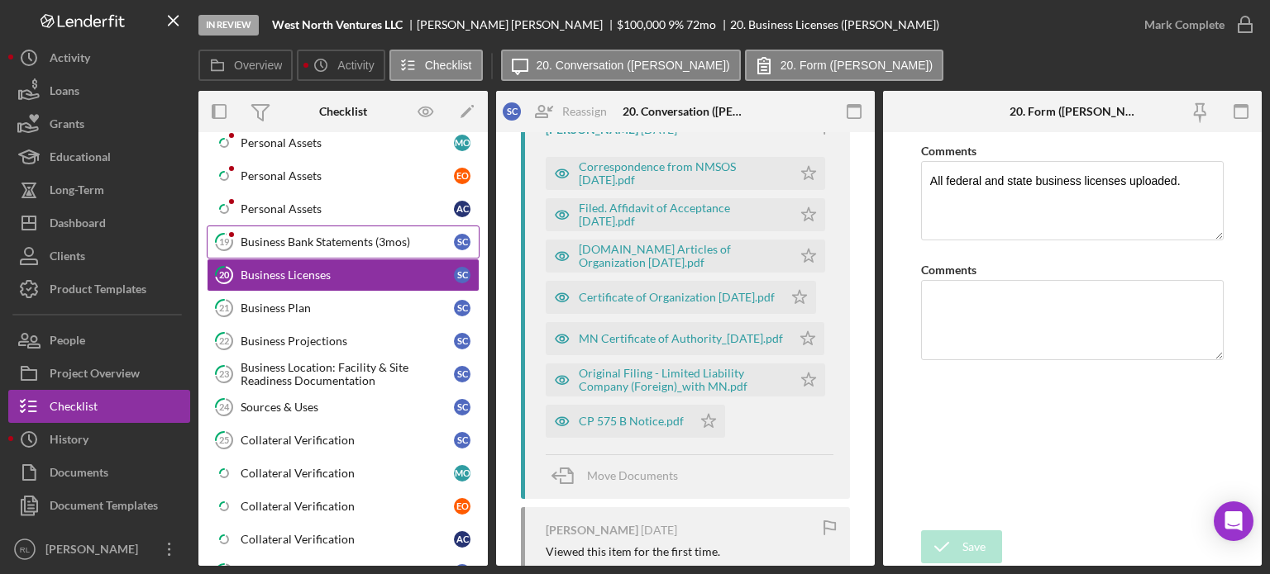
click at [348, 236] on div "Business Bank Statements (3mos)" at bounding box center [347, 242] width 213 height 13
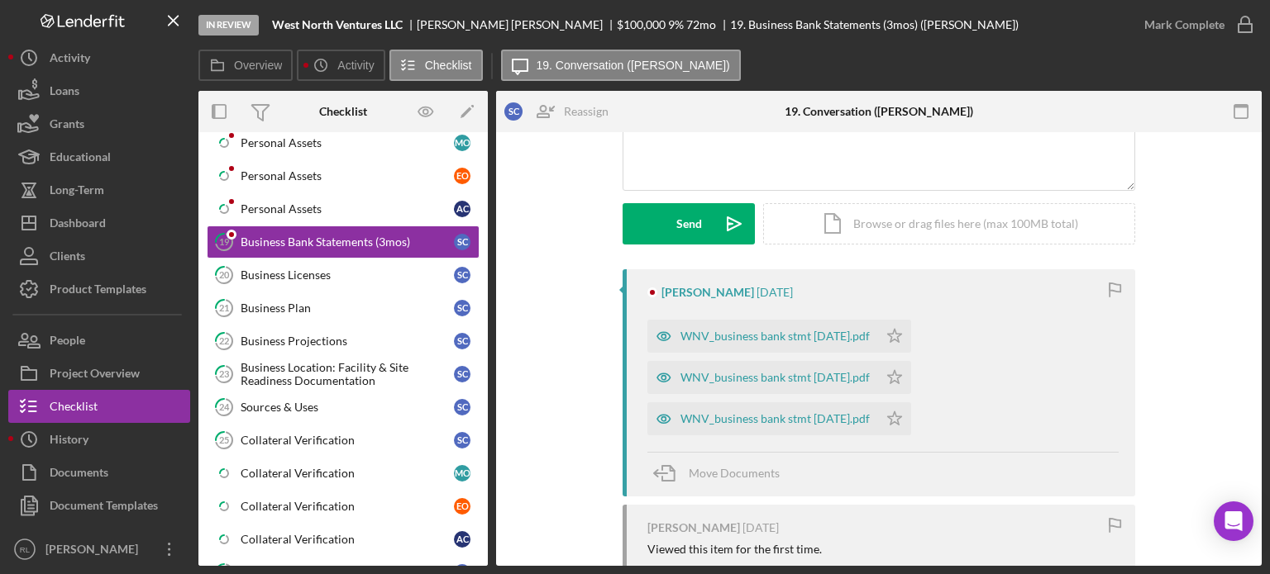
scroll to position [210, 0]
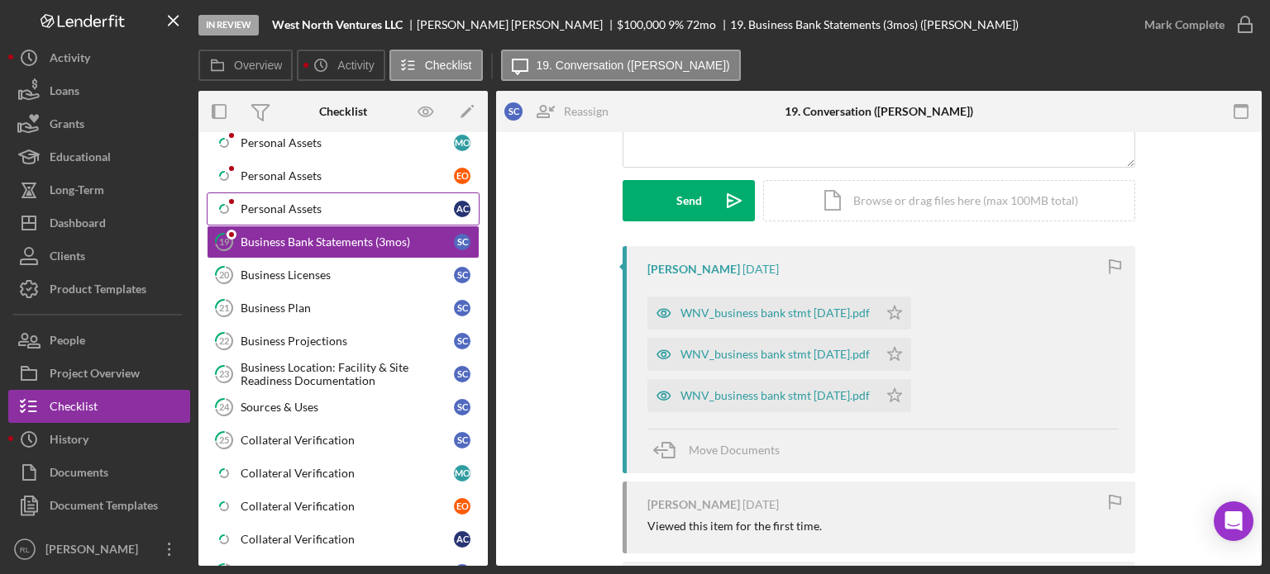
click at [288, 203] on div "Personal Assets" at bounding box center [347, 209] width 213 height 13
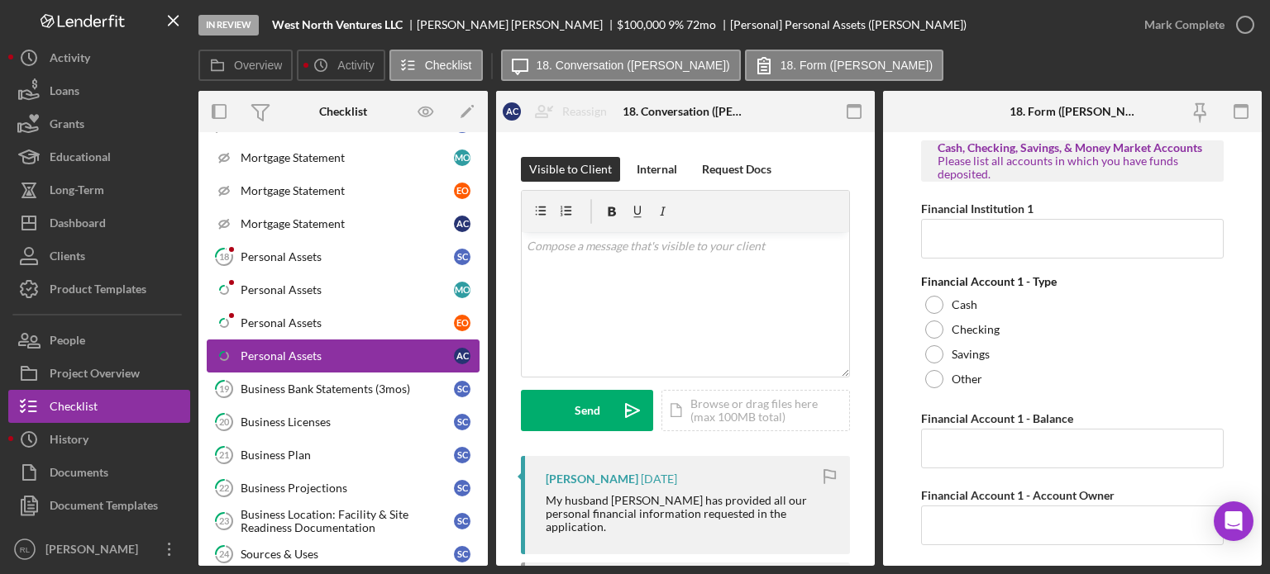
scroll to position [698, 0]
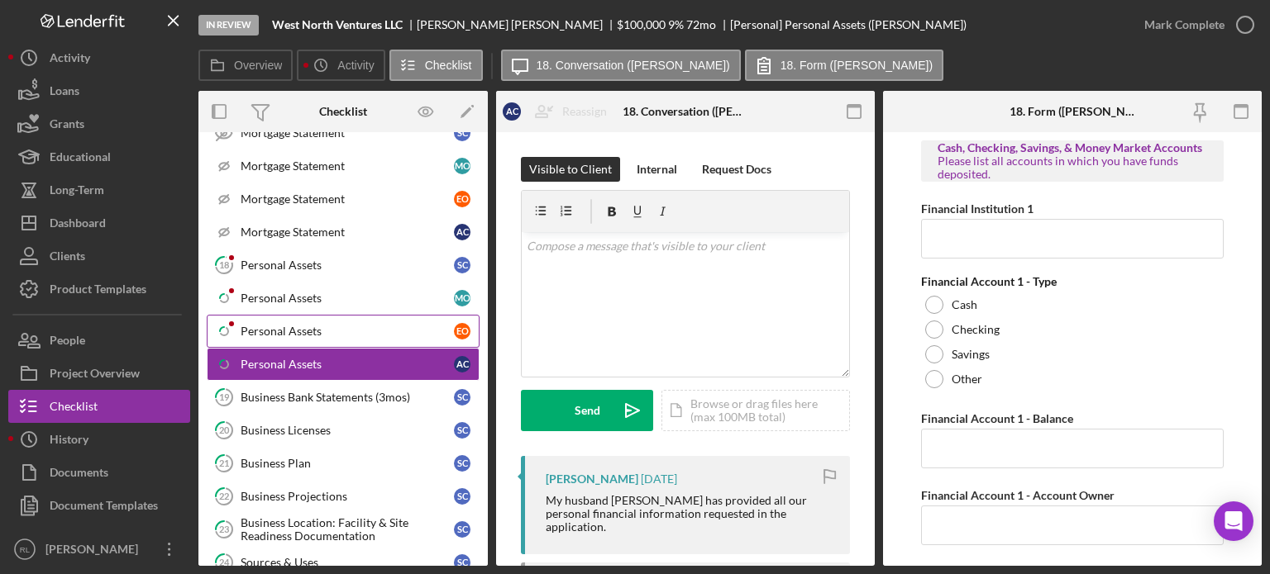
click at [315, 325] on div "Personal Assets" at bounding box center [347, 331] width 213 height 13
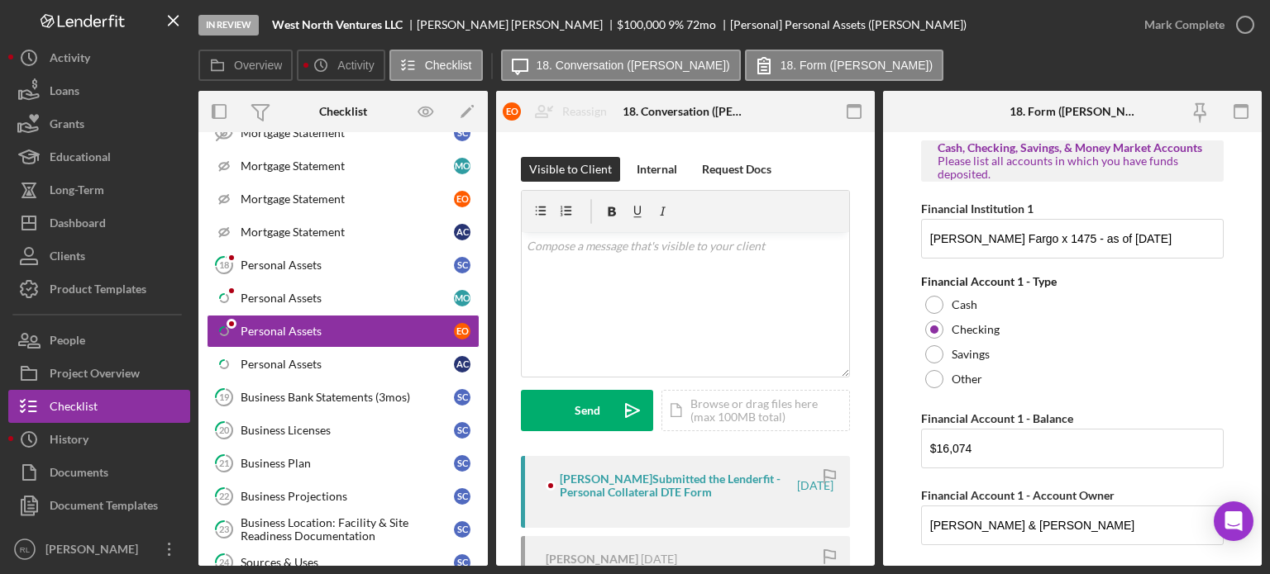
click at [608, 483] on div "[PERSON_NAME] Submitted the Lenderfit - Personal Collateral DTE Form" at bounding box center [677, 486] width 235 height 26
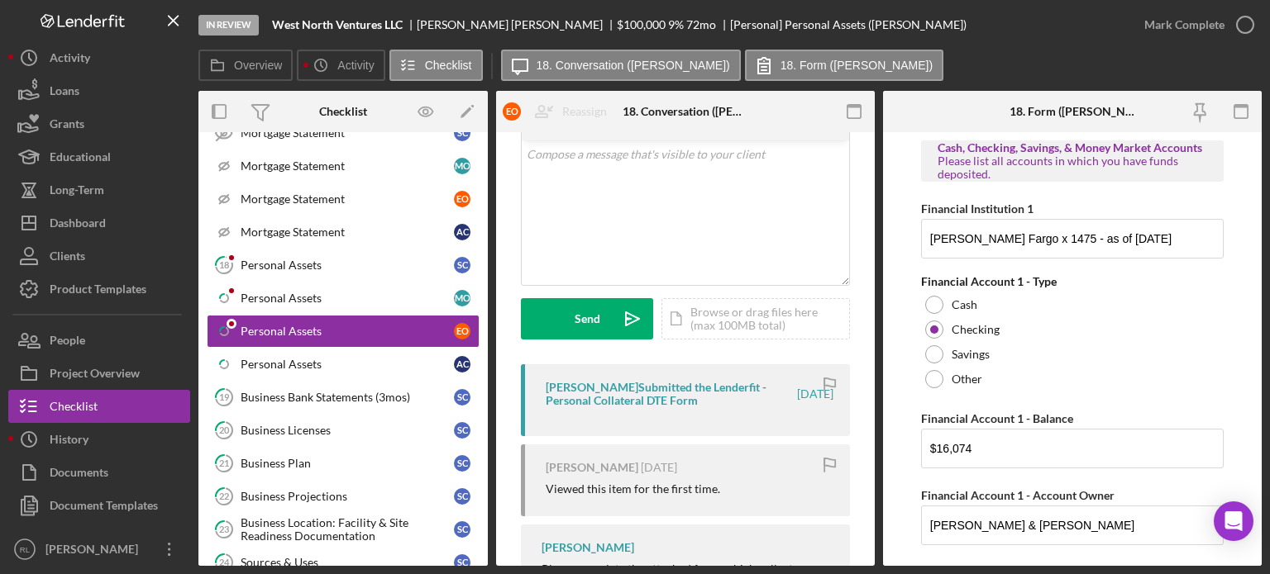
scroll to position [98, 0]
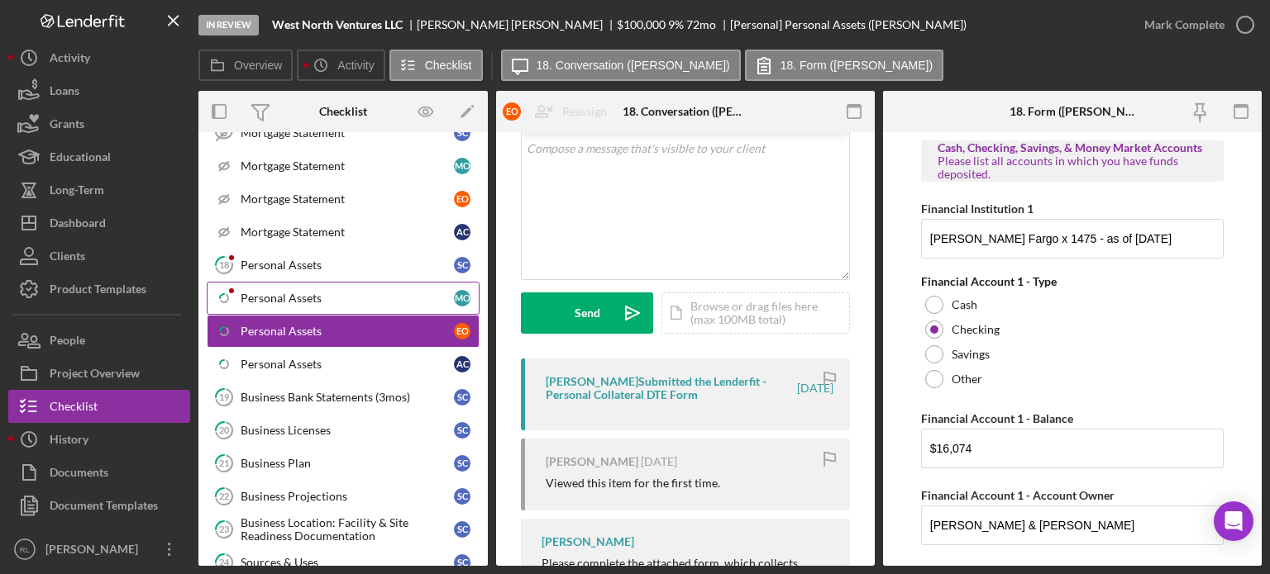
click at [341, 292] on div "Personal Assets" at bounding box center [347, 298] width 213 height 13
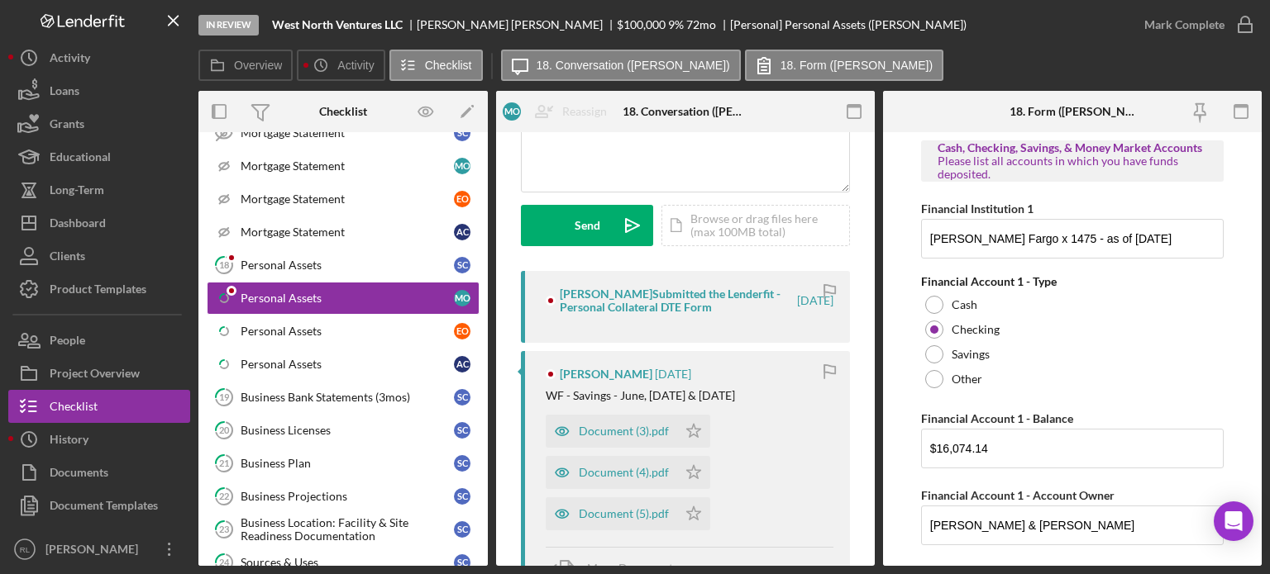
scroll to position [226, 0]
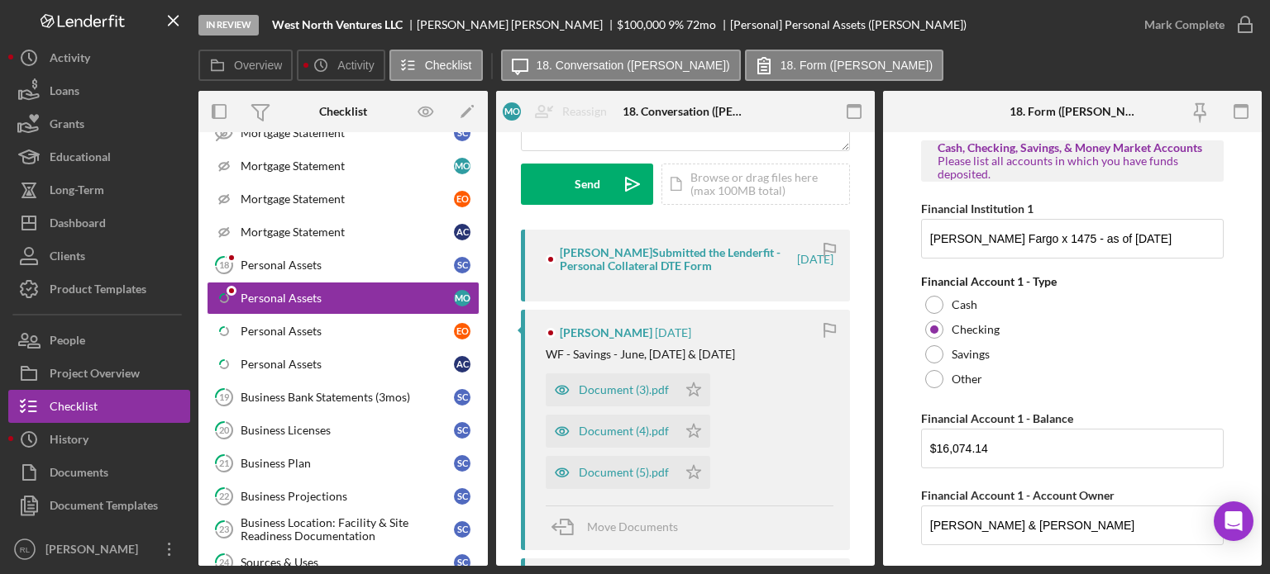
click at [633, 310] on div "[PERSON_NAME] [DATE] WF - Savings - June, [DATE] & [DATE] Document (3).pdf Icon…" at bounding box center [685, 430] width 329 height 241
click at [295, 259] on div "Personal Assets" at bounding box center [347, 265] width 213 height 13
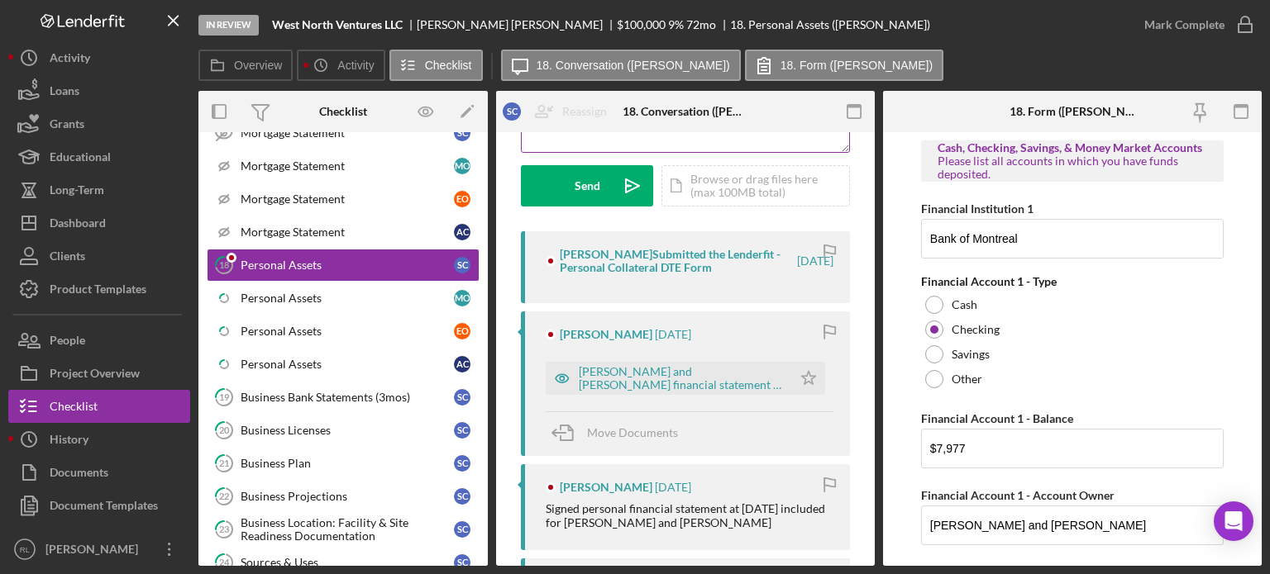
scroll to position [233, 0]
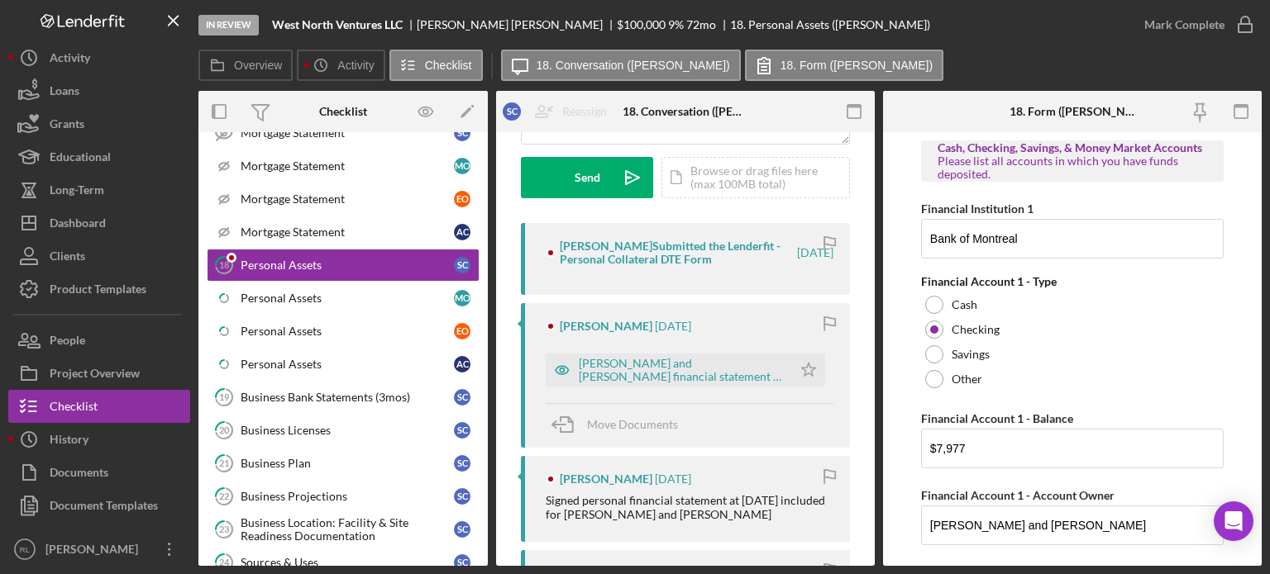
click at [633, 325] on time "[DATE]" at bounding box center [673, 326] width 36 height 13
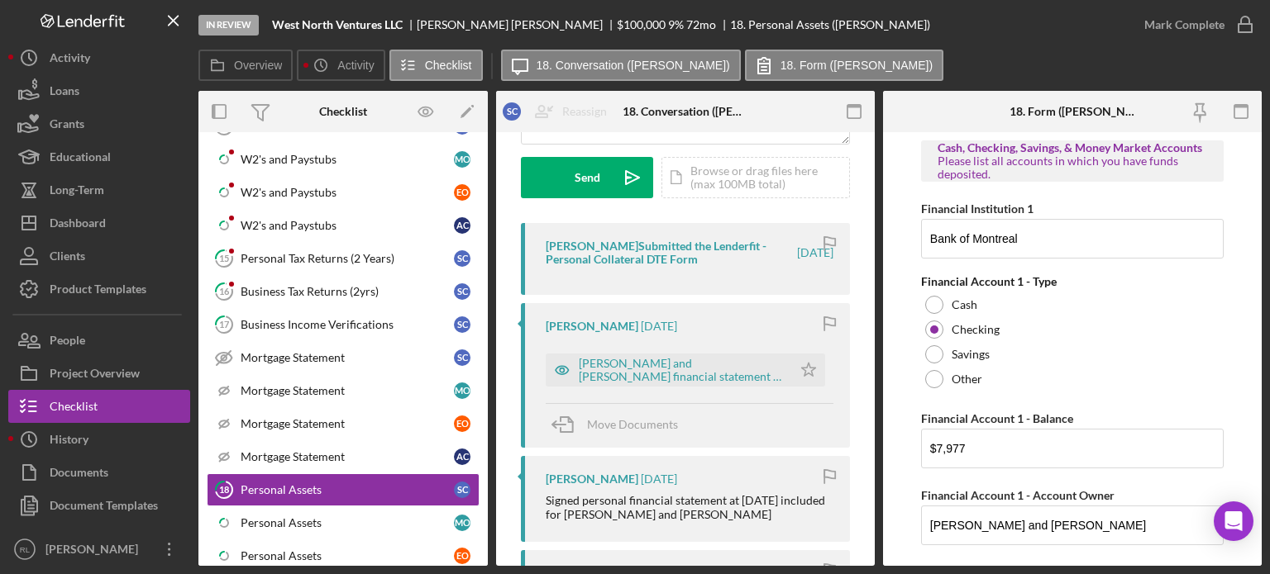
scroll to position [470, 0]
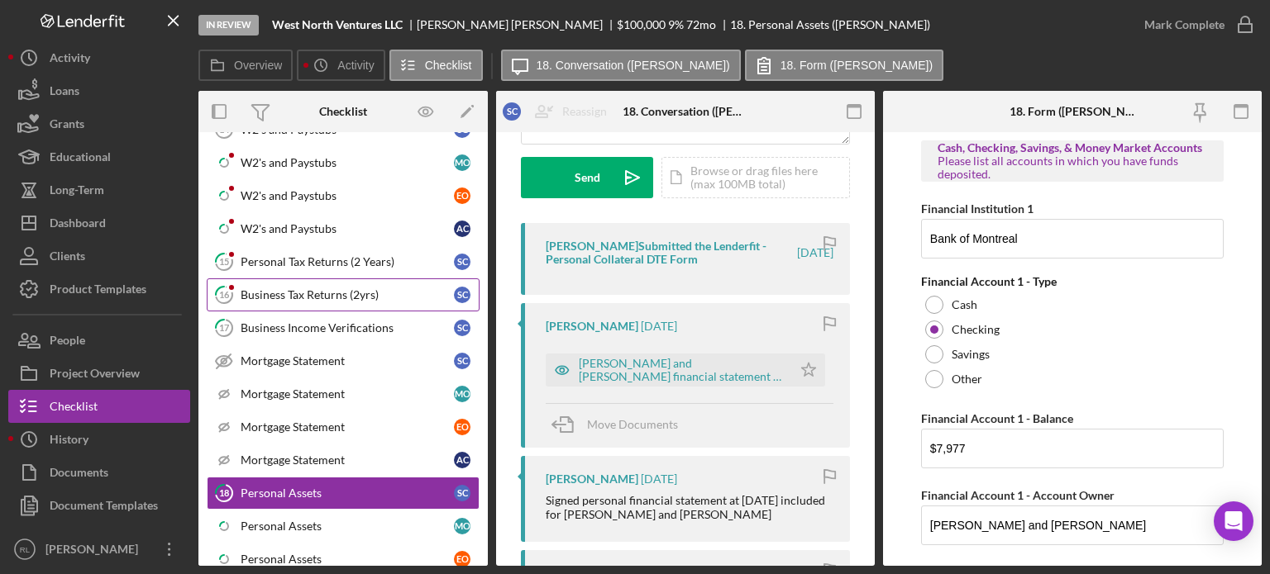
click at [301, 295] on div "Business Tax Returns (2yrs)" at bounding box center [347, 294] width 213 height 13
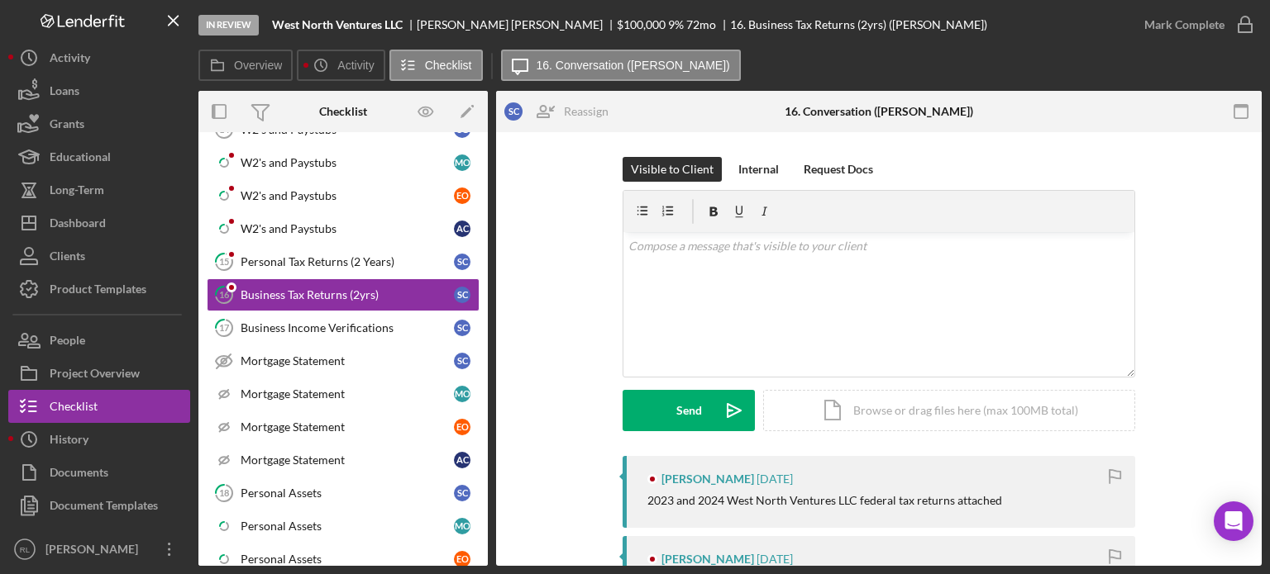
click at [547, 336] on div "Visible to Client Internal Request Docs v Color teal Color pink Remove color Ad…" at bounding box center [879, 306] width 716 height 299
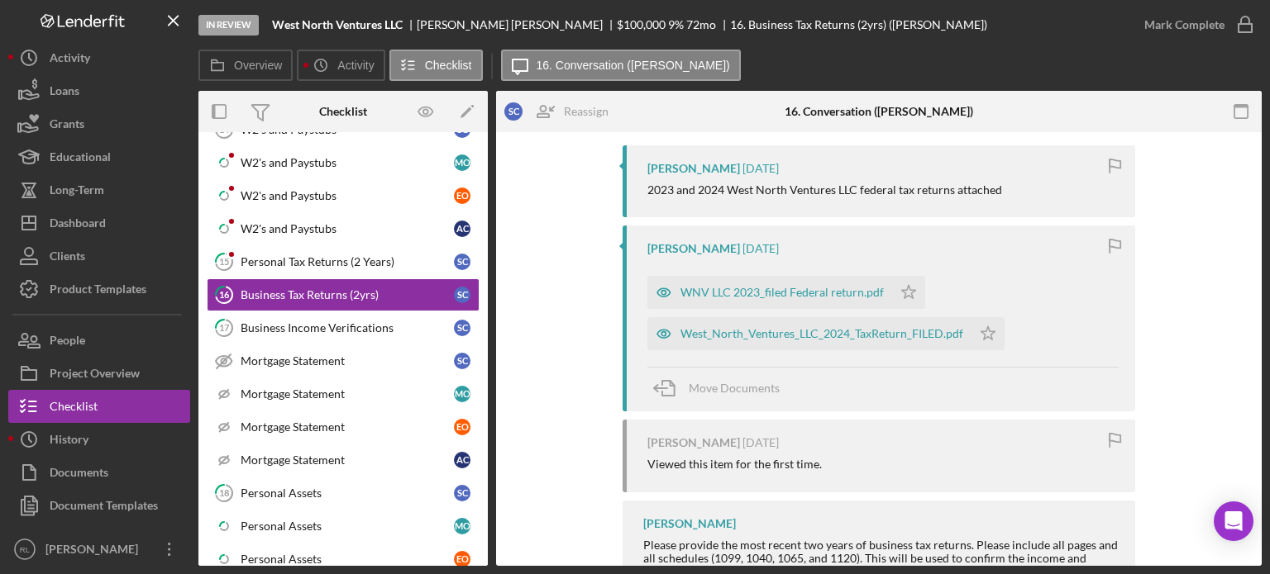
scroll to position [311, 0]
click at [249, 258] on div "Personal Tax Returns (2 Years)" at bounding box center [347, 261] width 213 height 13
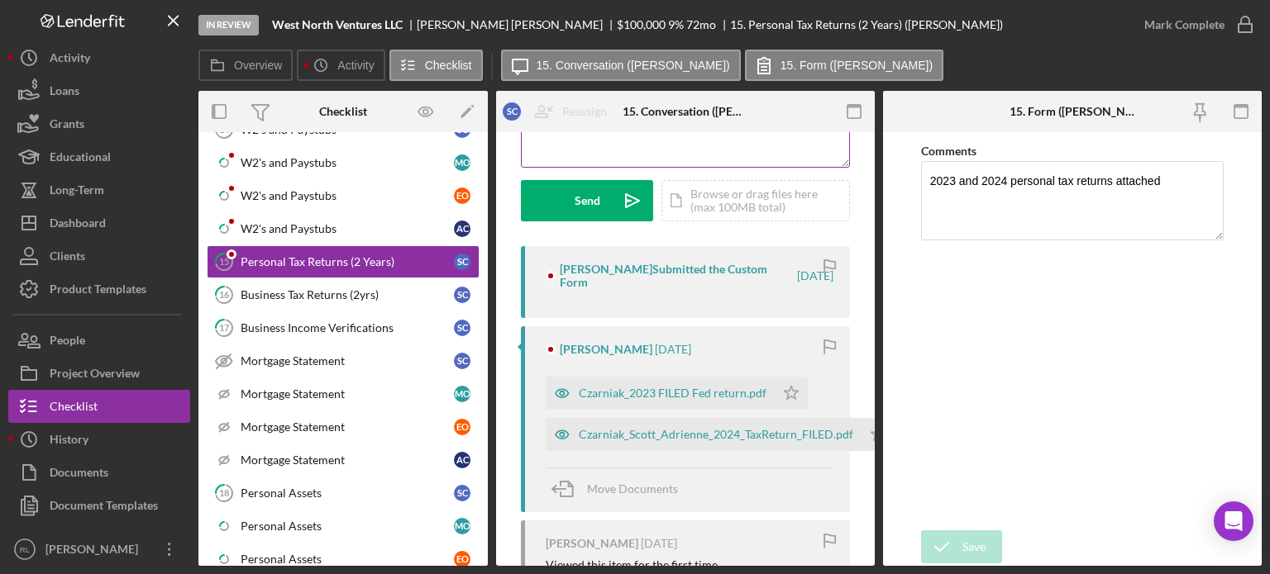
scroll to position [213, 0]
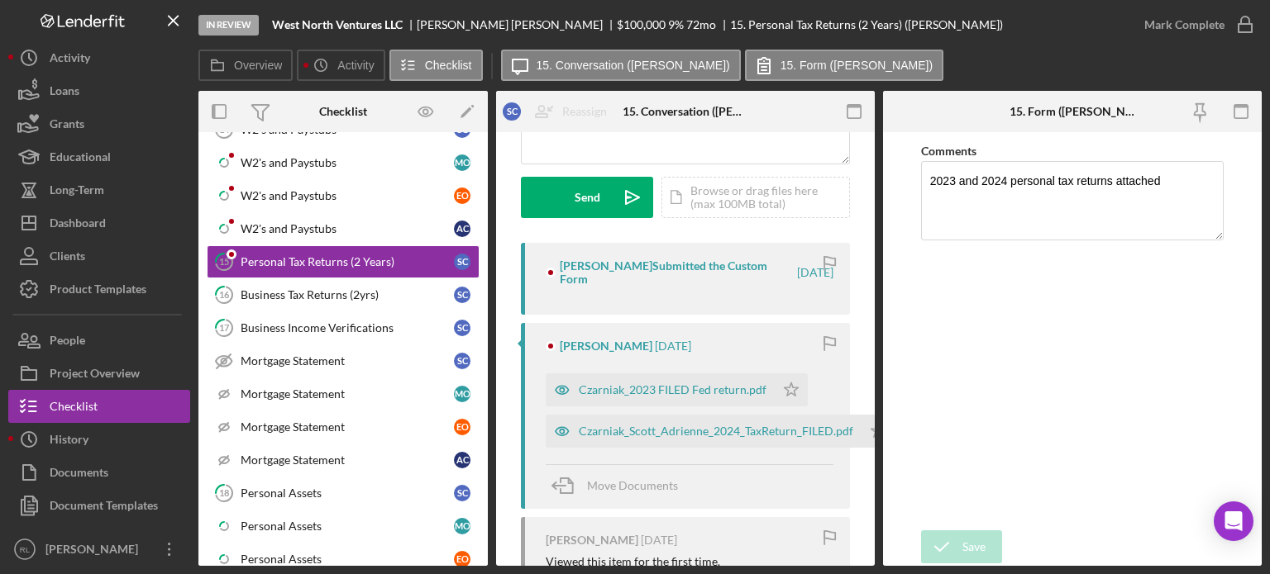
click at [633, 313] on div "[PERSON_NAME] Submitted the Custom Form [DATE] [PERSON_NAME] [DATE] Czarniak_20…" at bounding box center [685, 552] width 329 height 618
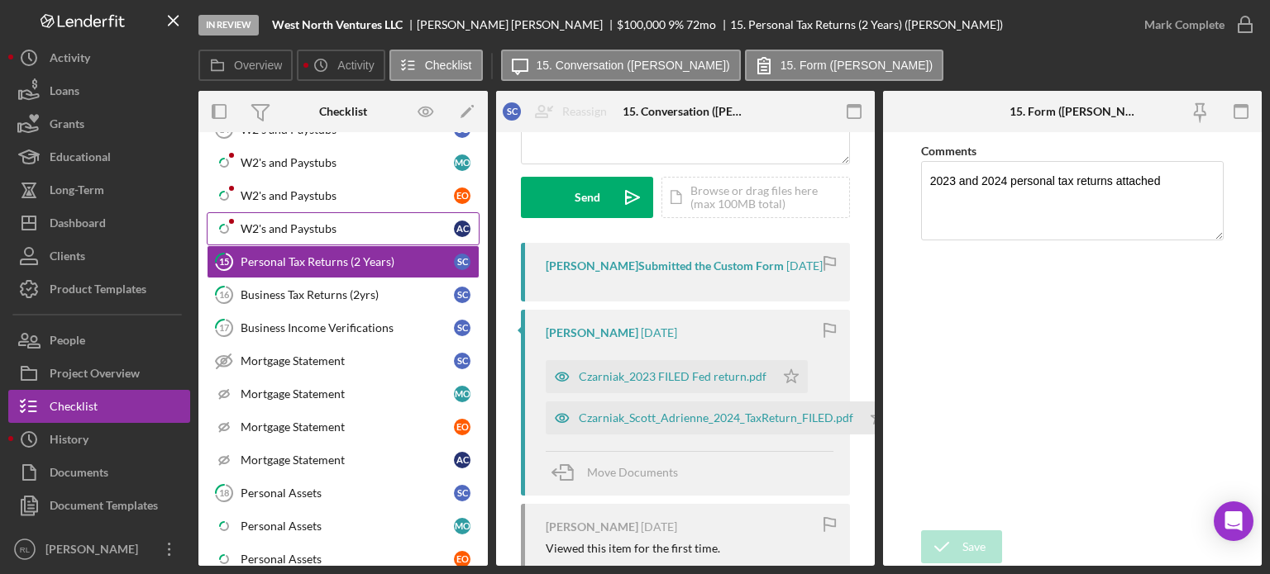
click at [319, 222] on div "W2's and Paystubs" at bounding box center [347, 228] width 213 height 13
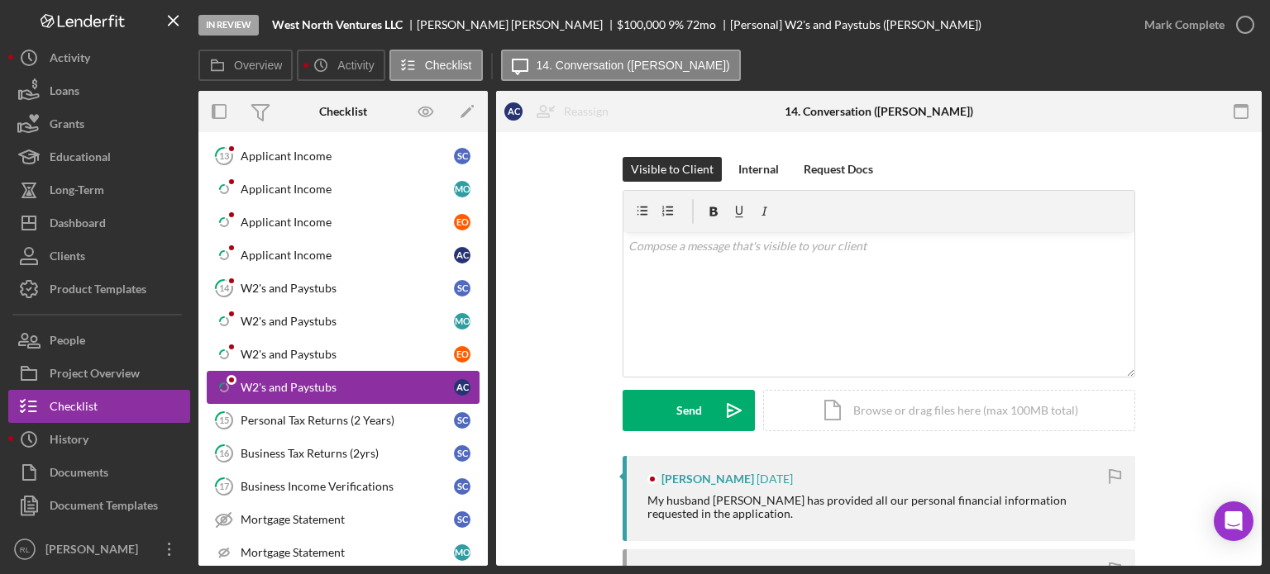
scroll to position [307, 0]
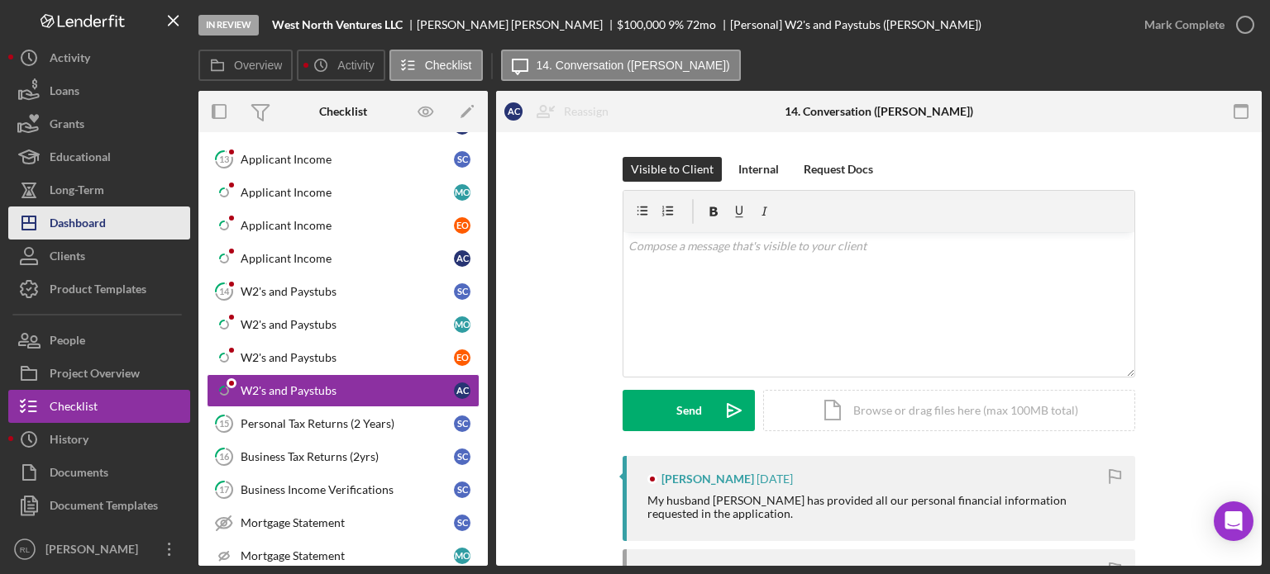
click at [53, 217] on div "Dashboard" at bounding box center [78, 225] width 56 height 37
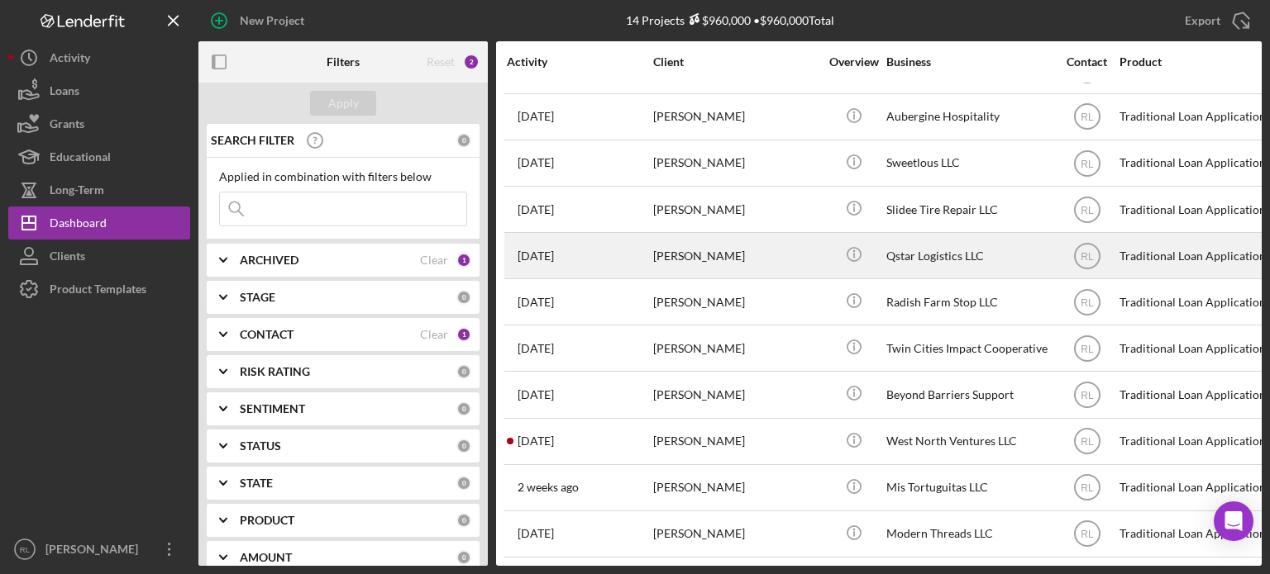
scroll to position [186, 0]
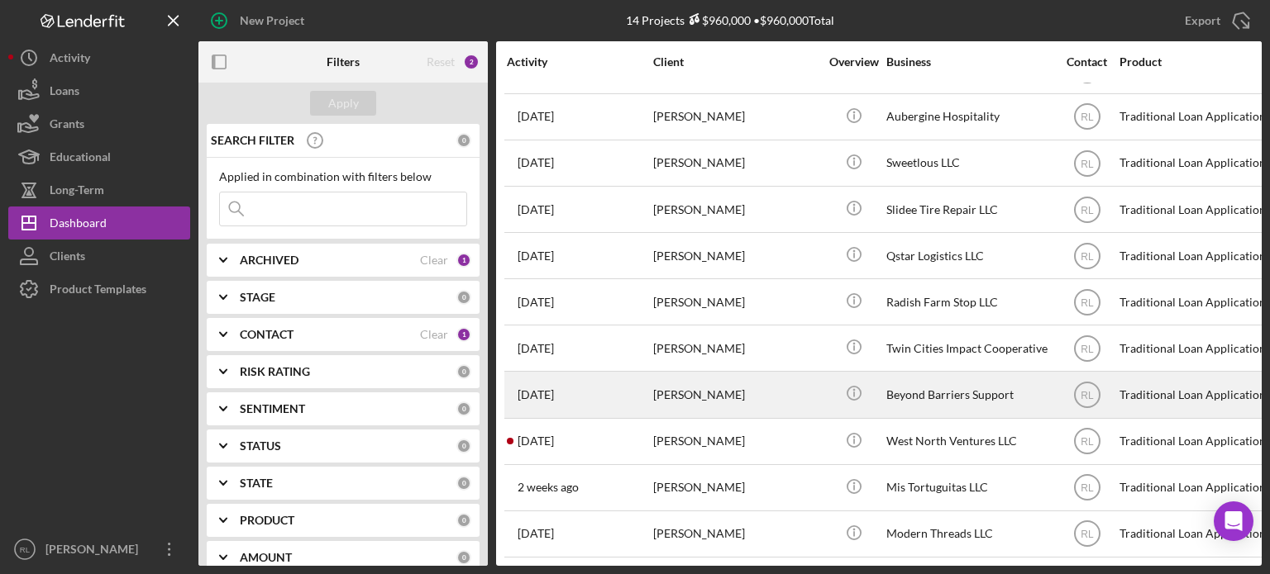
click at [633, 380] on div "[PERSON_NAME]" at bounding box center [735, 395] width 165 height 44
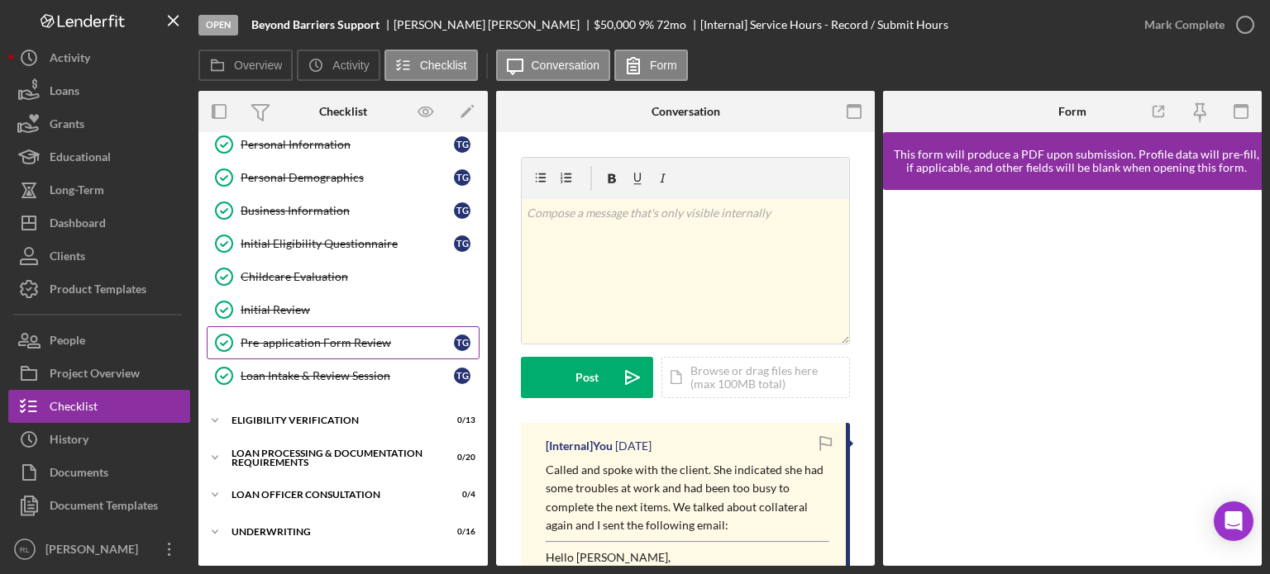
scroll to position [159, 0]
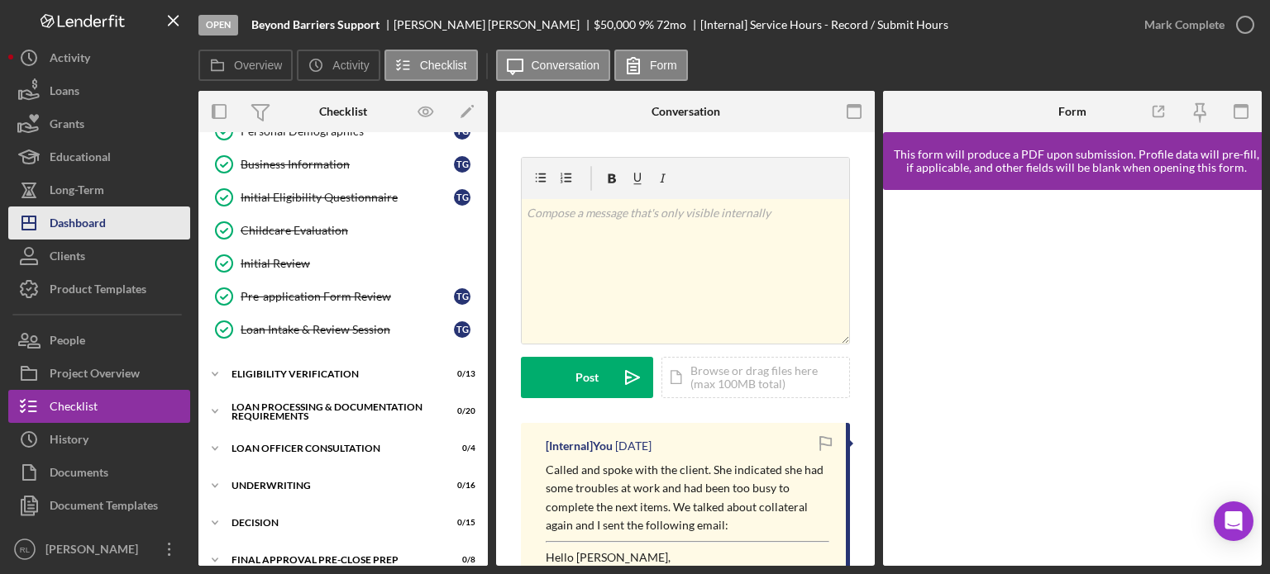
click at [133, 214] on button "Icon/Dashboard Dashboard" at bounding box center [99, 223] width 182 height 33
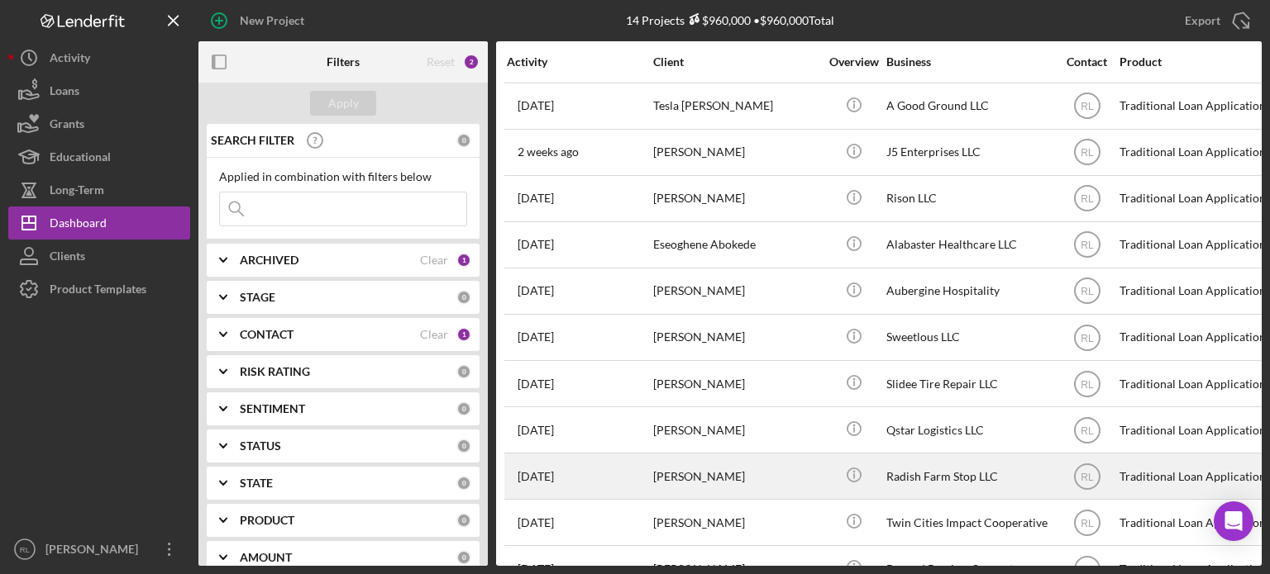
scroll to position [186, 0]
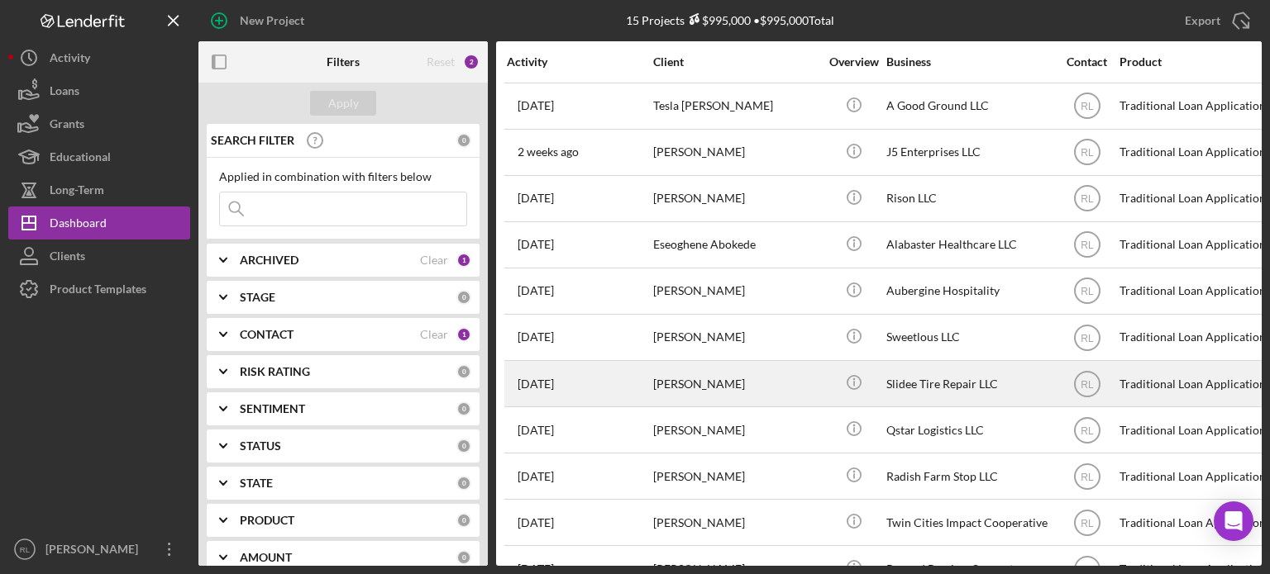
scroll to position [232, 0]
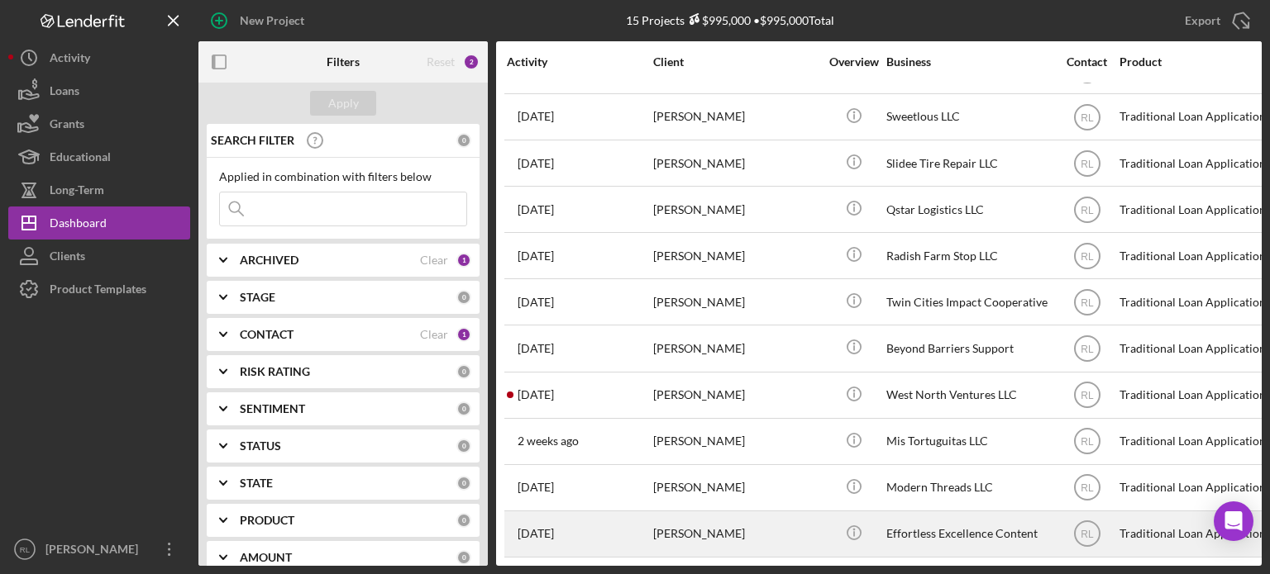
click at [728, 522] on div "[PERSON_NAME]" at bounding box center [735, 534] width 165 height 44
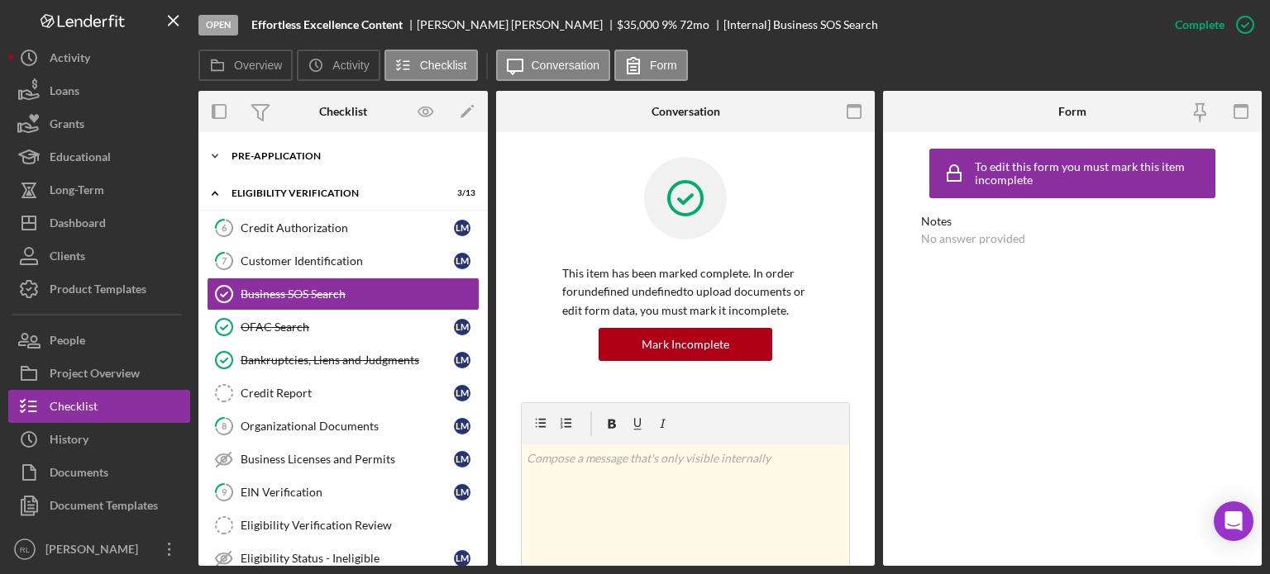
click at [288, 155] on div "Pre-Application" at bounding box center [349, 156] width 236 height 10
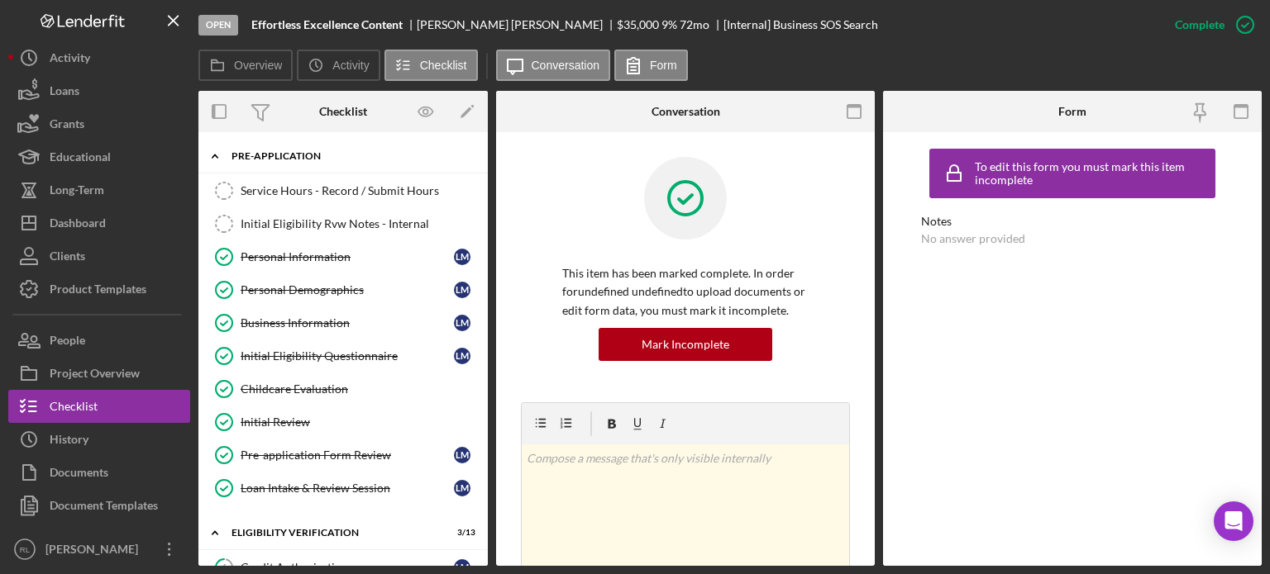
click at [274, 155] on div "Pre-Application" at bounding box center [349, 156] width 236 height 10
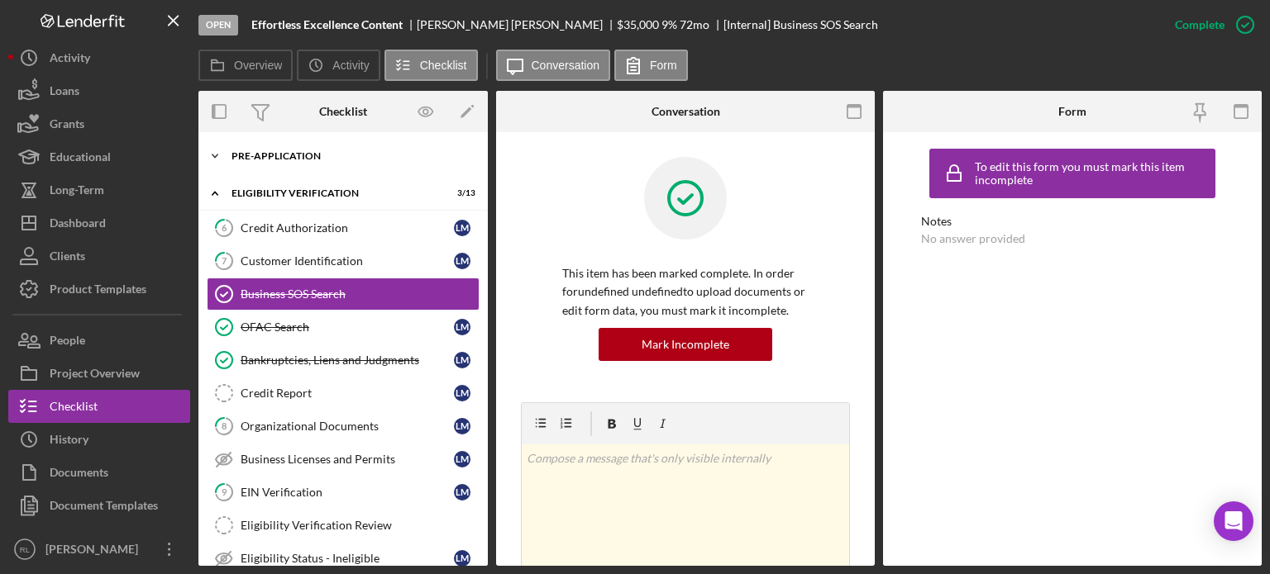
click at [301, 149] on div "Icon/Expander Pre-Application 8 / 10" at bounding box center [342, 156] width 289 height 33
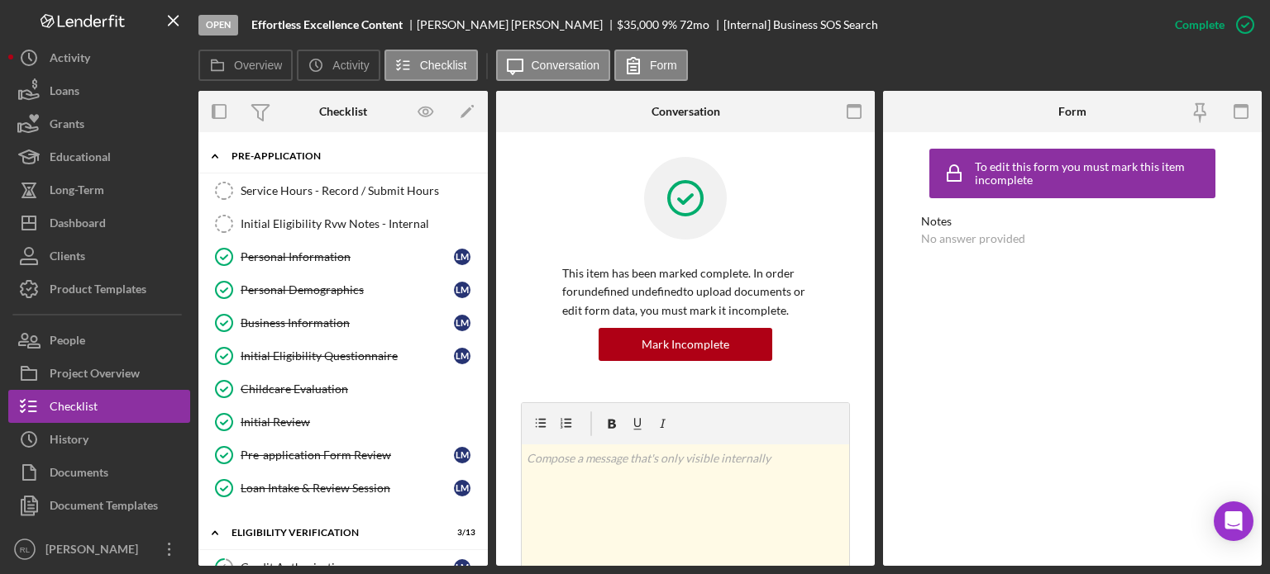
click at [274, 156] on div "Pre-Application" at bounding box center [349, 156] width 236 height 10
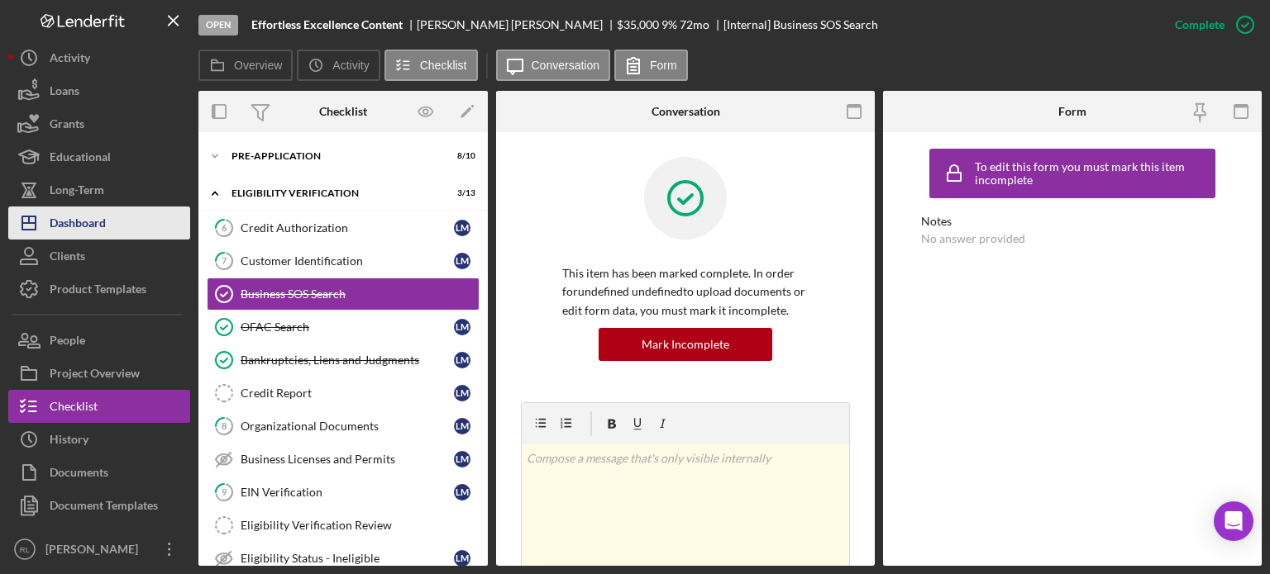
click at [113, 218] on button "Icon/Dashboard Dashboard" at bounding box center [99, 223] width 182 height 33
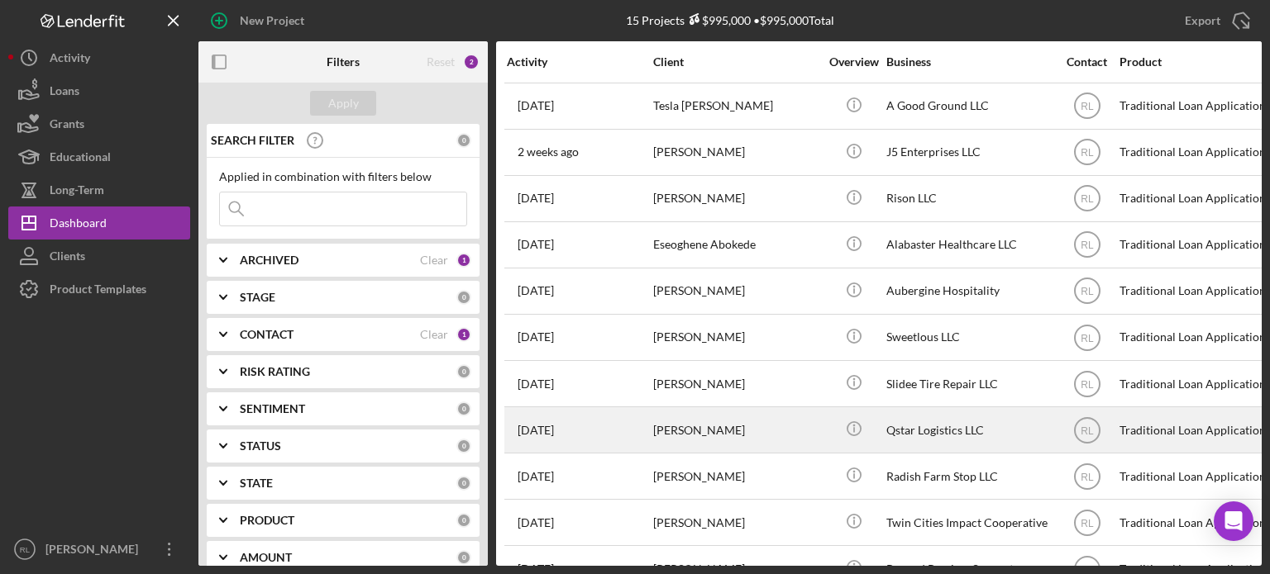
scroll to position [232, 0]
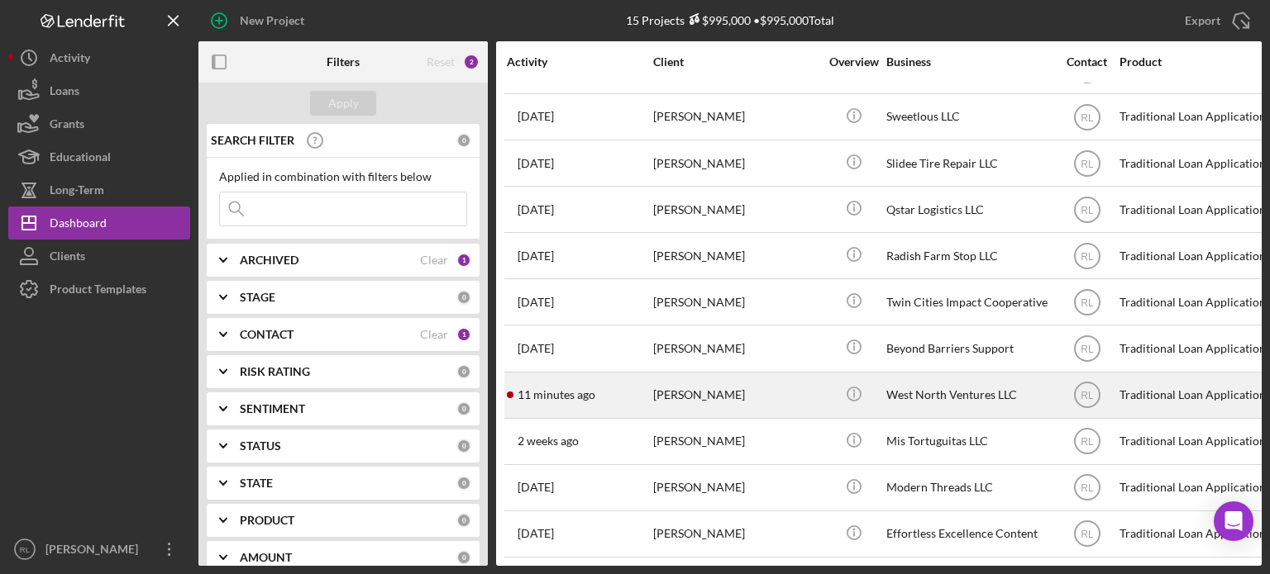
click at [760, 384] on div "[PERSON_NAME]" at bounding box center [735, 396] width 165 height 44
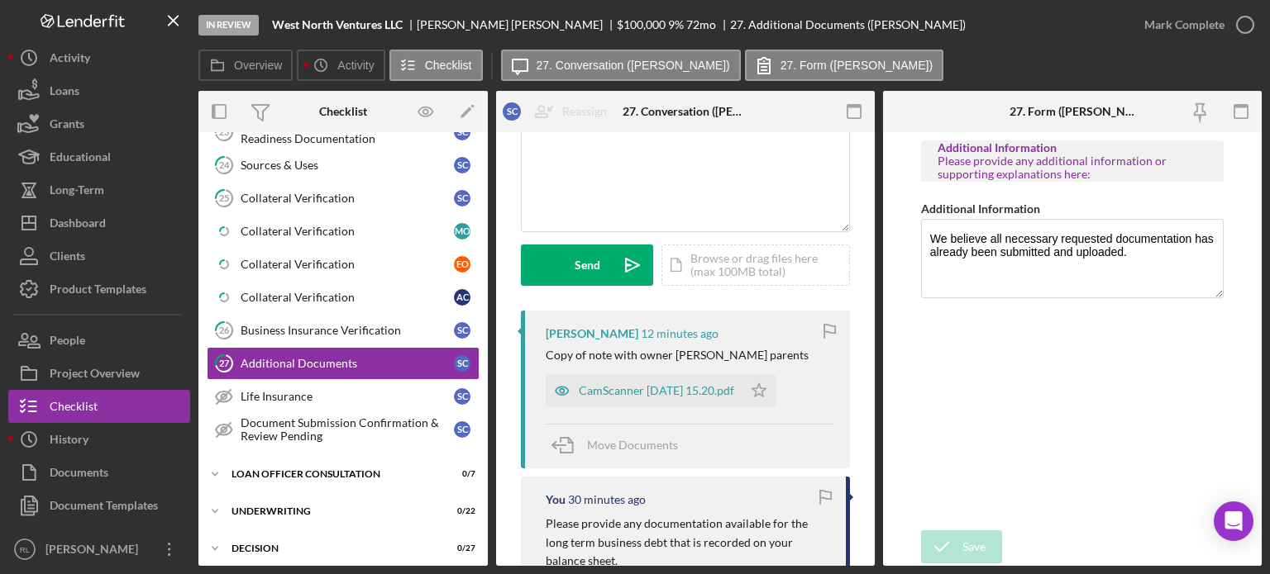
scroll to position [149, 0]
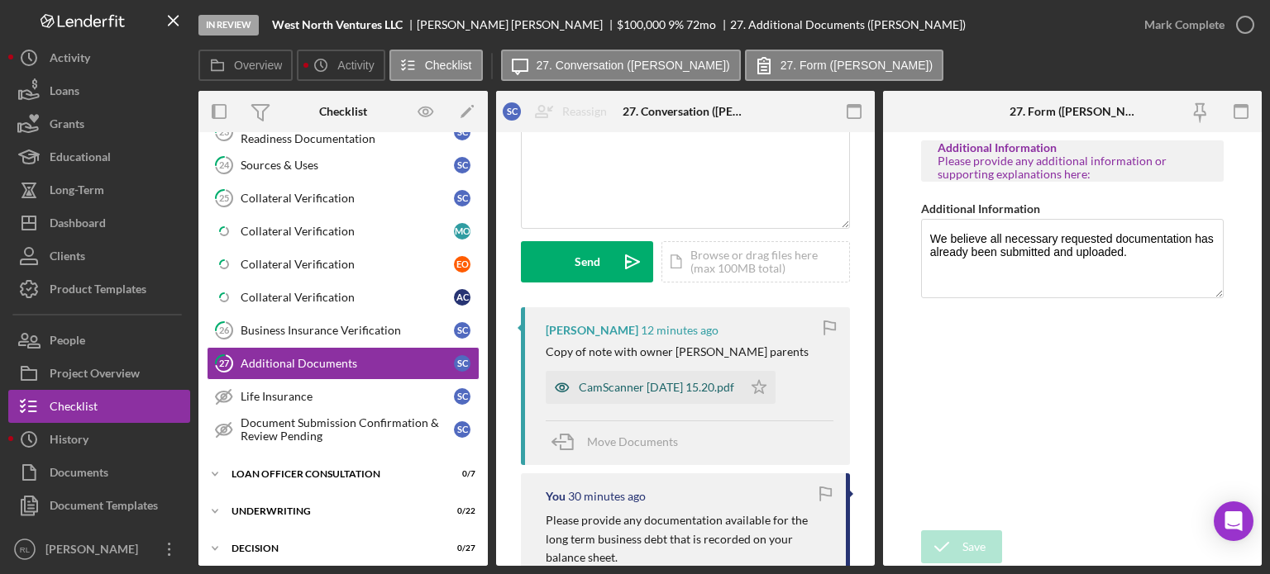
click at [675, 384] on div "CamScanner [DATE] 15.20.pdf" at bounding box center [656, 387] width 155 height 13
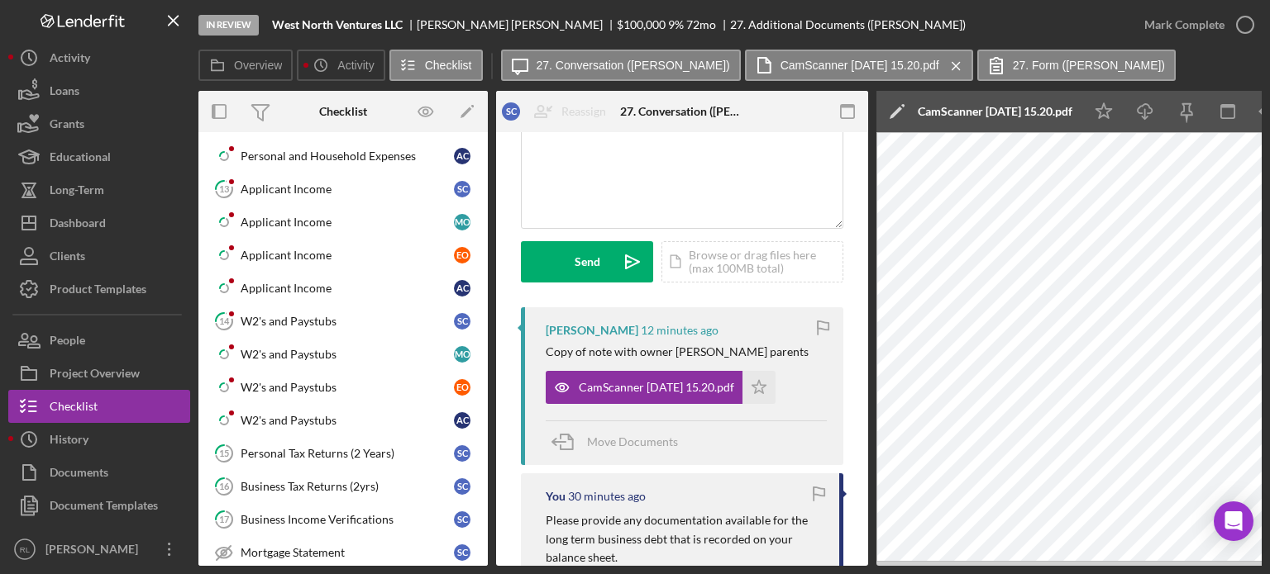
scroll to position [278, 0]
click at [283, 418] on div "W2's and Paystubs" at bounding box center [347, 420] width 213 height 13
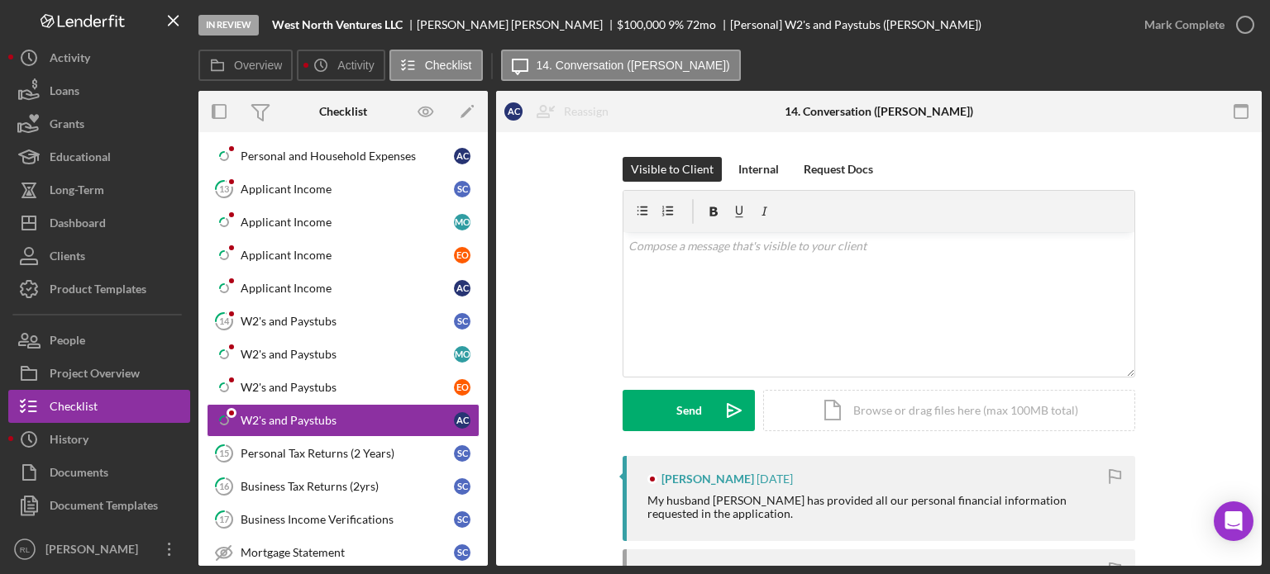
click at [536, 364] on div "Visible to Client Internal Request Docs v Color teal Color pink Remove color Ad…" at bounding box center [879, 306] width 716 height 299
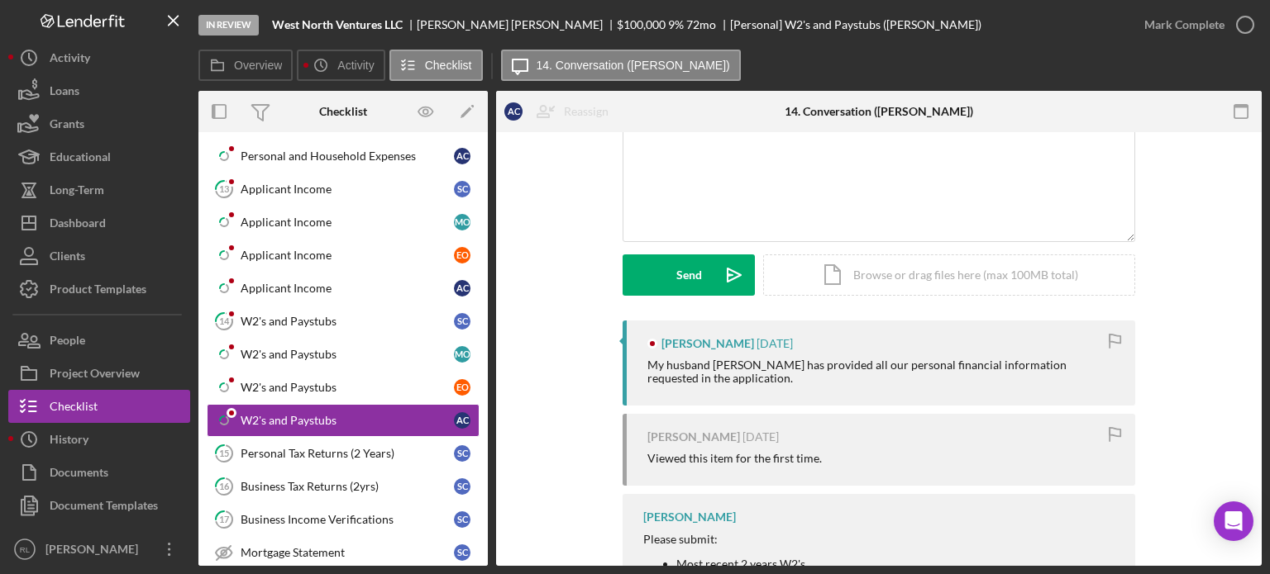
scroll to position [139, 0]
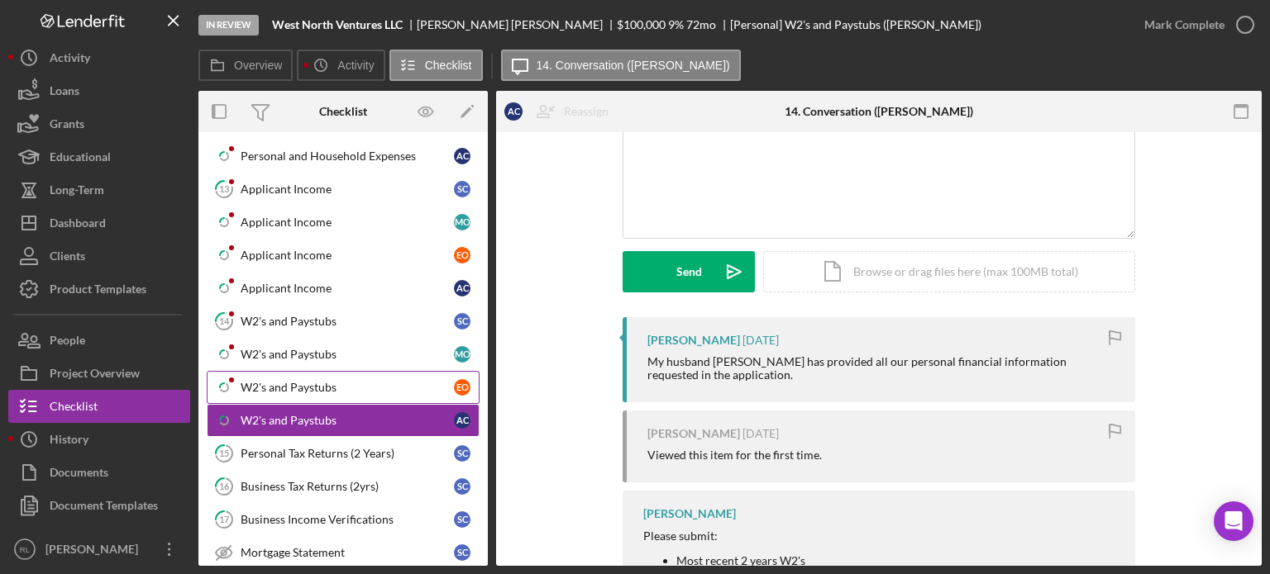
click at [299, 381] on div "W2's and Paystubs" at bounding box center [347, 387] width 213 height 13
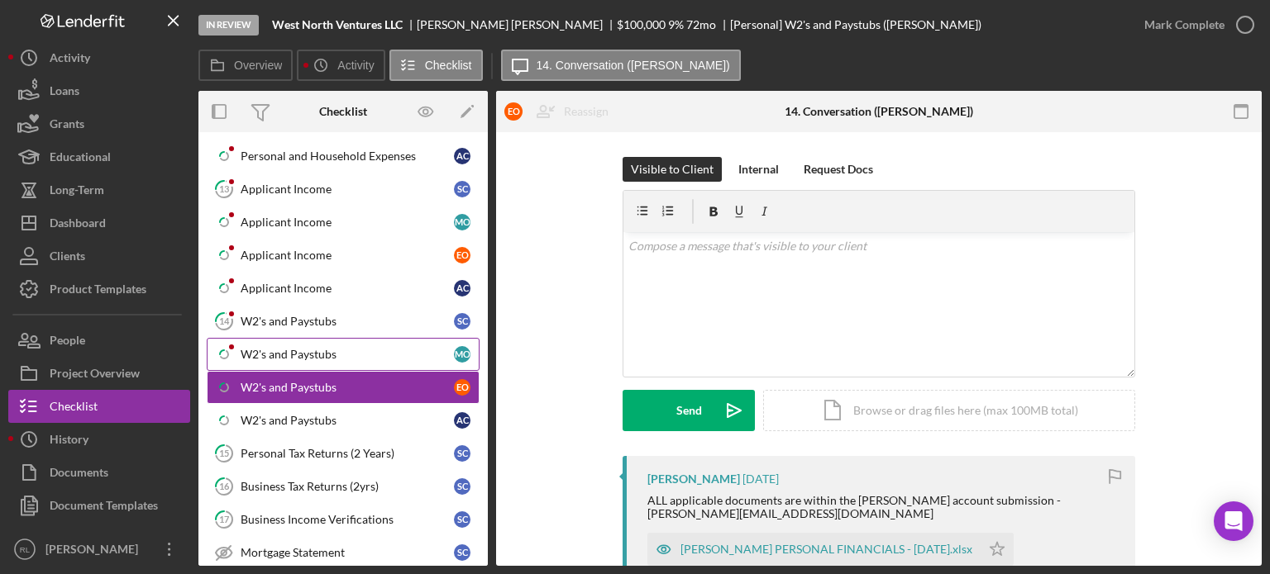
click at [272, 348] on div "W2's and Paystubs" at bounding box center [347, 354] width 213 height 13
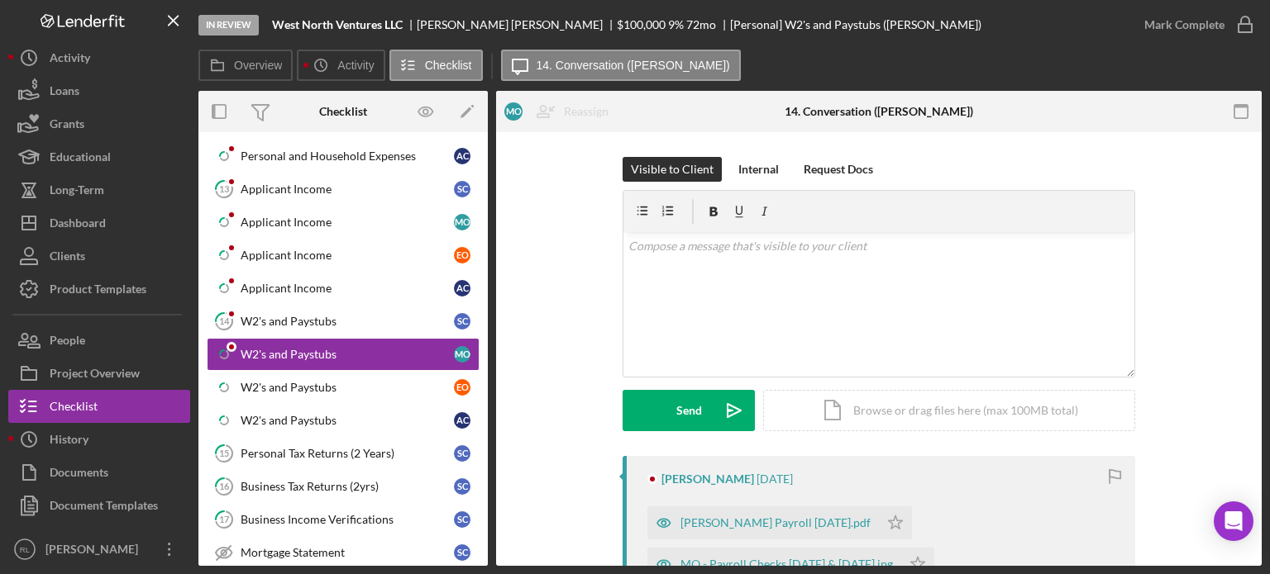
click at [569, 416] on div "Visible to Client Internal Request Docs v Color teal Color pink Remove color Ad…" at bounding box center [879, 306] width 716 height 299
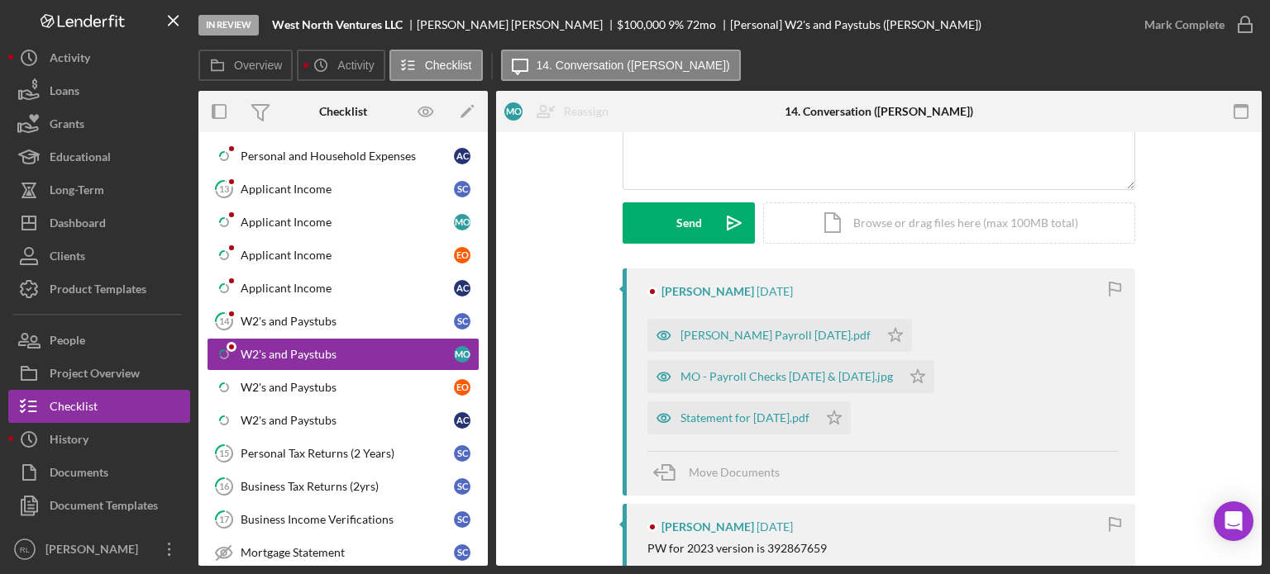
scroll to position [195, 0]
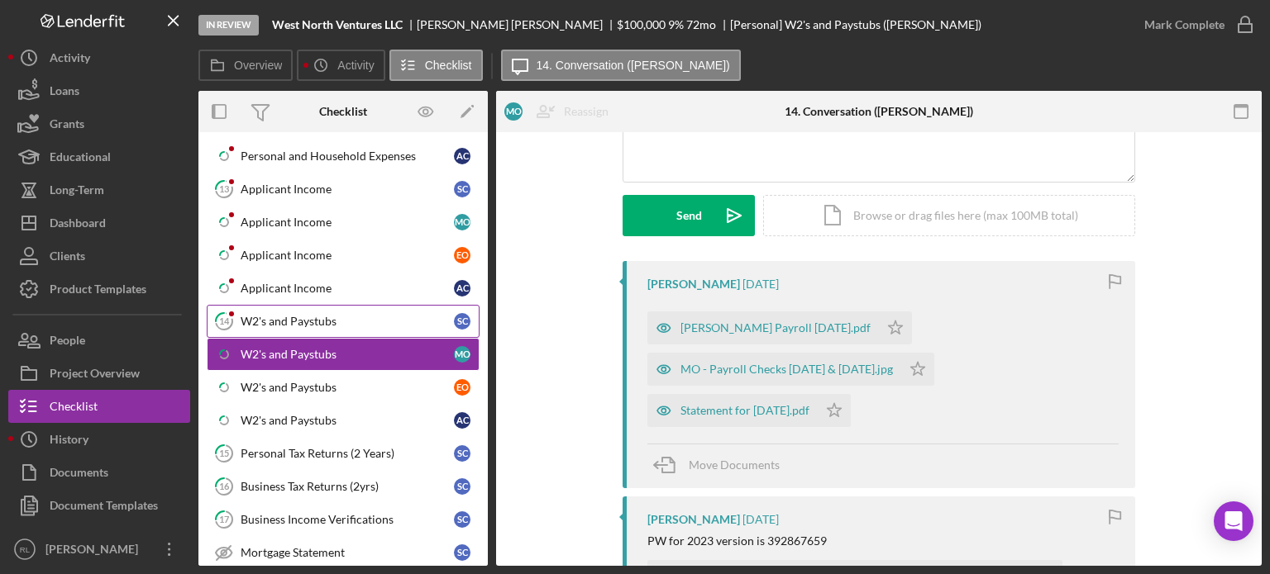
click at [333, 328] on link "14 W2's and Paystubs S C" at bounding box center [343, 321] width 273 height 33
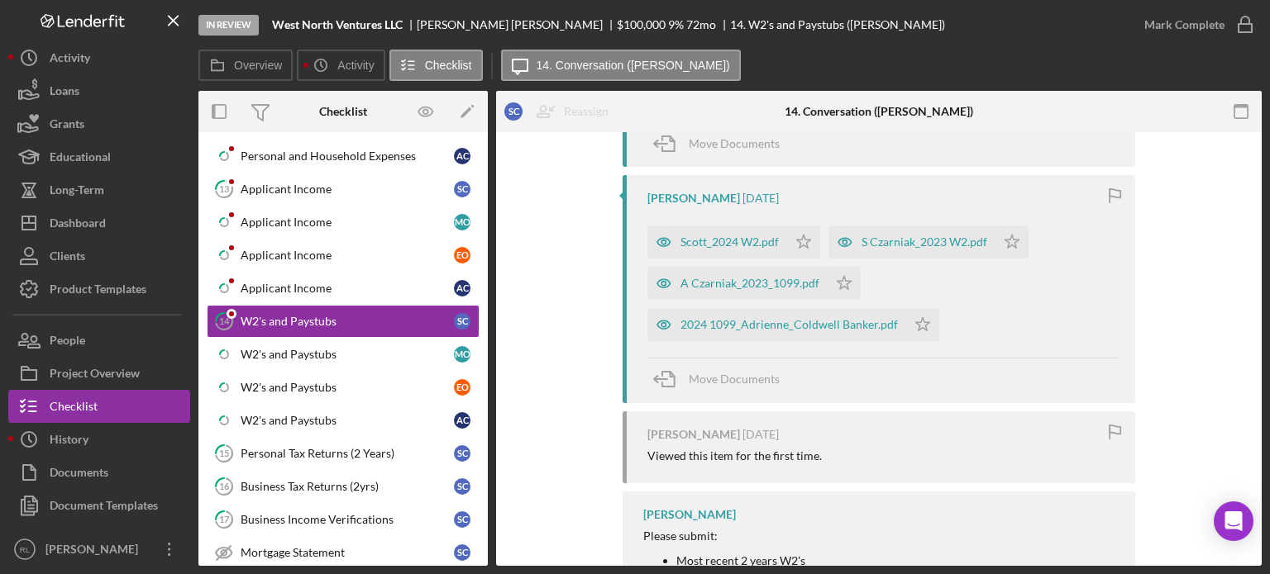
scroll to position [588, 0]
click at [330, 275] on link "Icon/Checklist Item Sub Partial Applicant Income A C" at bounding box center [343, 288] width 273 height 33
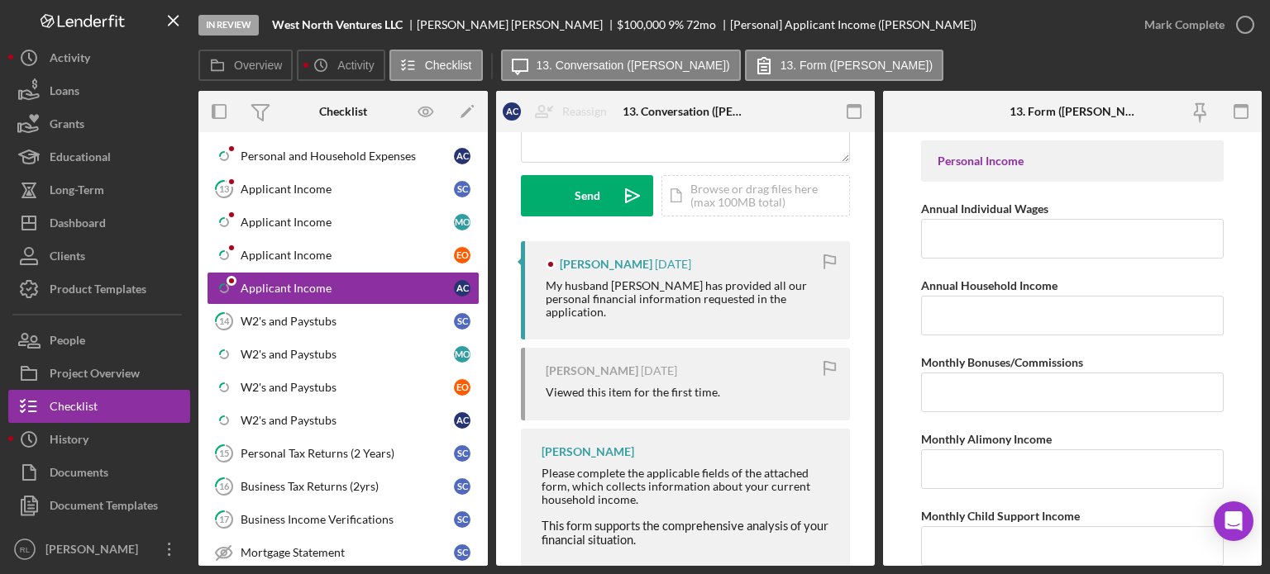
scroll to position [241, 0]
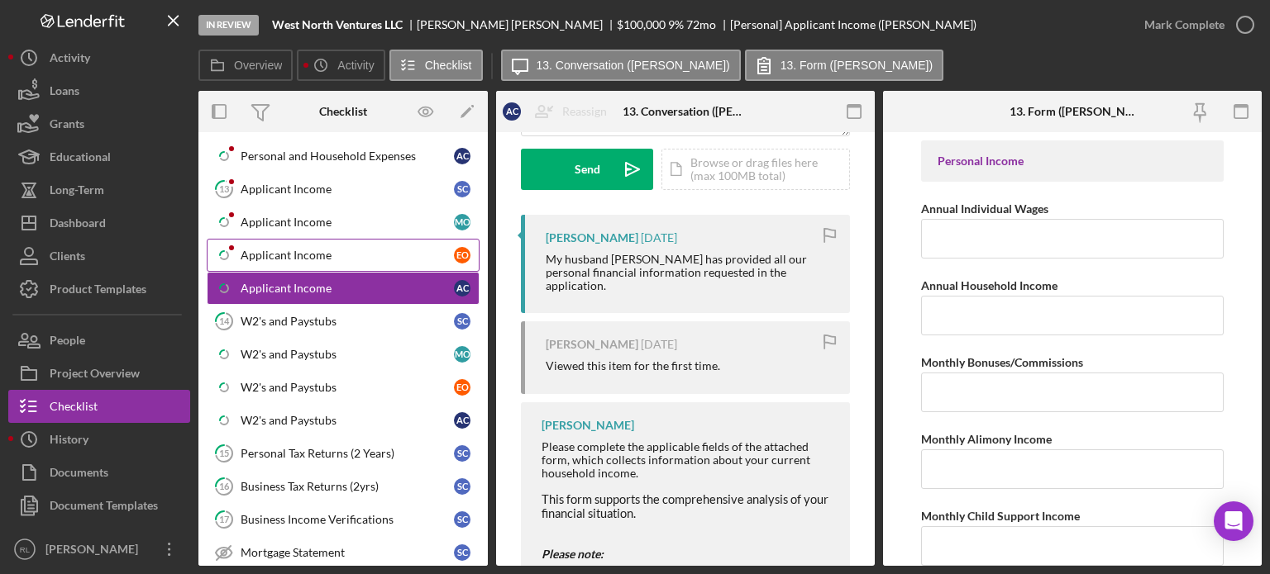
click at [337, 249] on div "Applicant Income" at bounding box center [347, 255] width 213 height 13
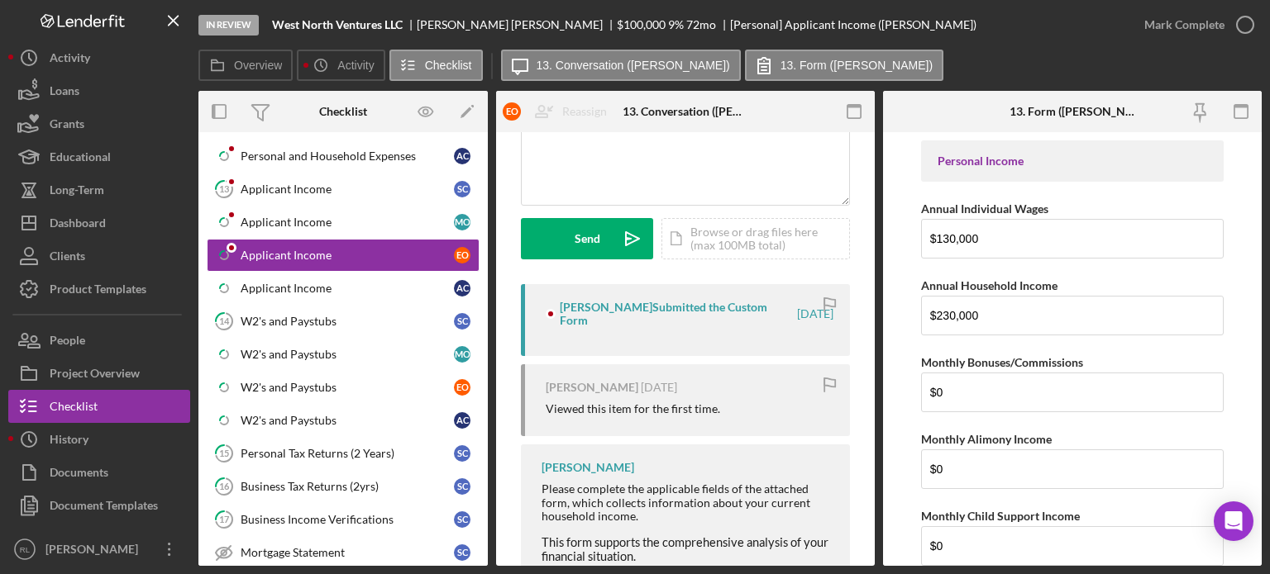
scroll to position [174, 0]
click at [337, 216] on div "Applicant Income" at bounding box center [347, 222] width 213 height 13
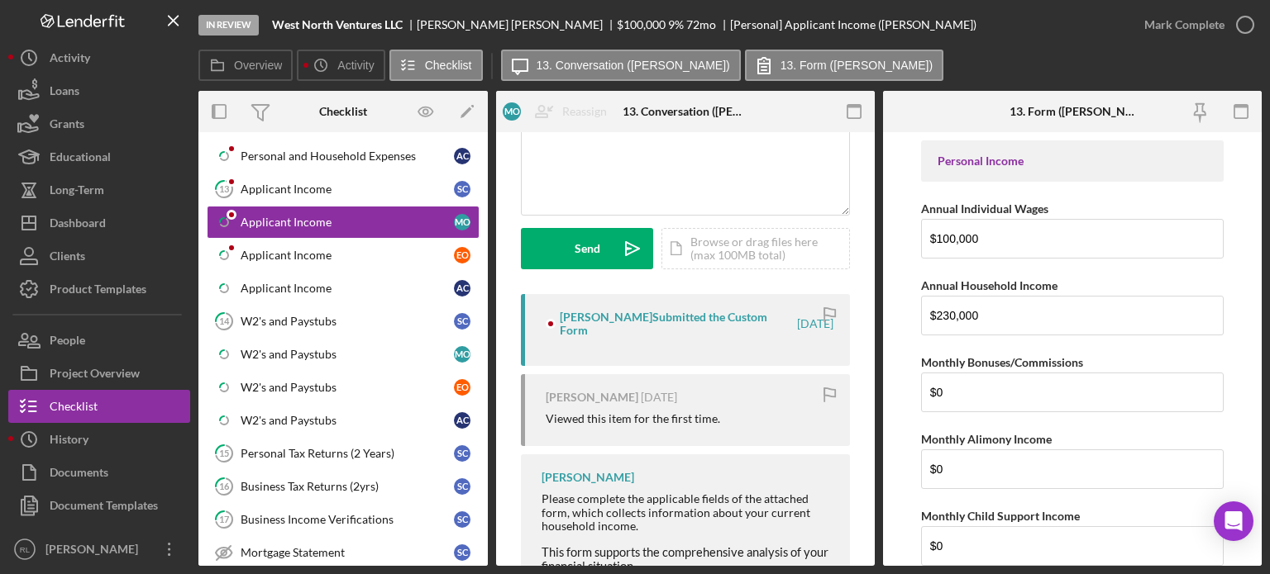
scroll to position [167, 0]
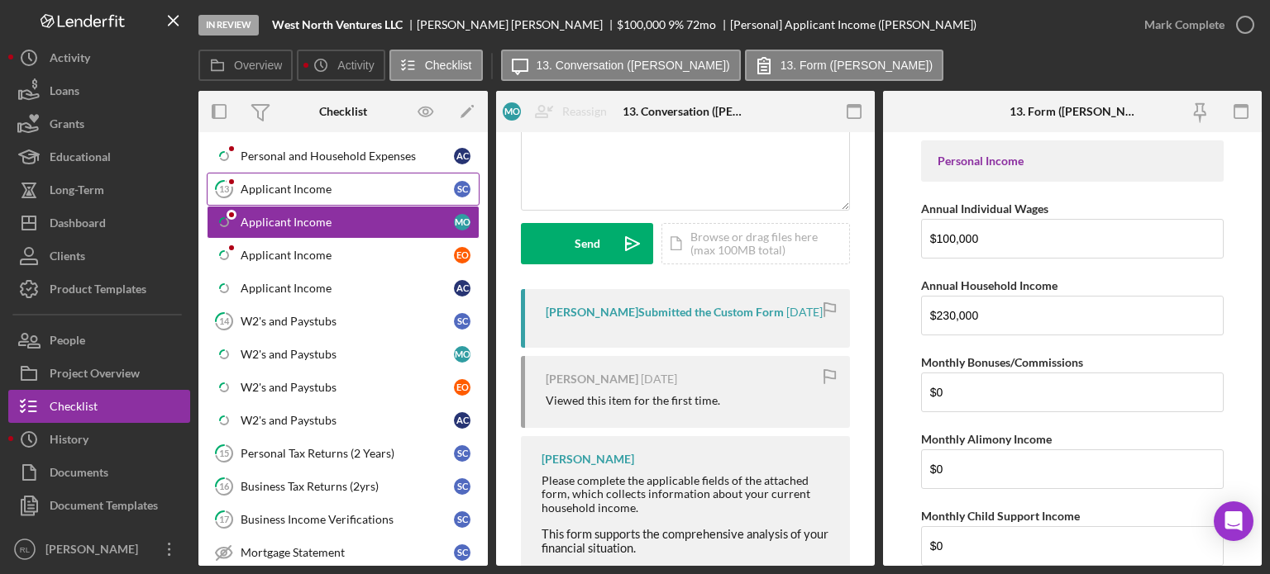
click at [342, 191] on div "Applicant Income" at bounding box center [347, 189] width 213 height 13
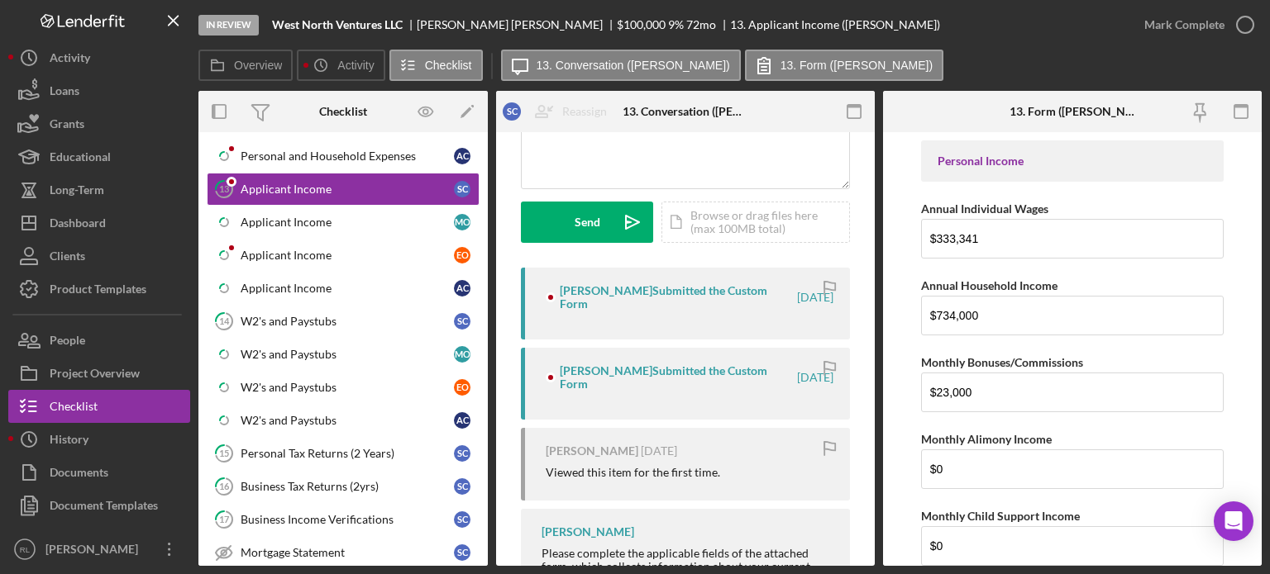
scroll to position [197, 0]
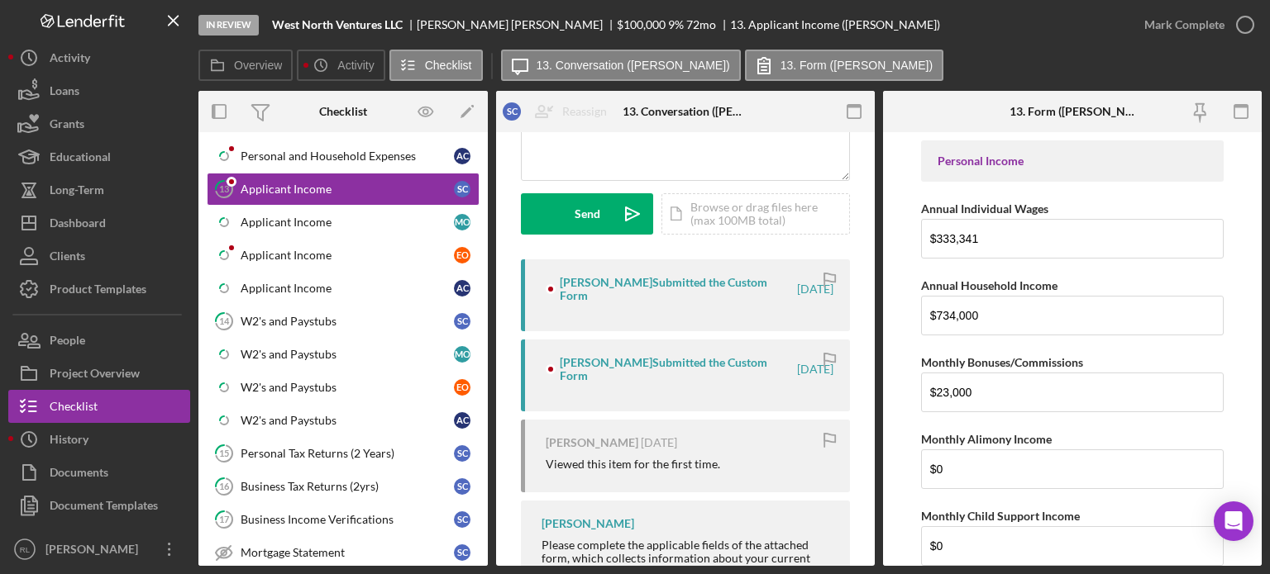
click at [666, 462] on div "Viewed this item for the first time." at bounding box center [633, 464] width 174 height 13
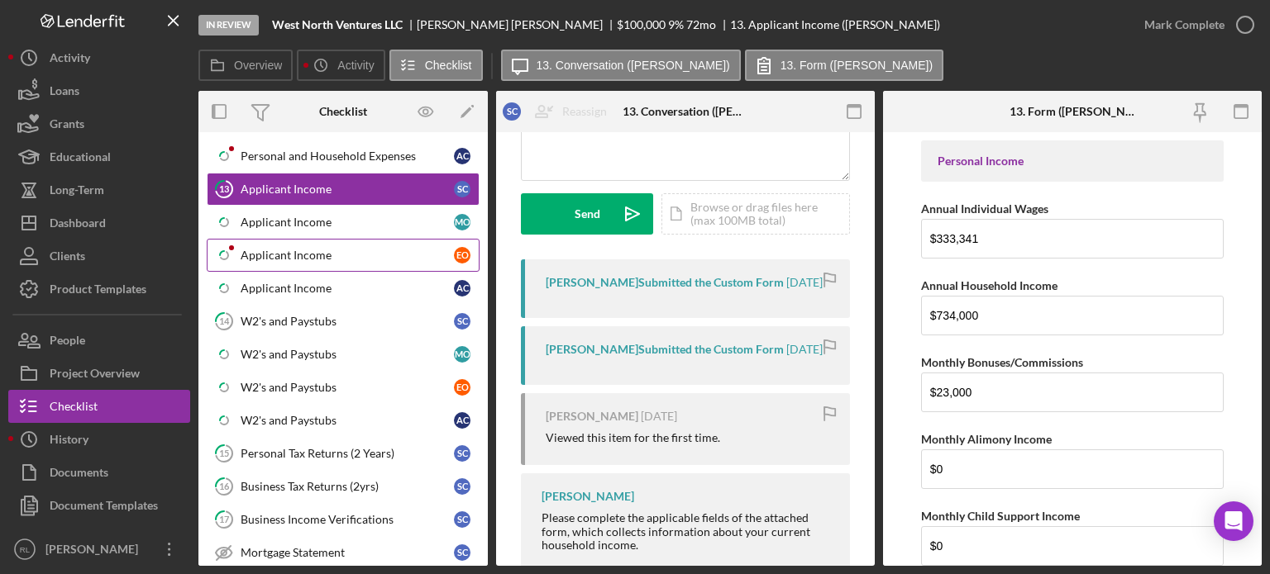
click at [329, 255] on div "Applicant Income" at bounding box center [347, 255] width 213 height 13
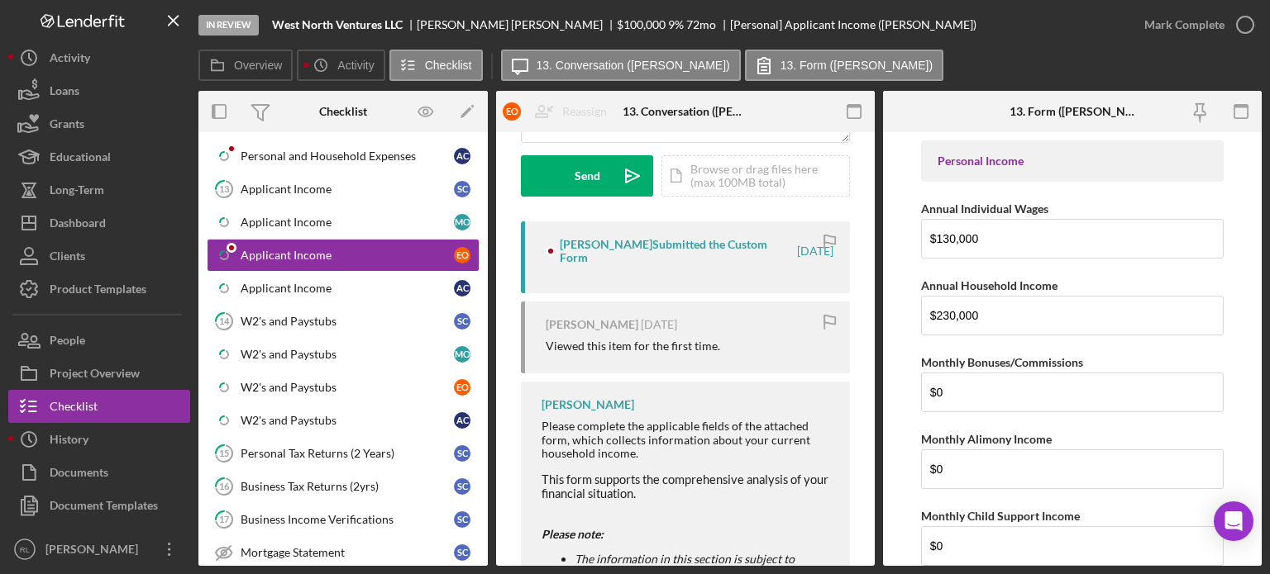
scroll to position [238, 0]
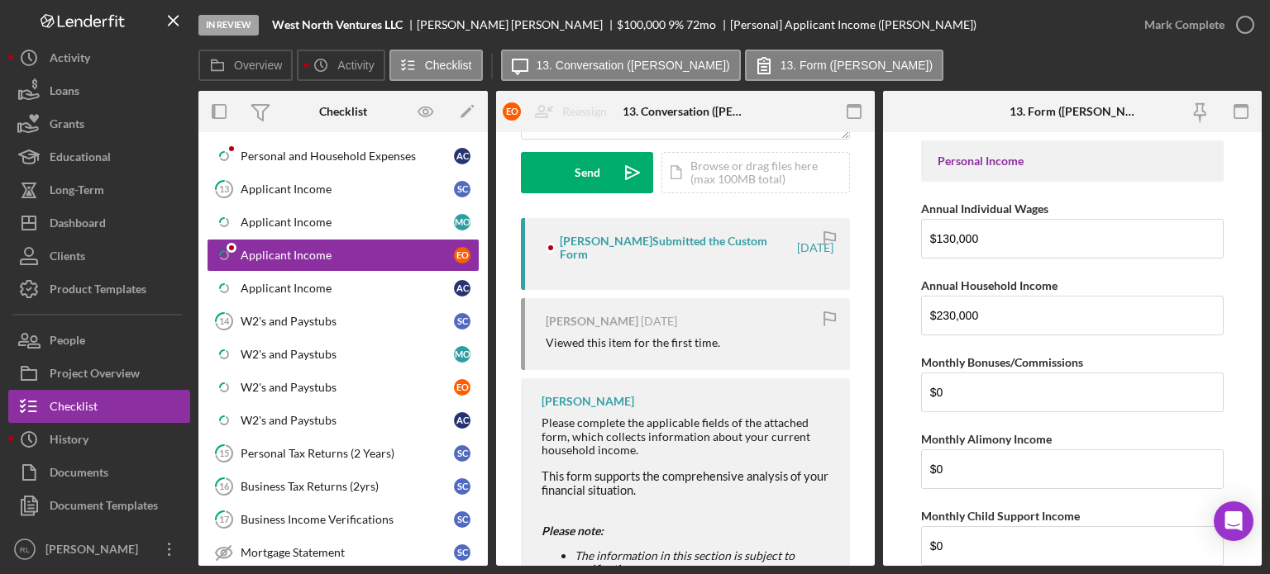
click at [653, 394] on div "Ryan Llewellyn Please complete the applicable fields of the attached form, whic…" at bounding box center [685, 541] width 329 height 325
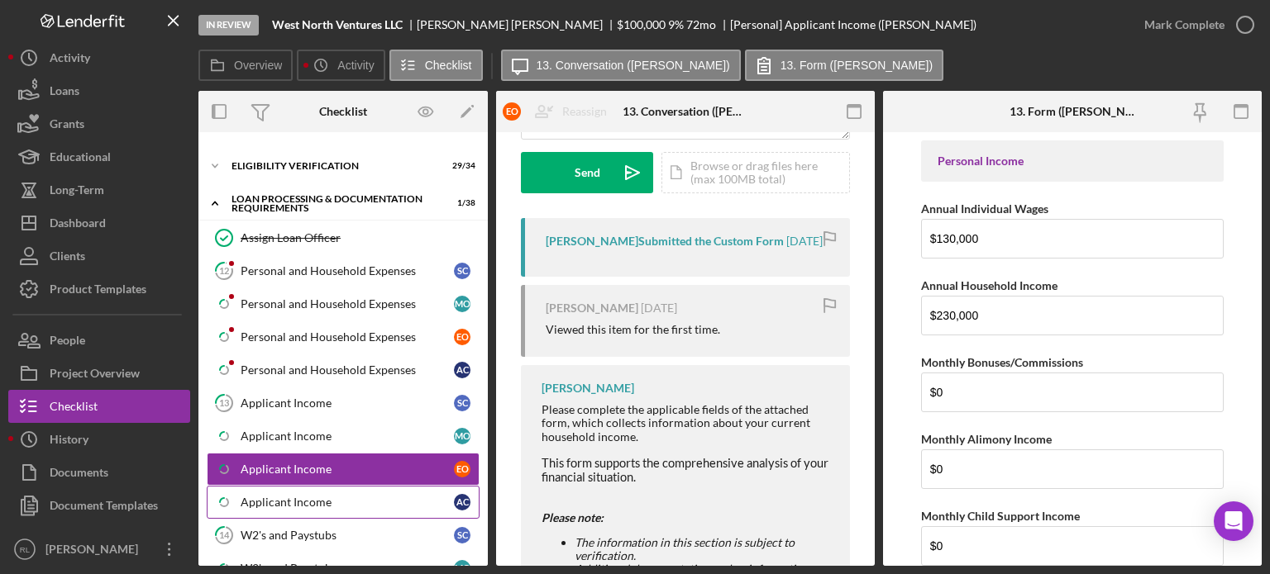
scroll to position [63, 0]
click at [306, 366] on div "Personal and Household Expenses" at bounding box center [347, 371] width 213 height 13
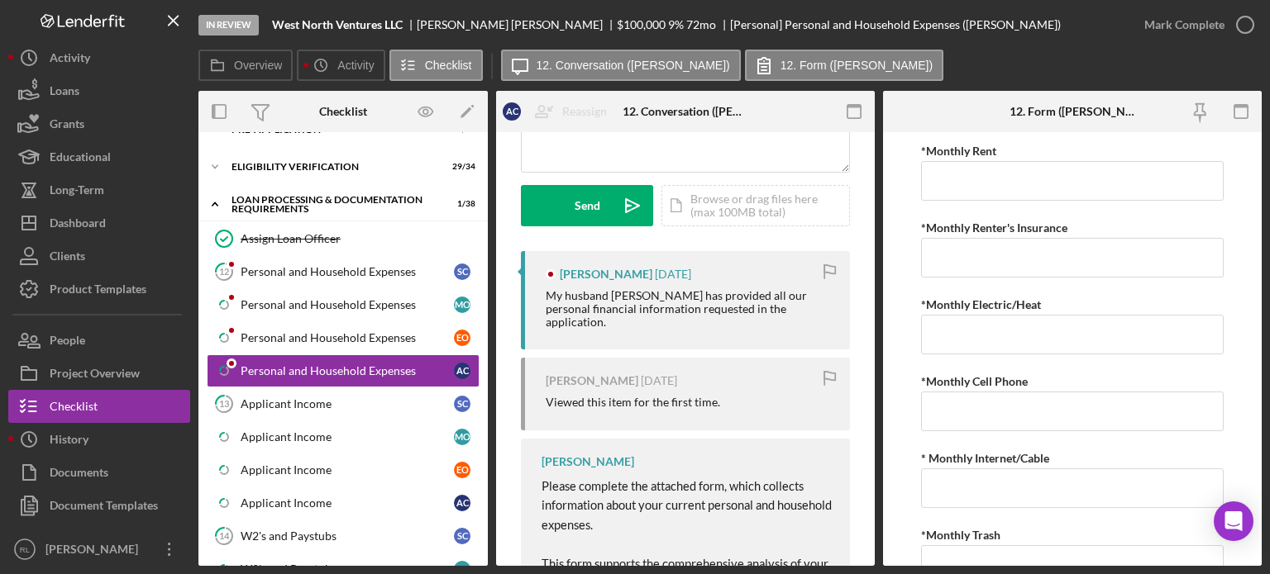
scroll to position [208, 0]
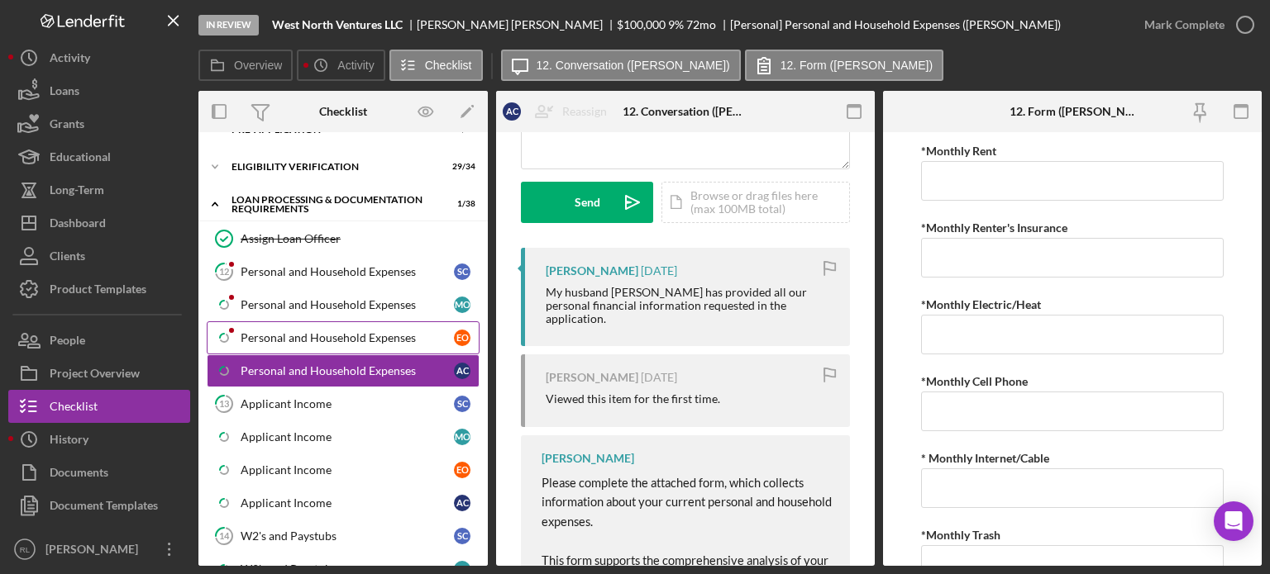
click at [318, 336] on div "Personal and Household Expenses" at bounding box center [347, 337] width 213 height 13
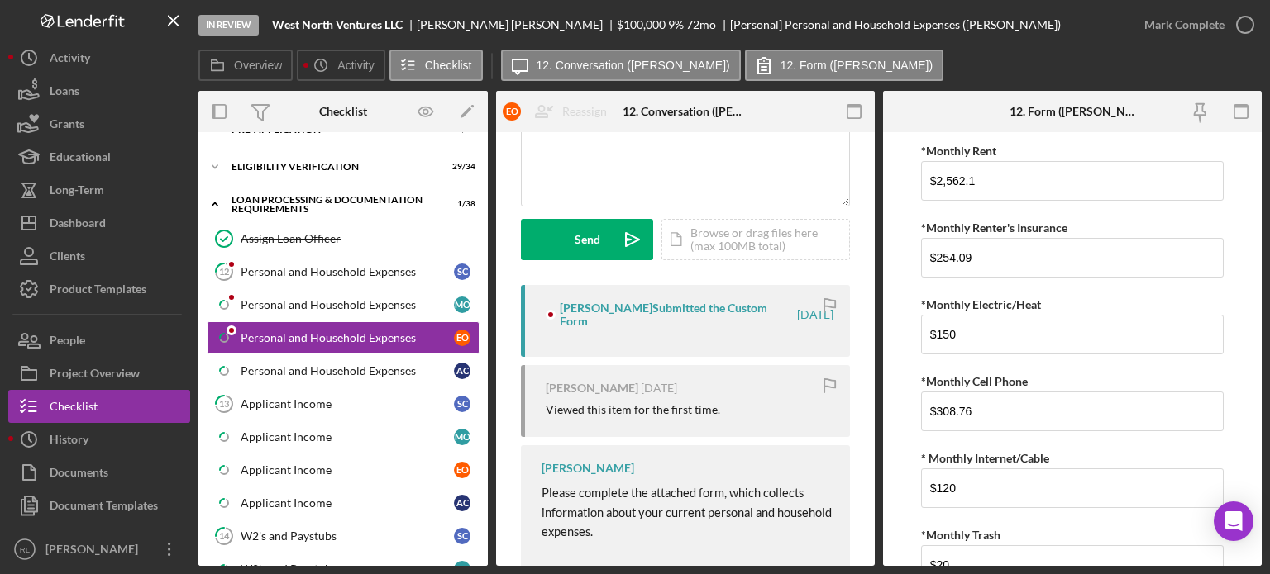
scroll to position [172, 0]
click at [369, 306] on div "Personal and Household Expenses" at bounding box center [347, 304] width 213 height 13
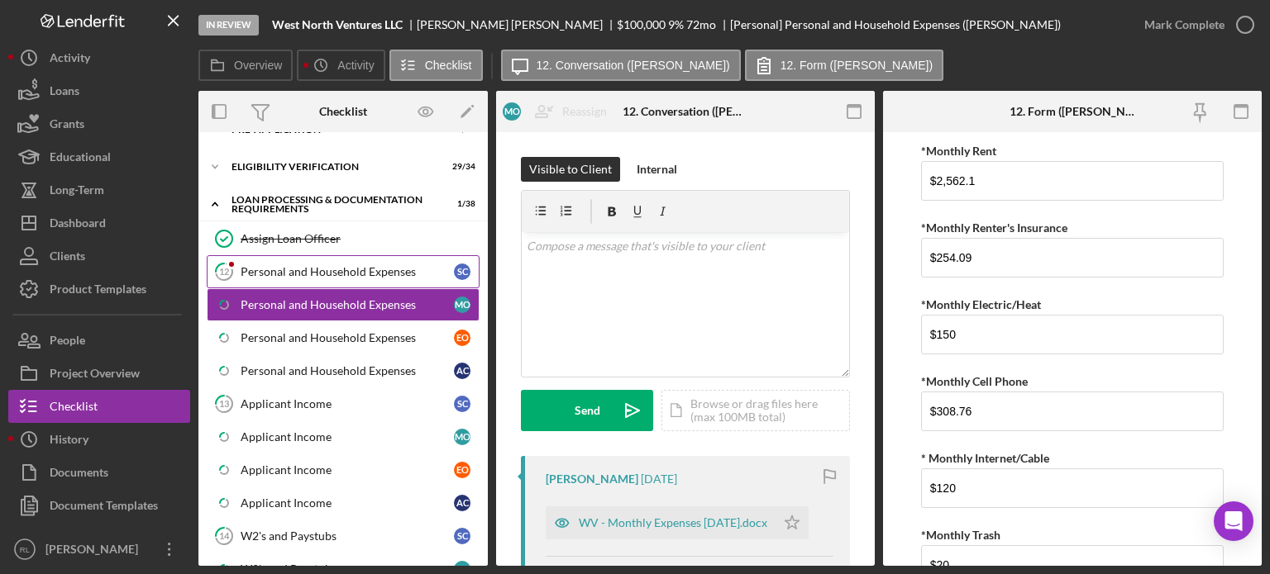
click at [383, 274] on div "Personal and Household Expenses" at bounding box center [347, 271] width 213 height 13
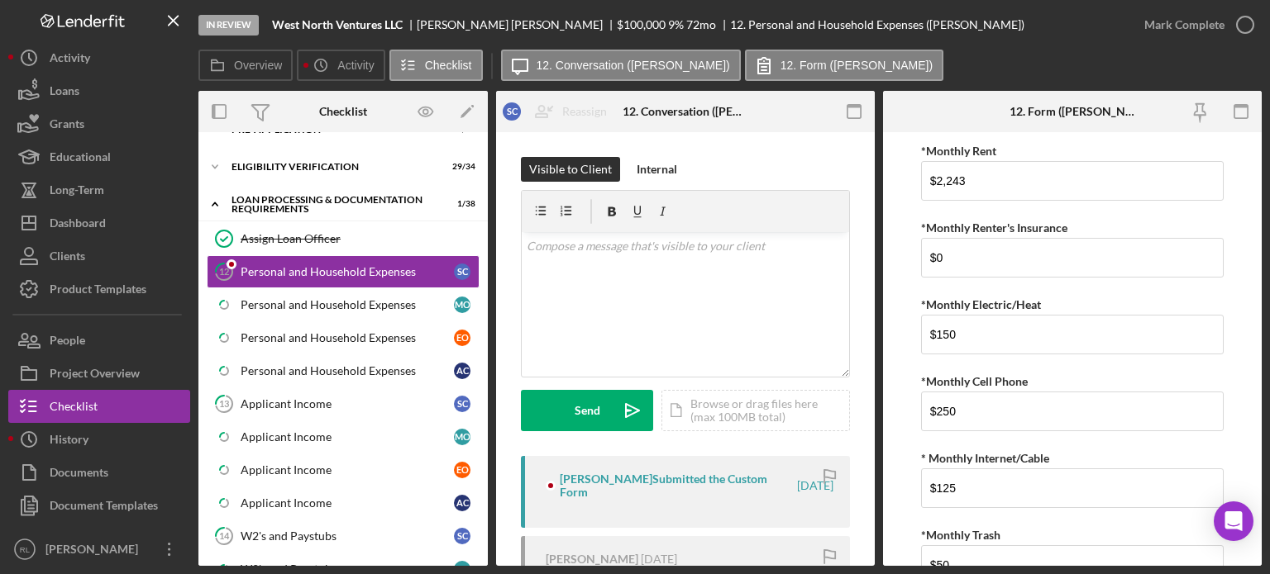
click at [746, 458] on div "Scott Czarniak Submitted the Custom Form 7 days ago" at bounding box center [685, 492] width 329 height 72
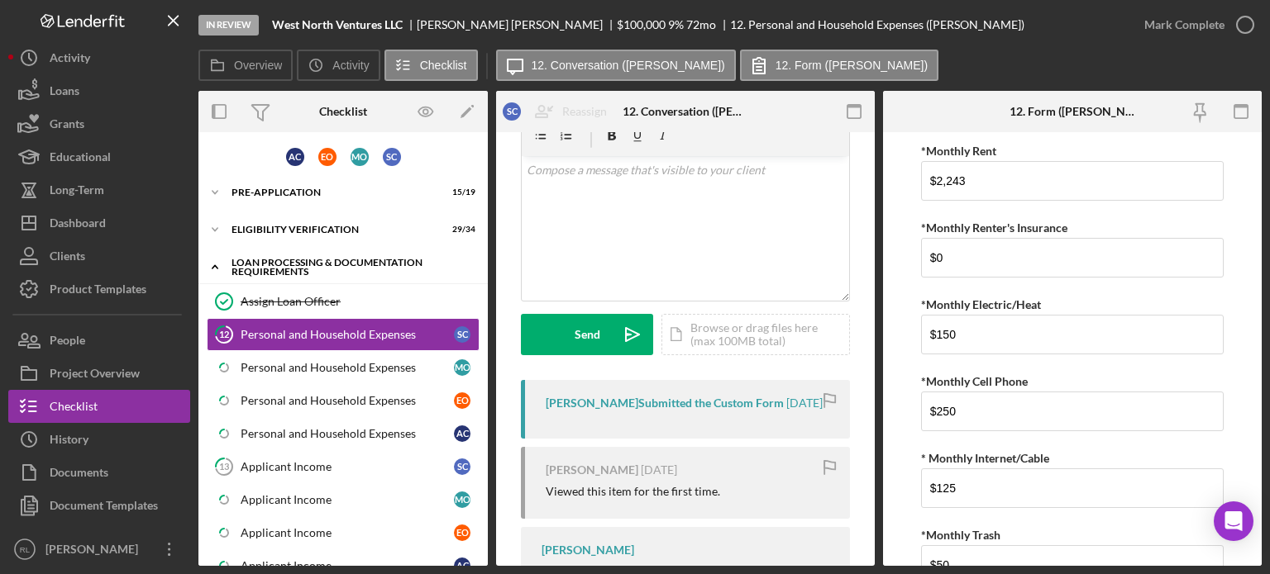
click at [279, 262] on div "Loan Processing & Documentation Requirements" at bounding box center [349, 267] width 236 height 19
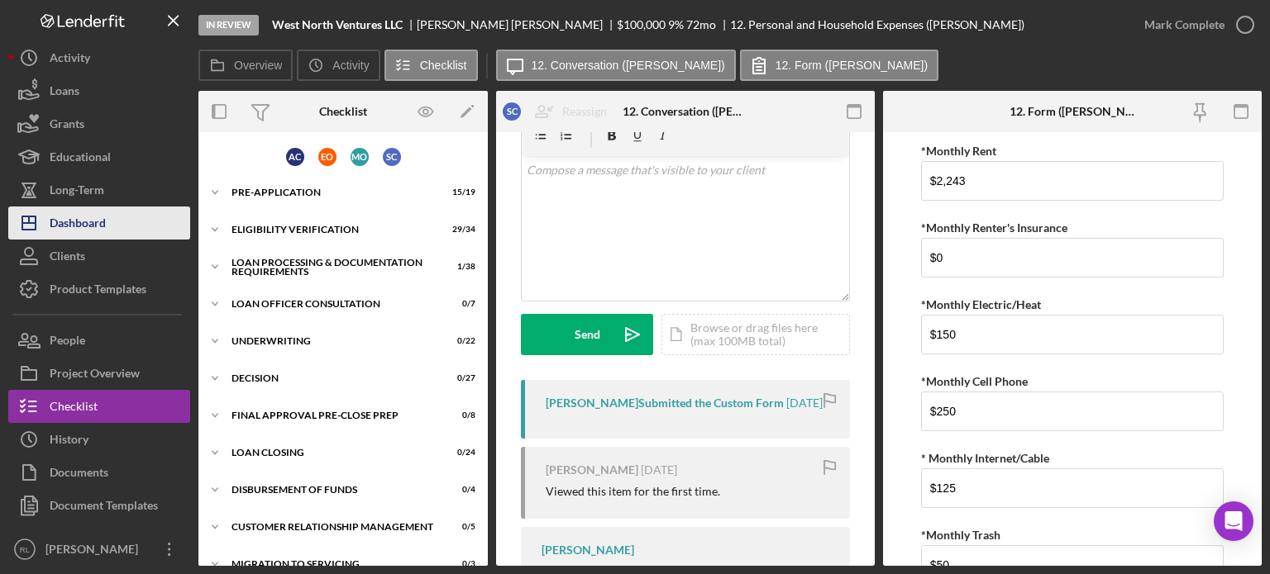
click at [145, 217] on button "Icon/Dashboard Dashboard" at bounding box center [99, 223] width 182 height 33
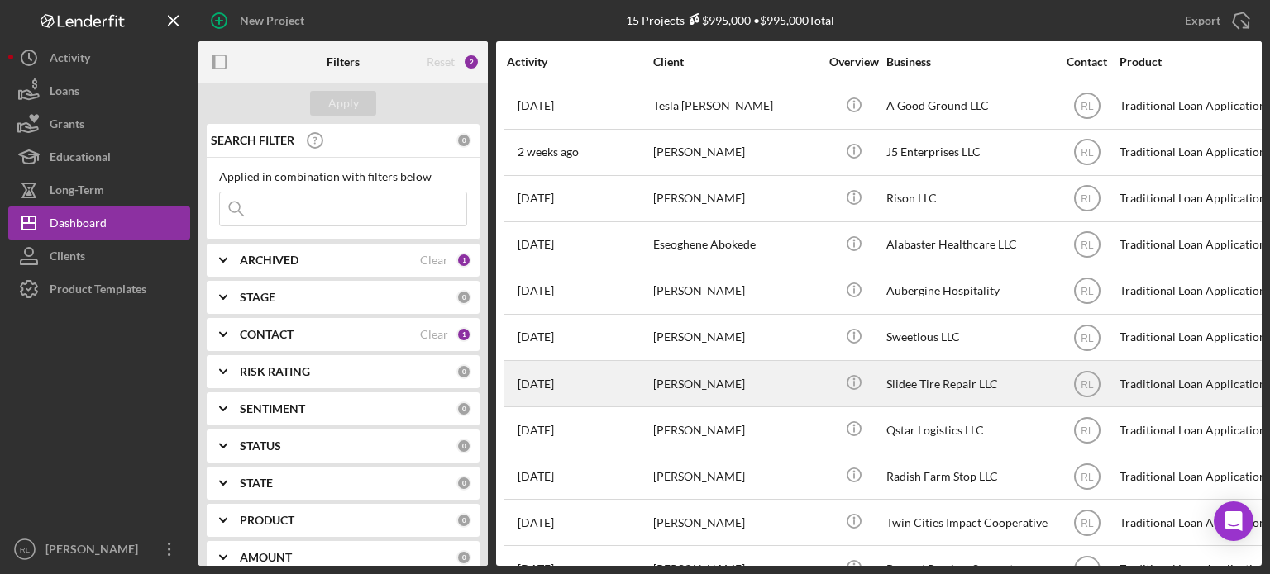
scroll to position [232, 0]
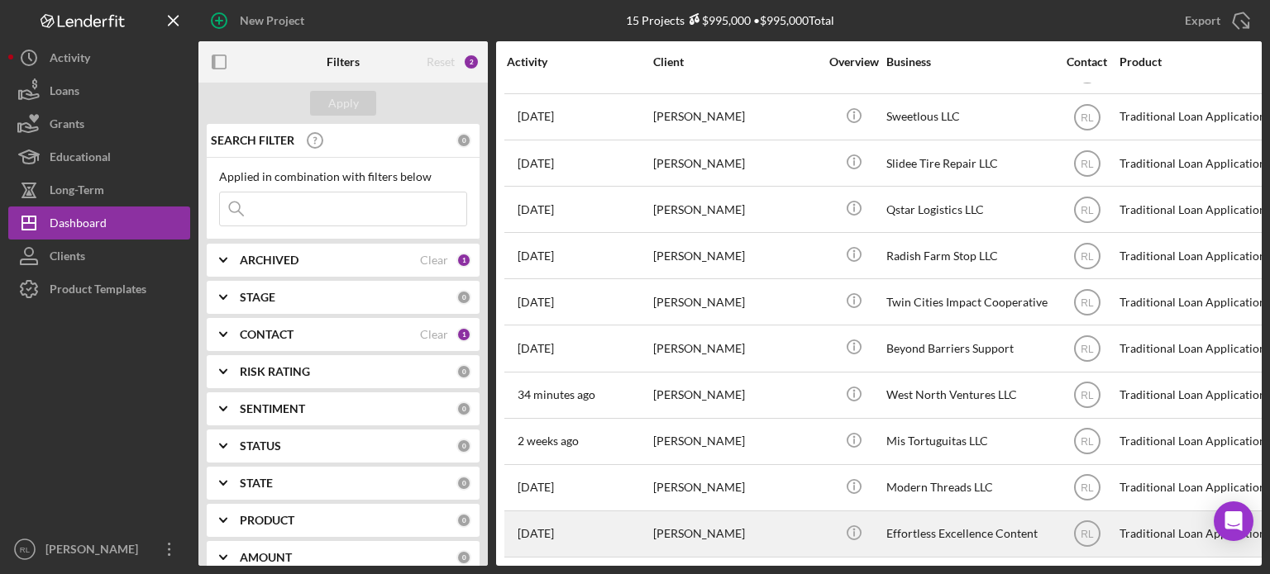
click at [787, 512] on div "[PERSON_NAME]" at bounding box center [735, 534] width 165 height 44
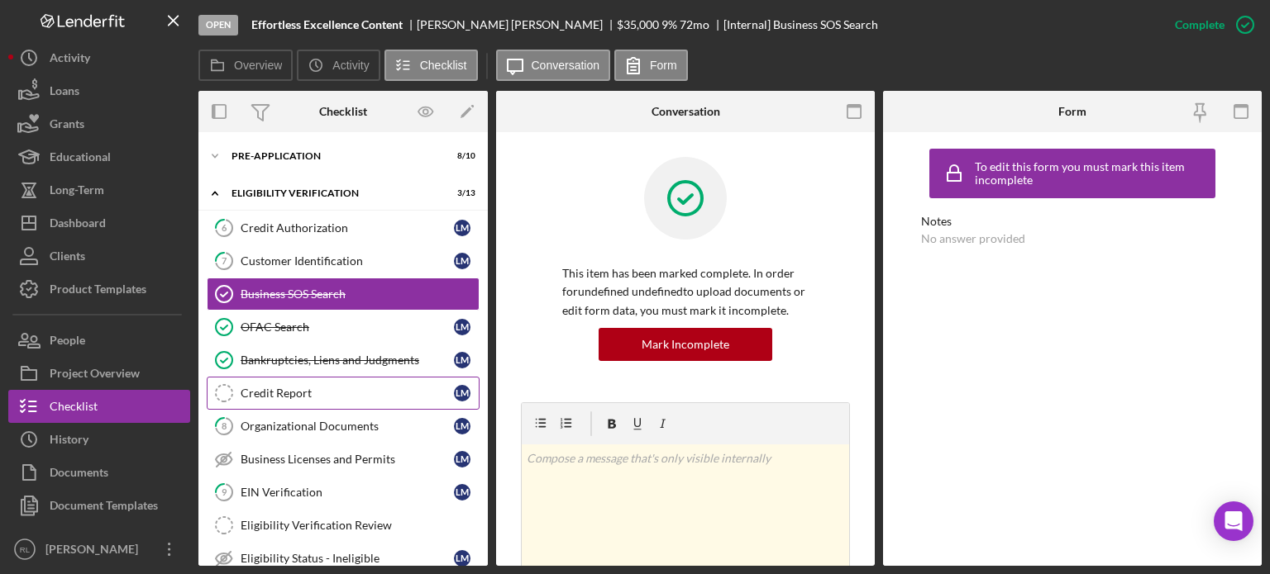
click at [309, 394] on div "Credit Report" at bounding box center [347, 393] width 213 height 13
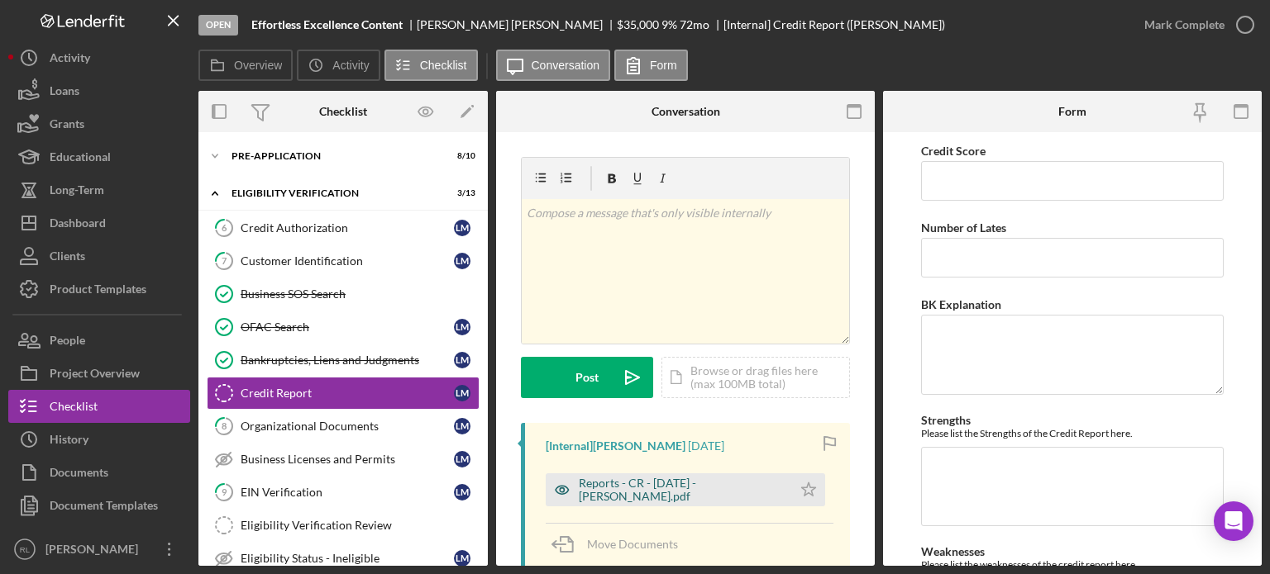
click at [684, 484] on div "Reports - CR - 9.18.25 - L. Murtagh.pdf" at bounding box center [681, 490] width 205 height 26
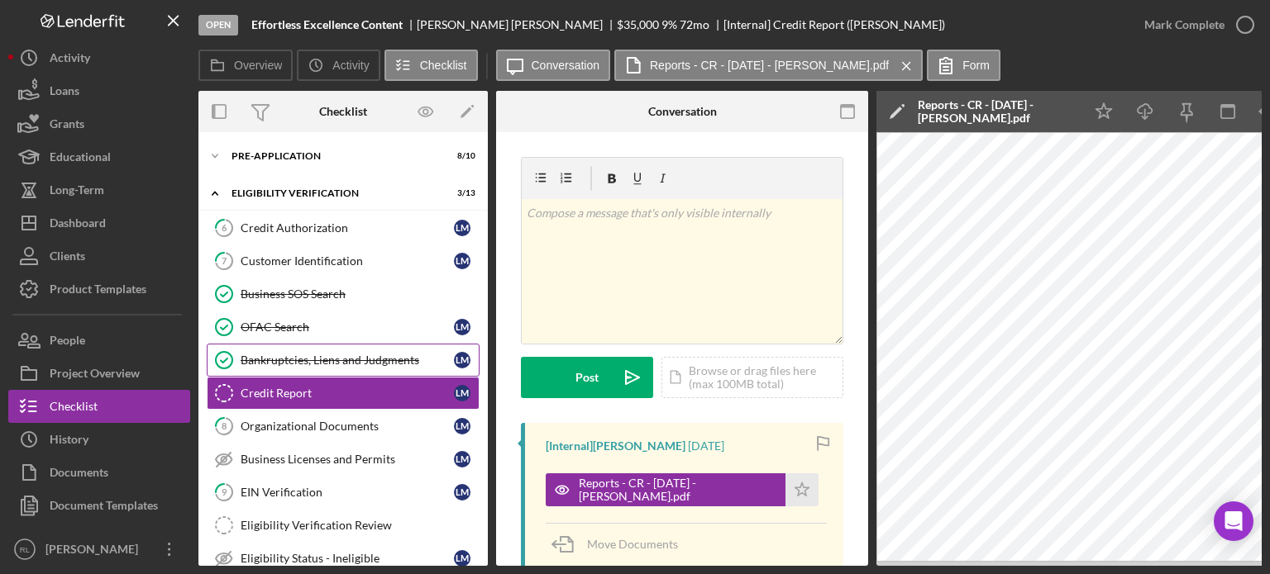
click at [314, 368] on link "Bankruptcies, Liens and Judgments Bankruptcies, Liens and Judgments L M" at bounding box center [343, 360] width 273 height 33
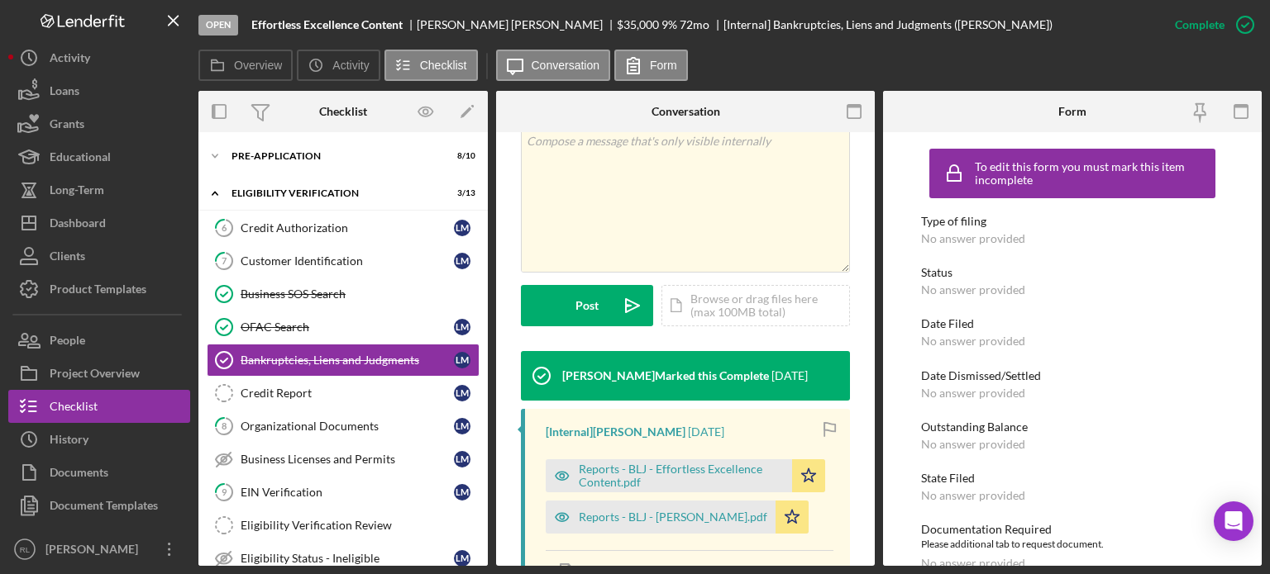
scroll to position [321, 0]
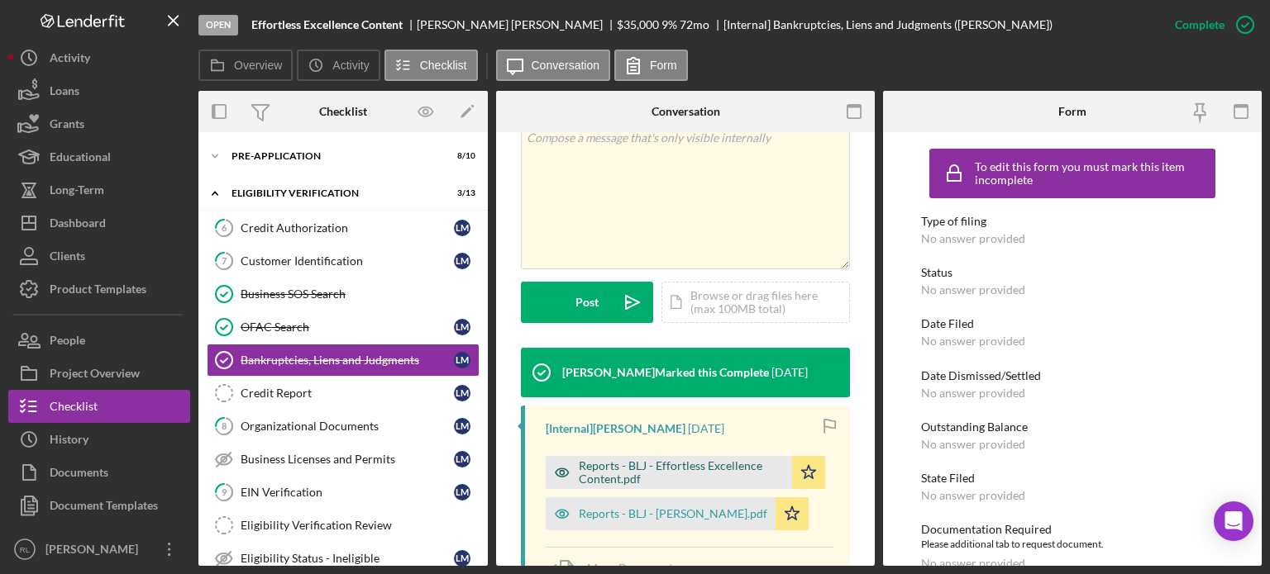
click at [615, 489] on div "Reports - BLJ - Effortless Excellence Content.pdf" at bounding box center [669, 472] width 246 height 33
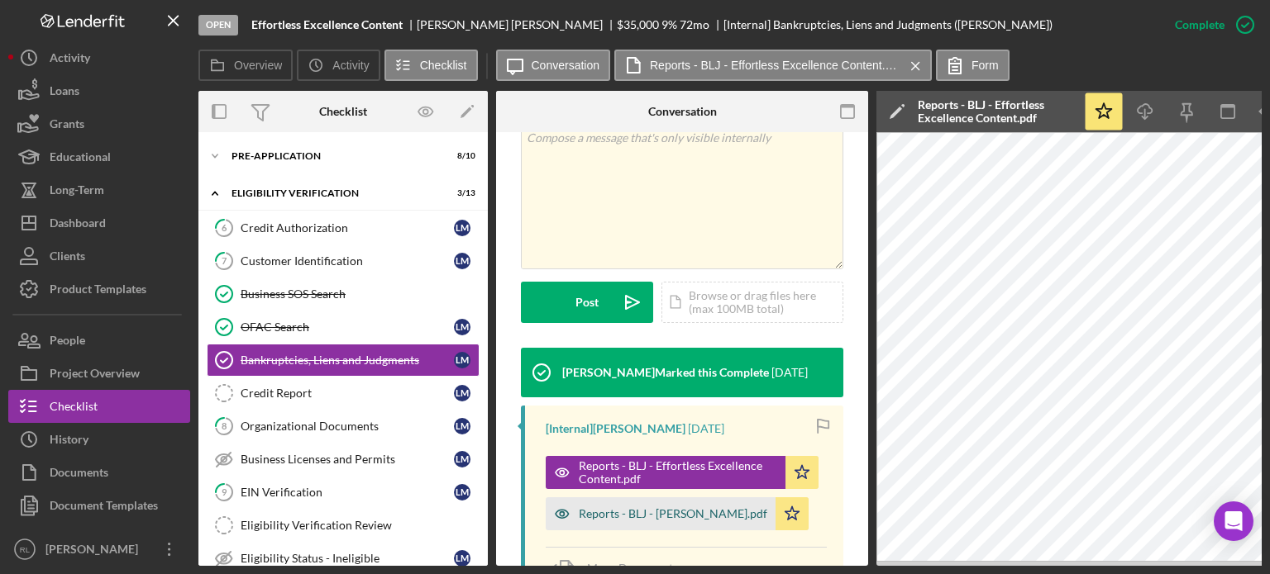
click at [612, 515] on div "Reports - BLJ - L. Murtagh.pdf" at bounding box center [673, 514] width 188 height 13
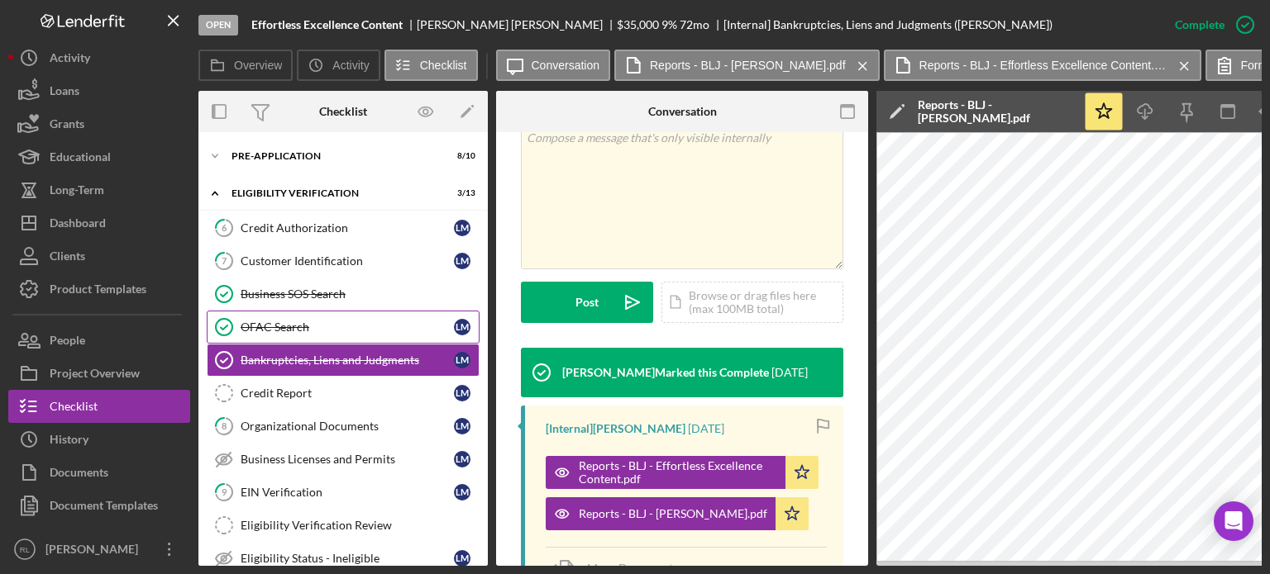
click at [275, 316] on link "OFAC Search OFAC Search L M" at bounding box center [343, 327] width 273 height 33
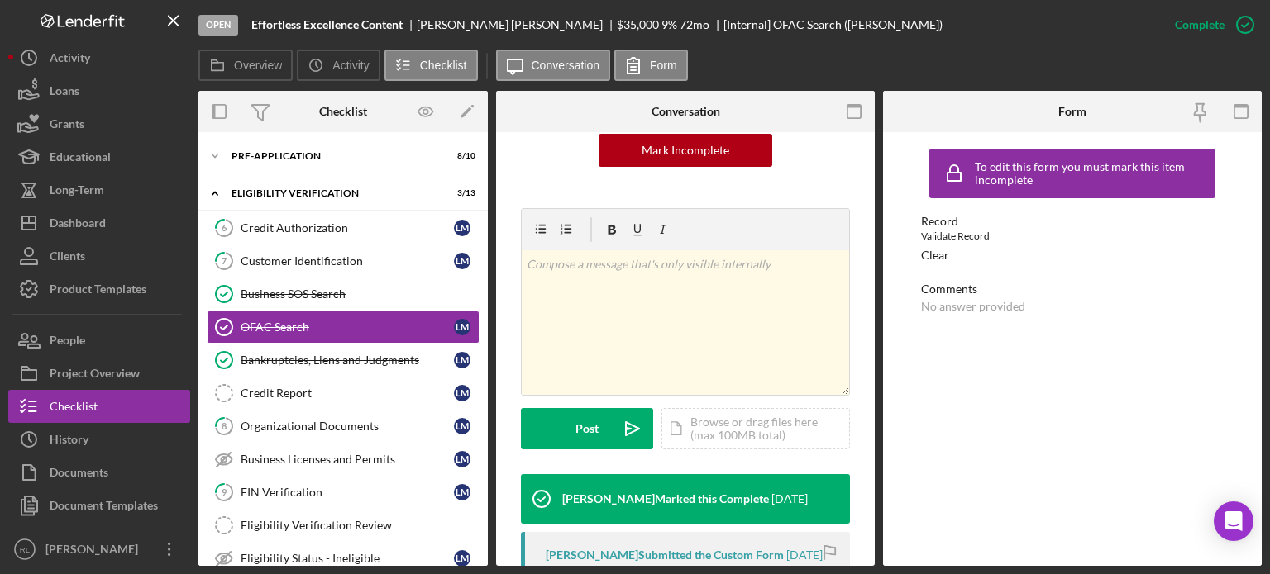
scroll to position [357, 0]
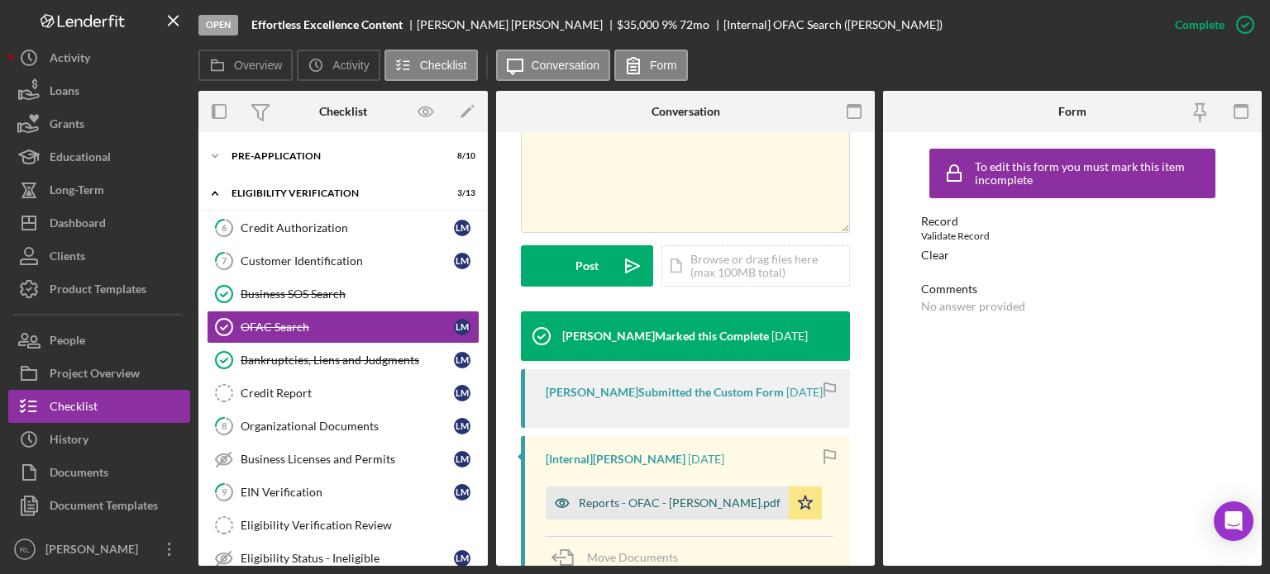
click at [619, 510] on div "Reports - OFAC - L. Murtagh.pdf" at bounding box center [680, 503] width 202 height 13
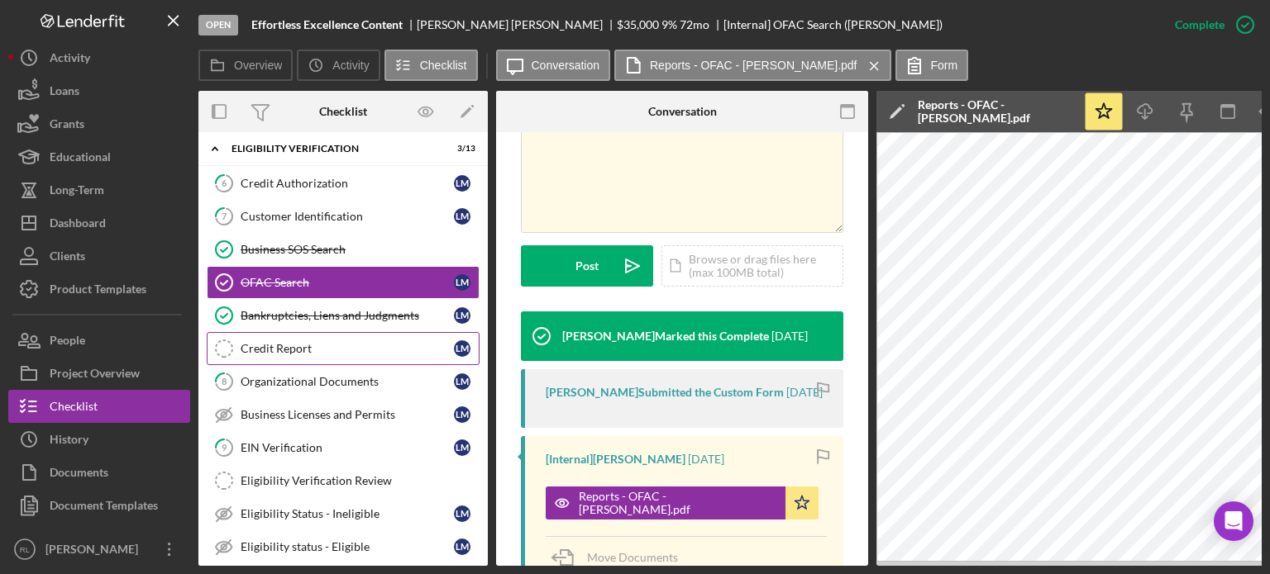
scroll to position [0, 0]
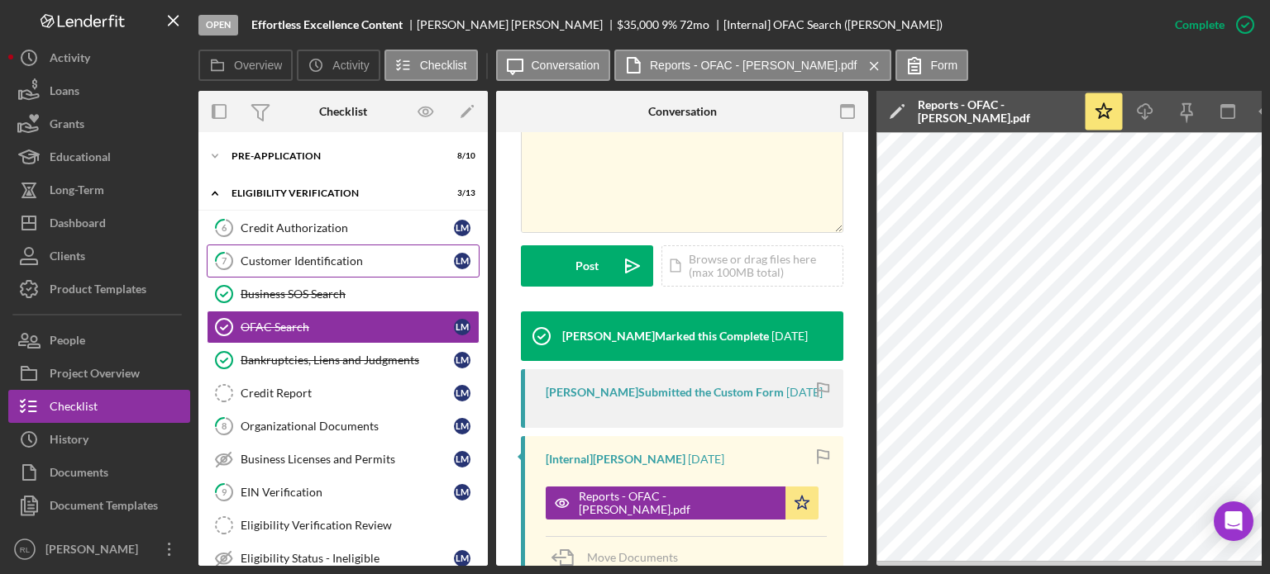
click at [288, 267] on div "Customer Identification" at bounding box center [347, 261] width 213 height 13
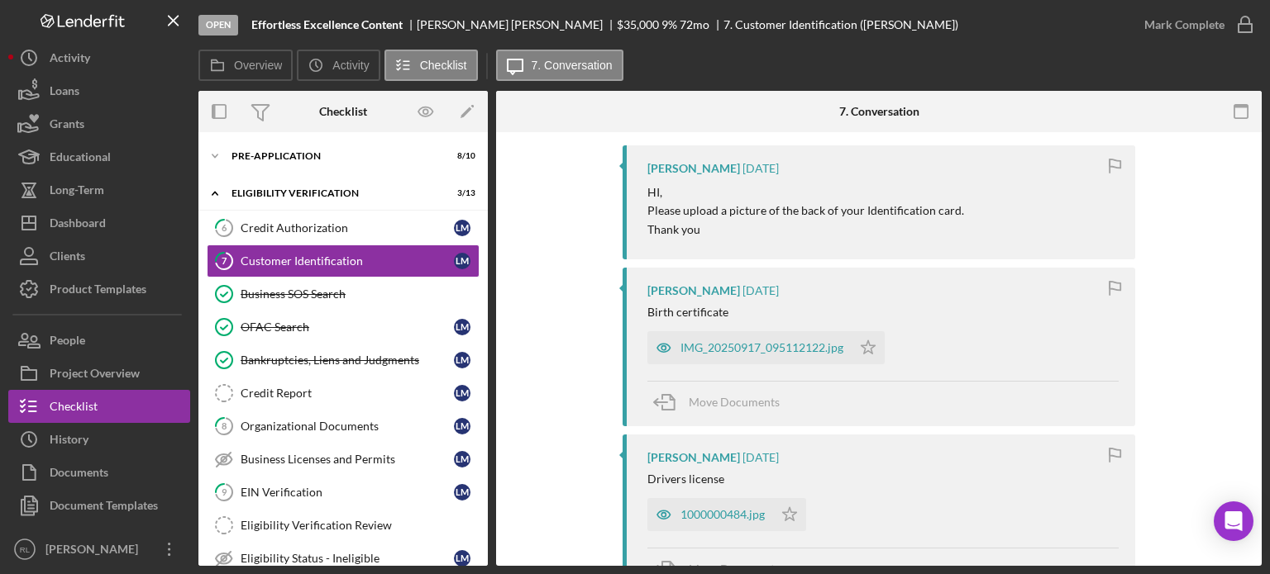
scroll to position [309, 0]
click at [708, 350] on div "IMG_20250917_095112122.jpg" at bounding box center [761, 349] width 163 height 13
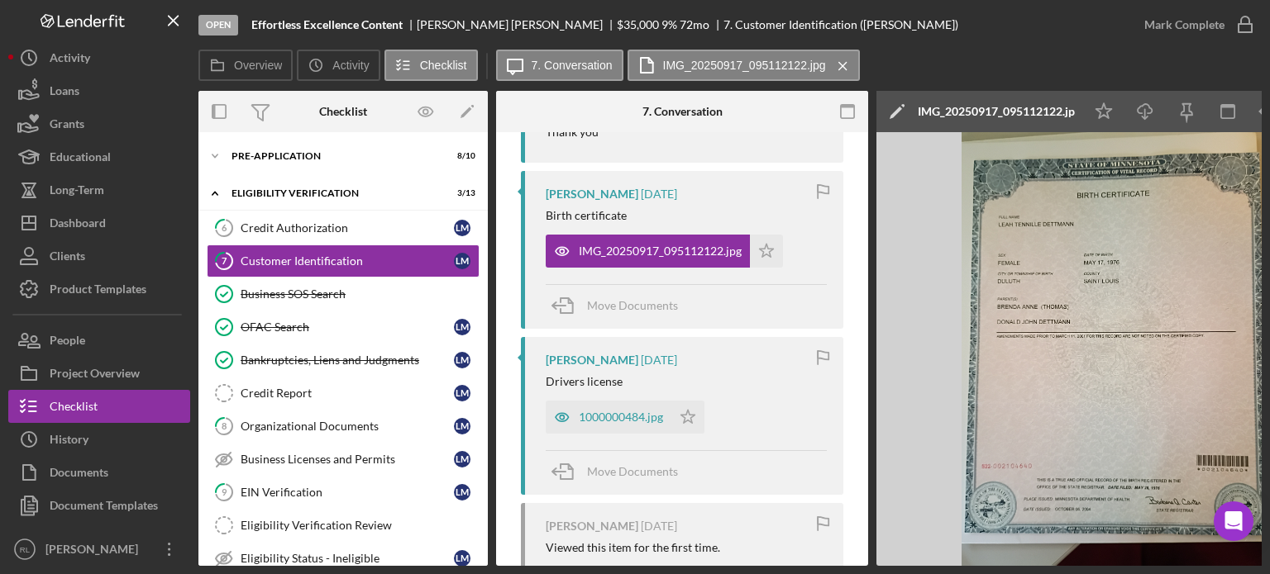
scroll to position [427, 0]
click at [612, 420] on div "1000000484.jpg" at bounding box center [621, 417] width 84 height 13
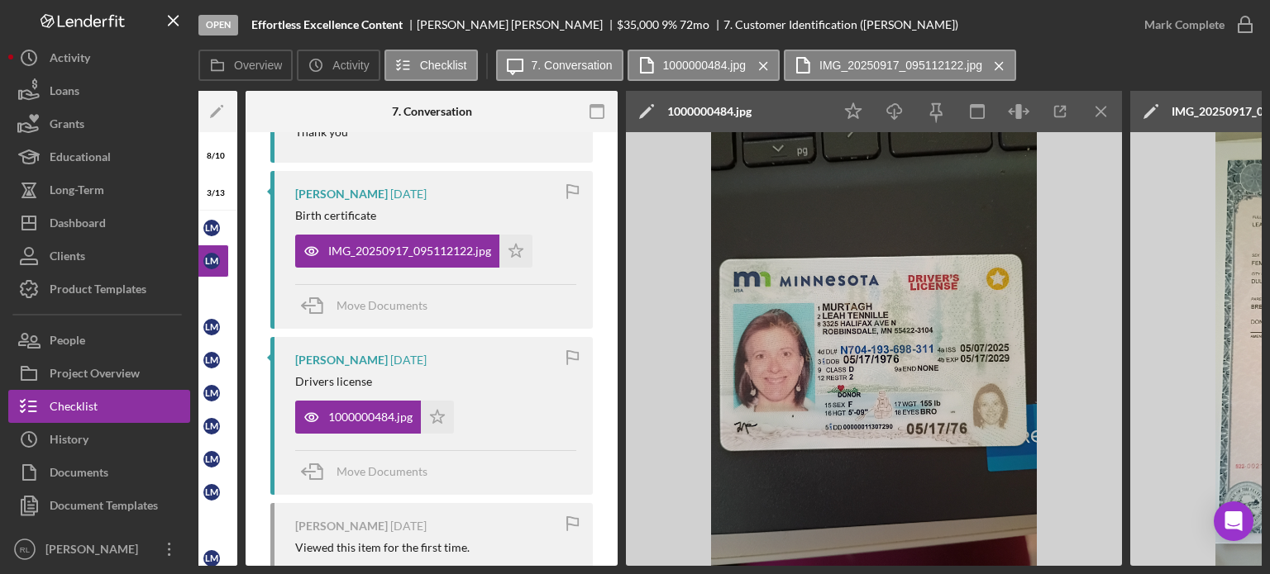
scroll to position [0, 265]
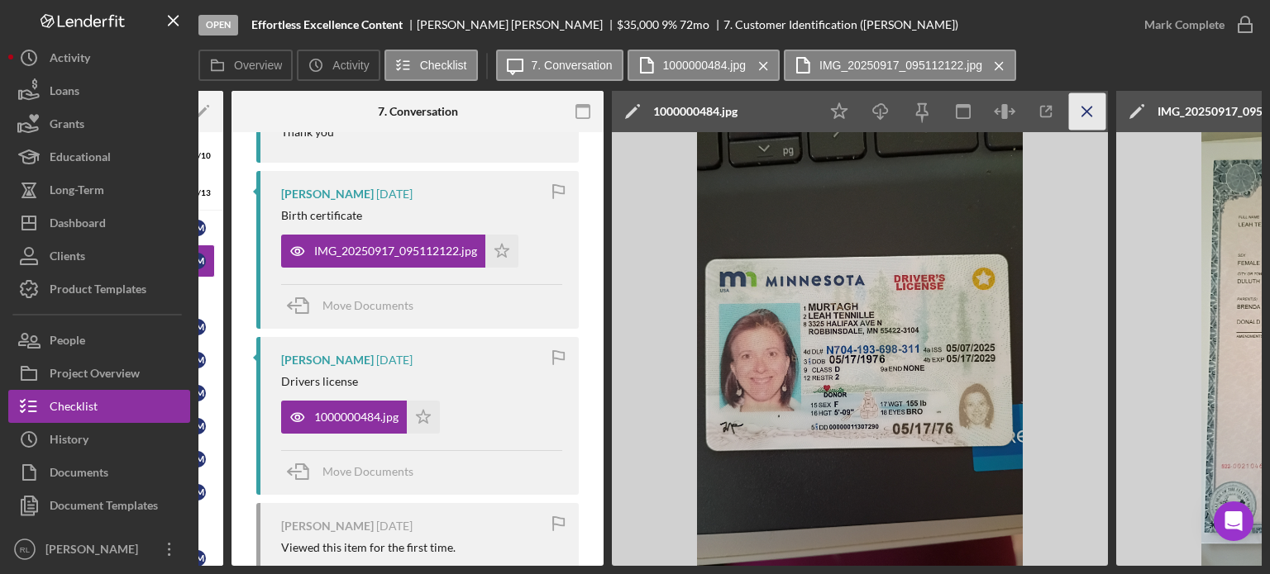
click at [1086, 108] on icon "Icon/Menu Close" at bounding box center [1087, 111] width 37 height 37
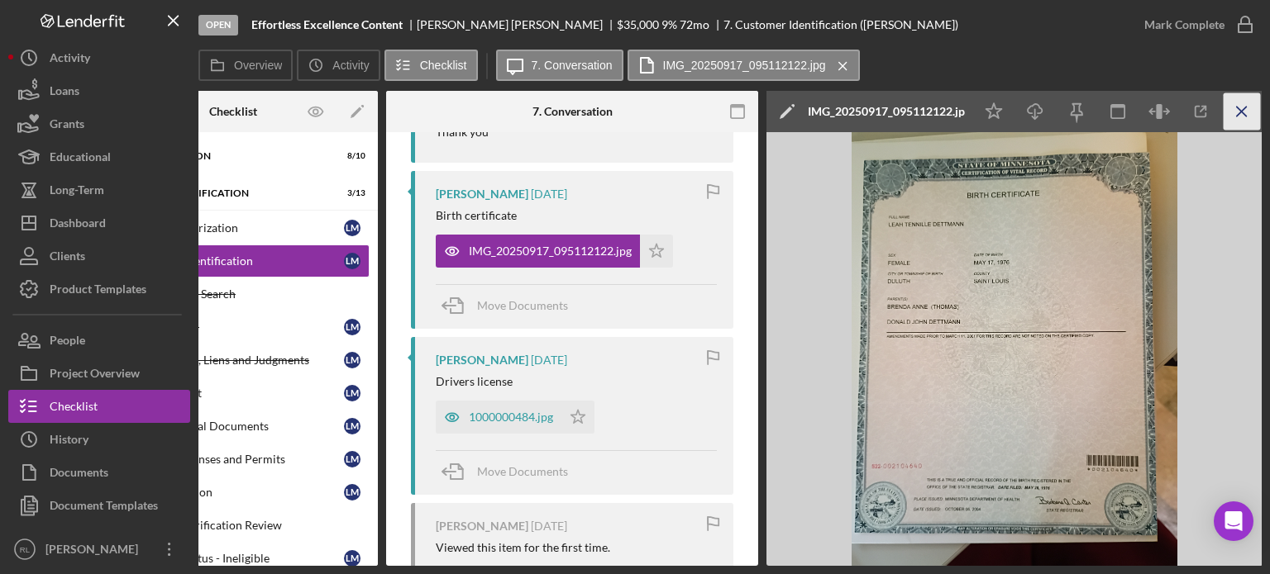
click at [1232, 111] on icon "Icon/Menu Close" at bounding box center [1241, 111] width 37 height 37
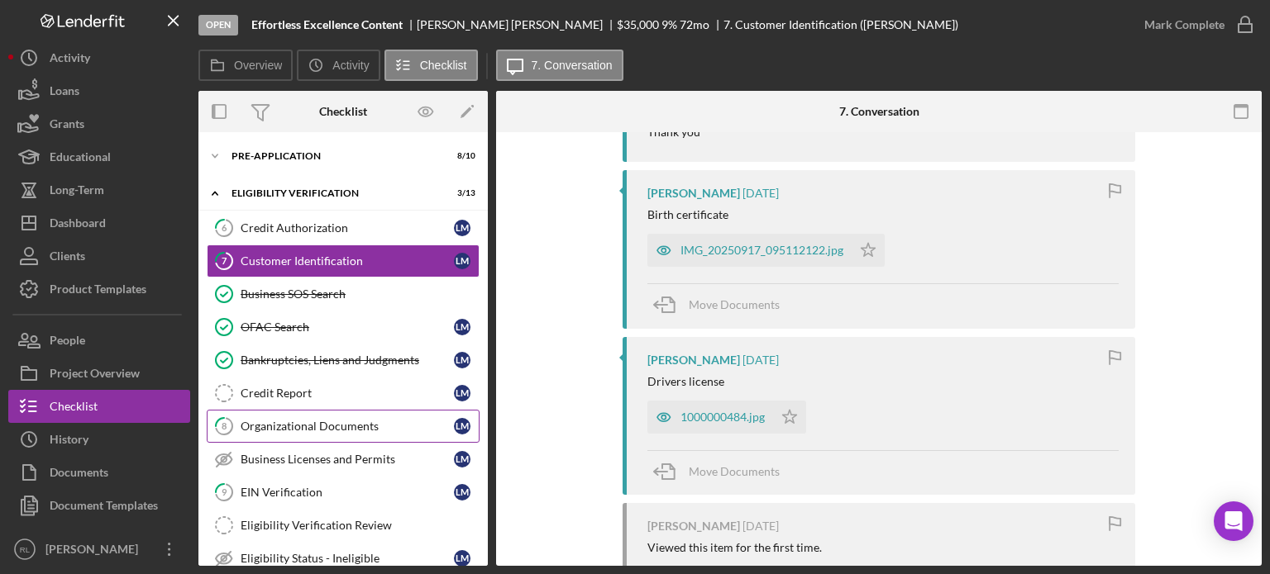
click at [336, 415] on link "8 Organizational Documents L M" at bounding box center [343, 426] width 273 height 33
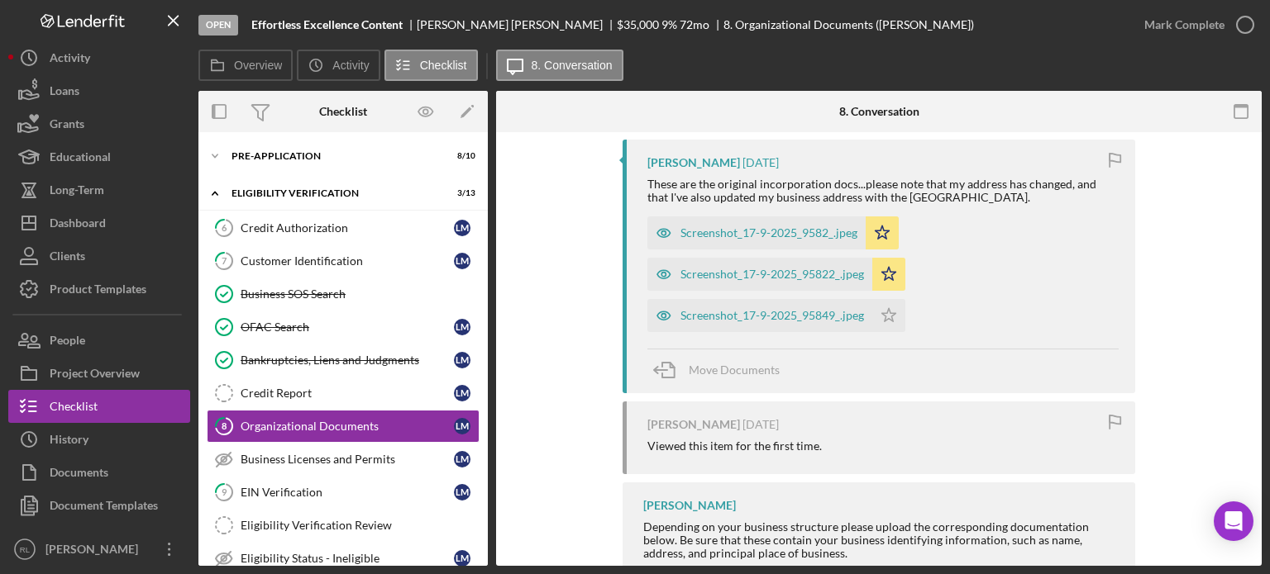
scroll to position [317, 0]
